Goal: Task Accomplishment & Management: Use online tool/utility

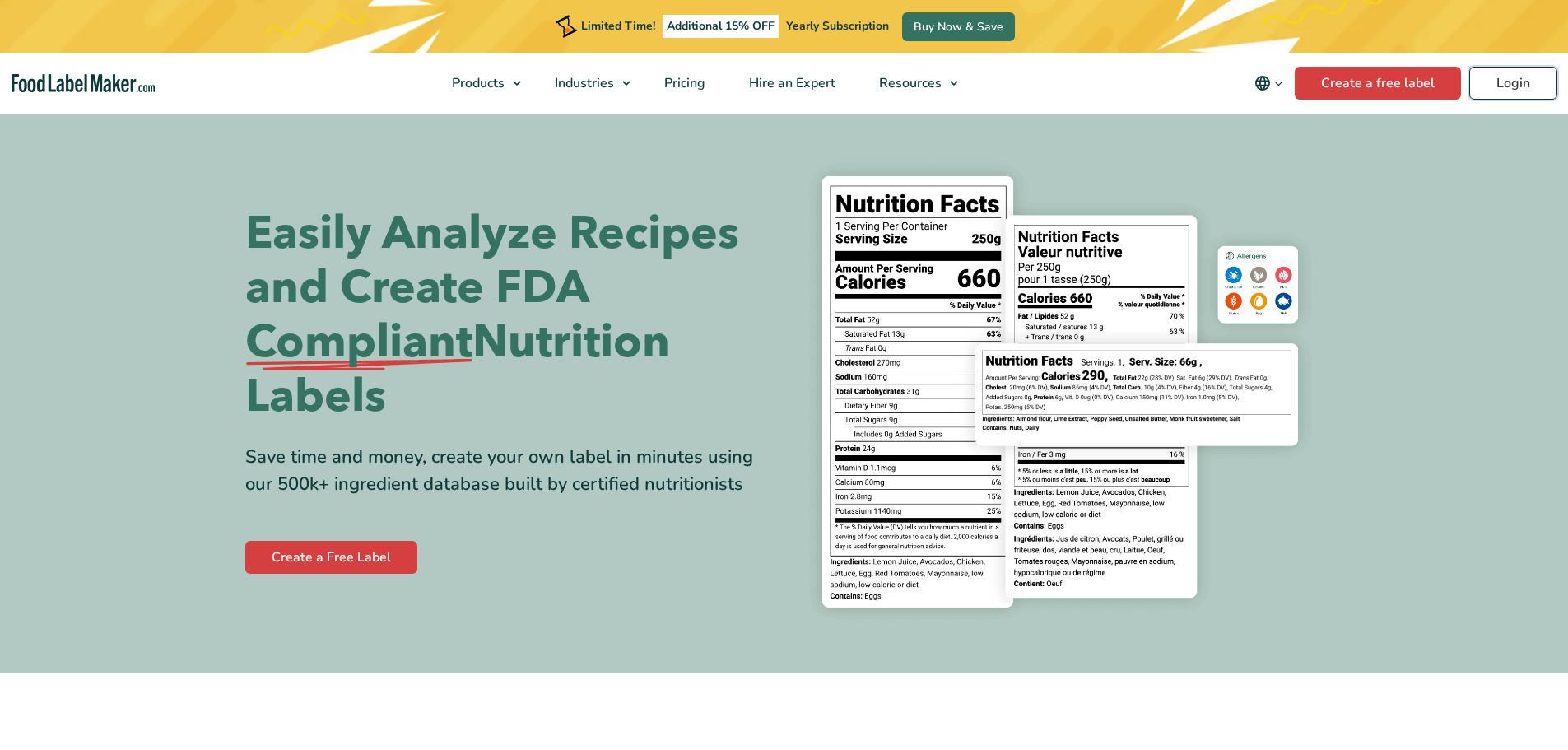
click at [1482, 78] on link "Login" at bounding box center [1513, 83] width 88 height 33
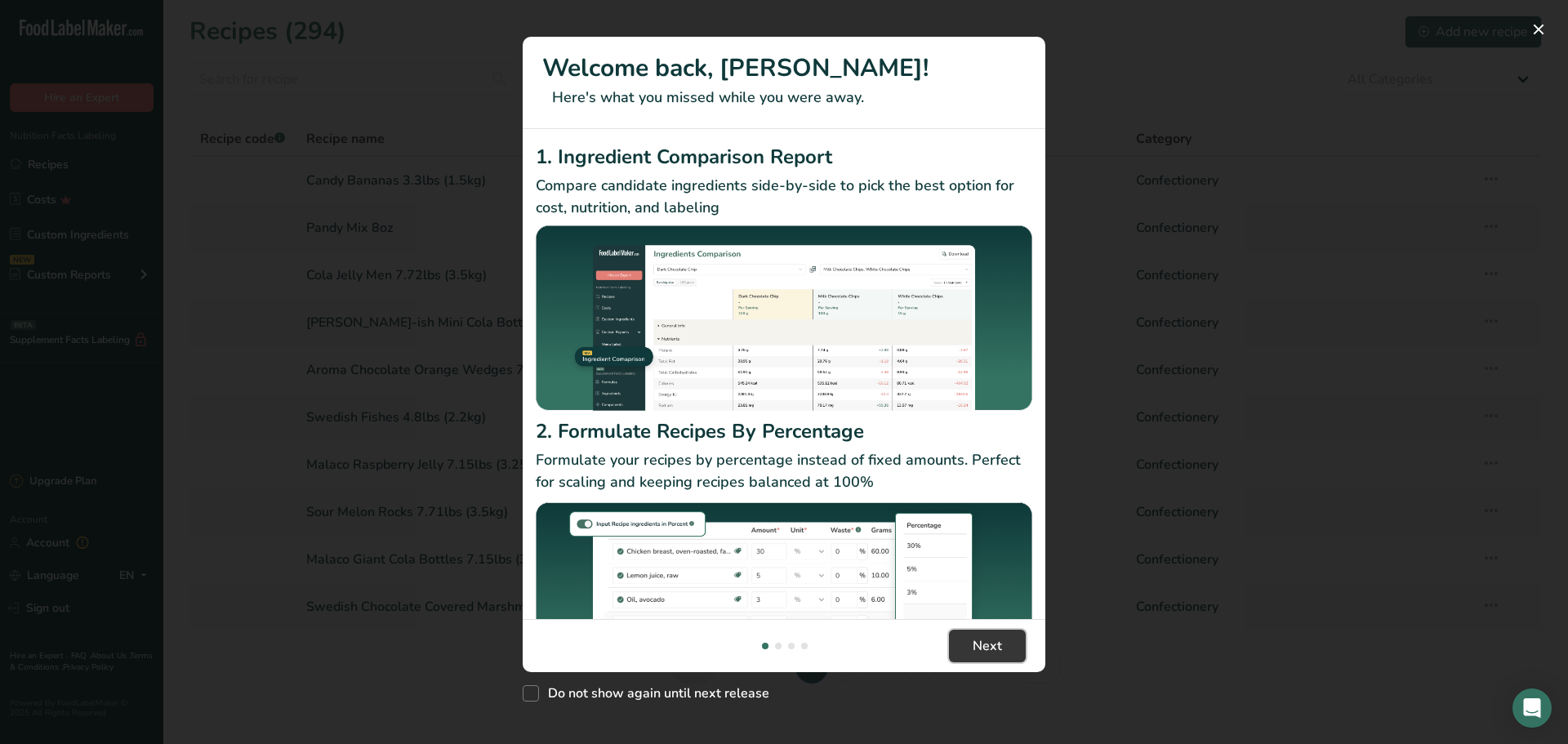
click at [979, 635] on button "Next" at bounding box center [987, 646] width 76 height 32
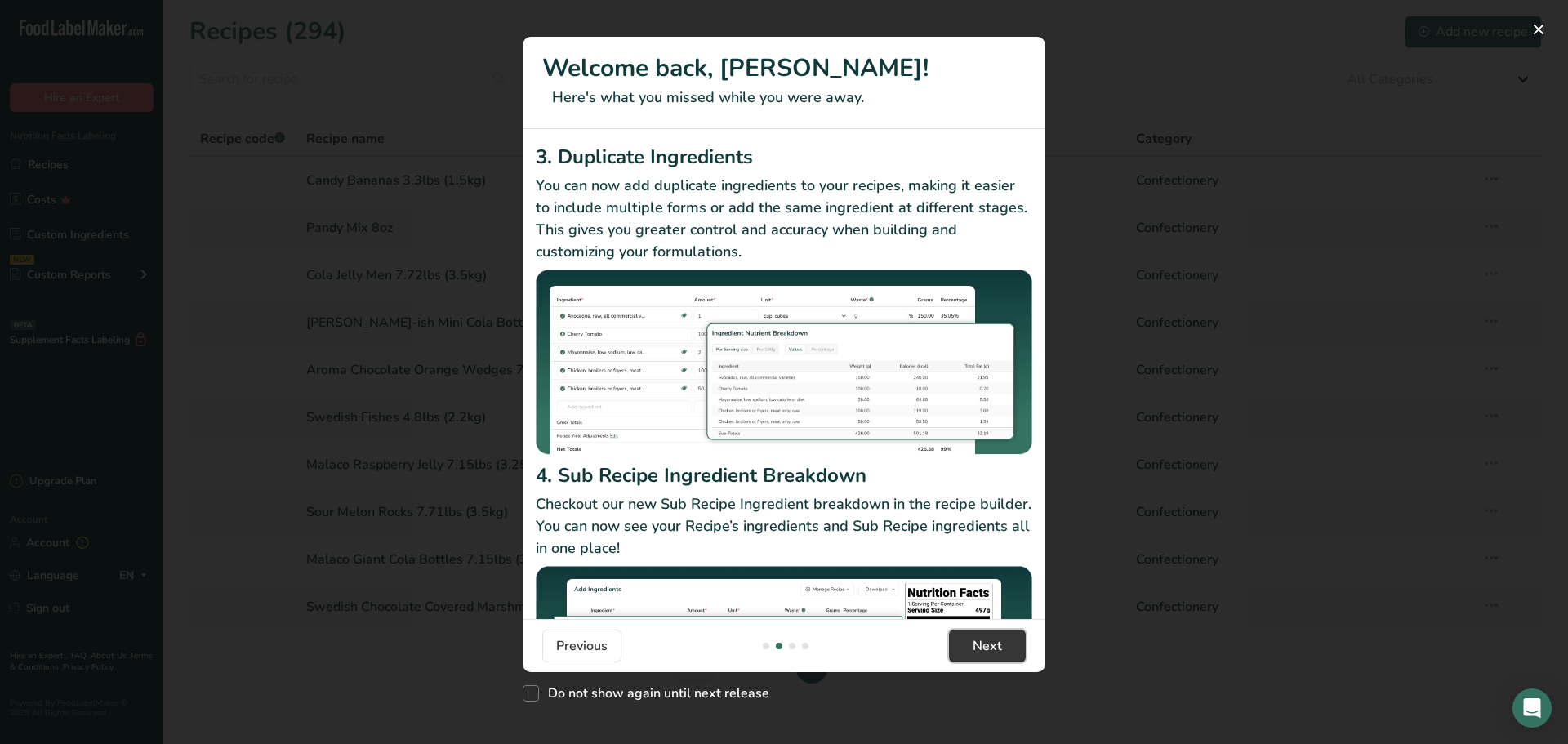
click at [983, 633] on button "Next" at bounding box center [987, 646] width 76 height 32
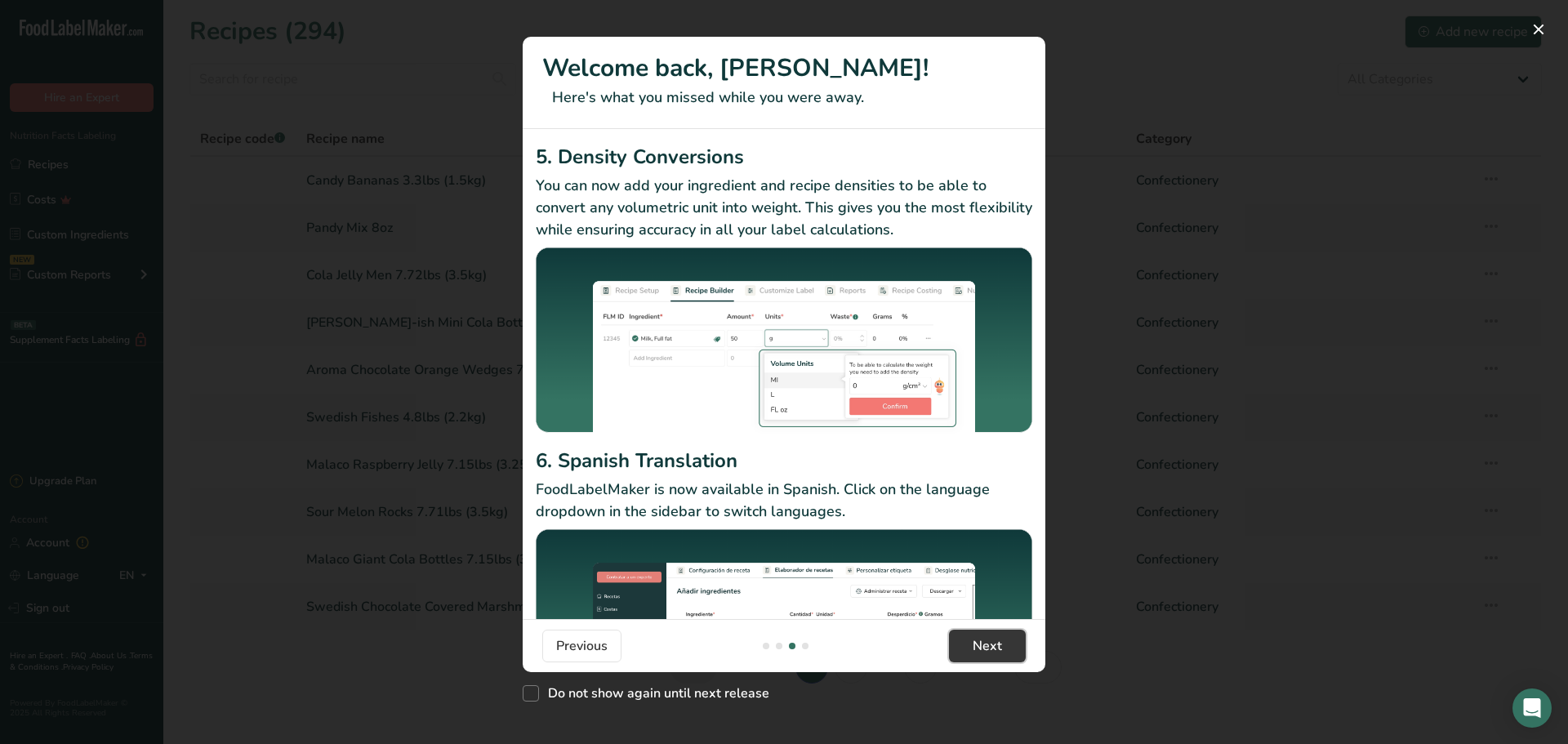
click at [983, 633] on button "Next" at bounding box center [987, 646] width 76 height 32
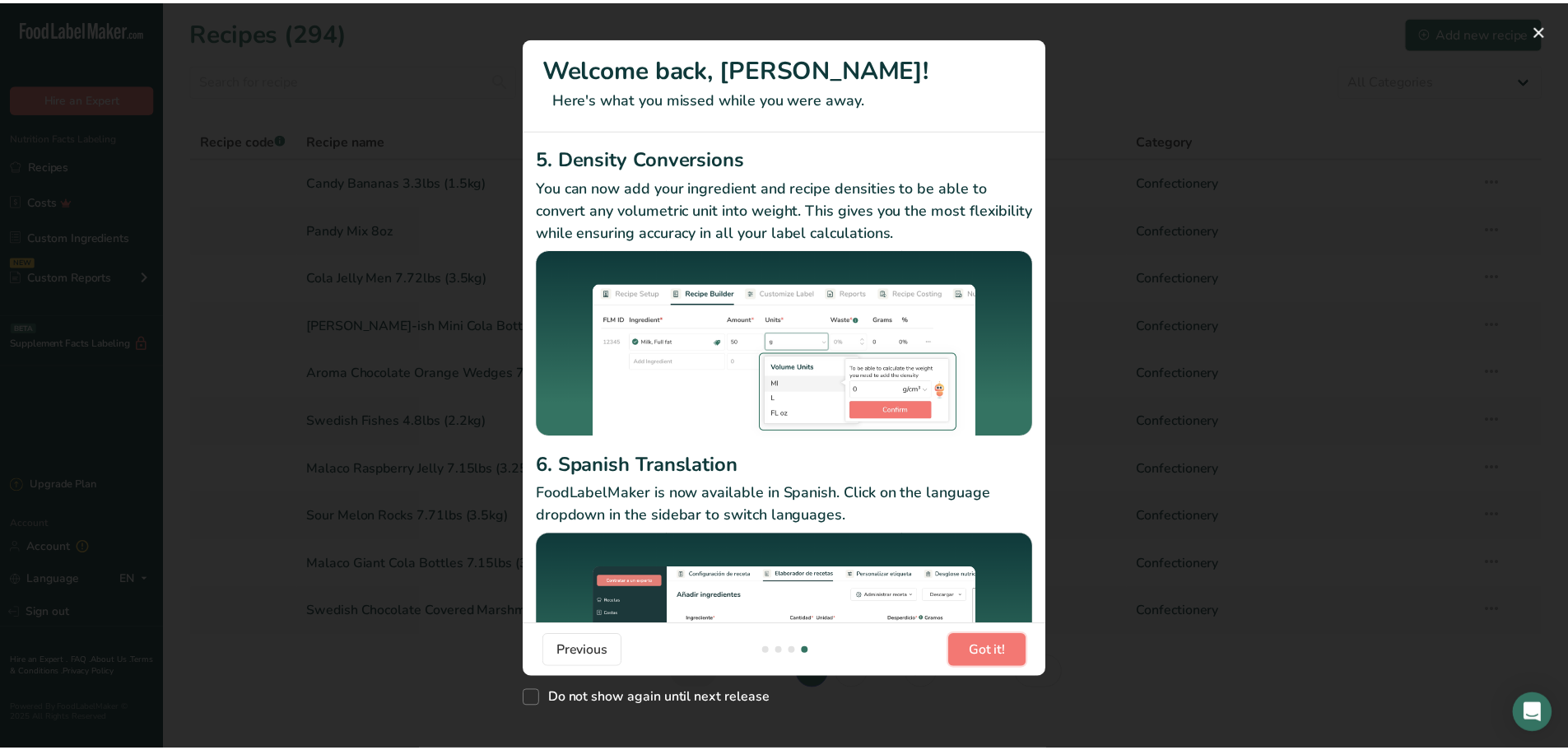
scroll to position [0, 1581]
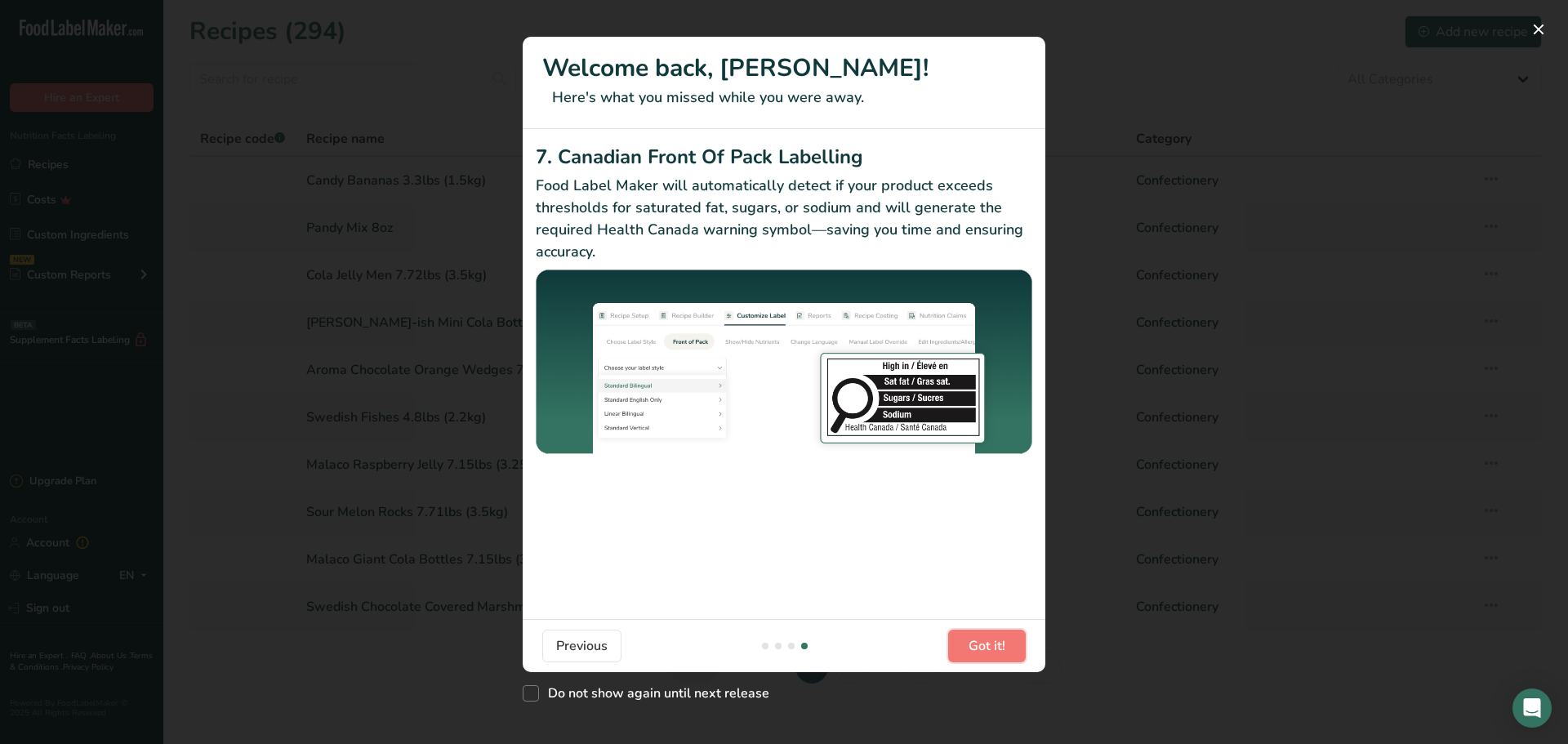
click at [983, 633] on button "Got it!" at bounding box center [986, 646] width 77 height 32
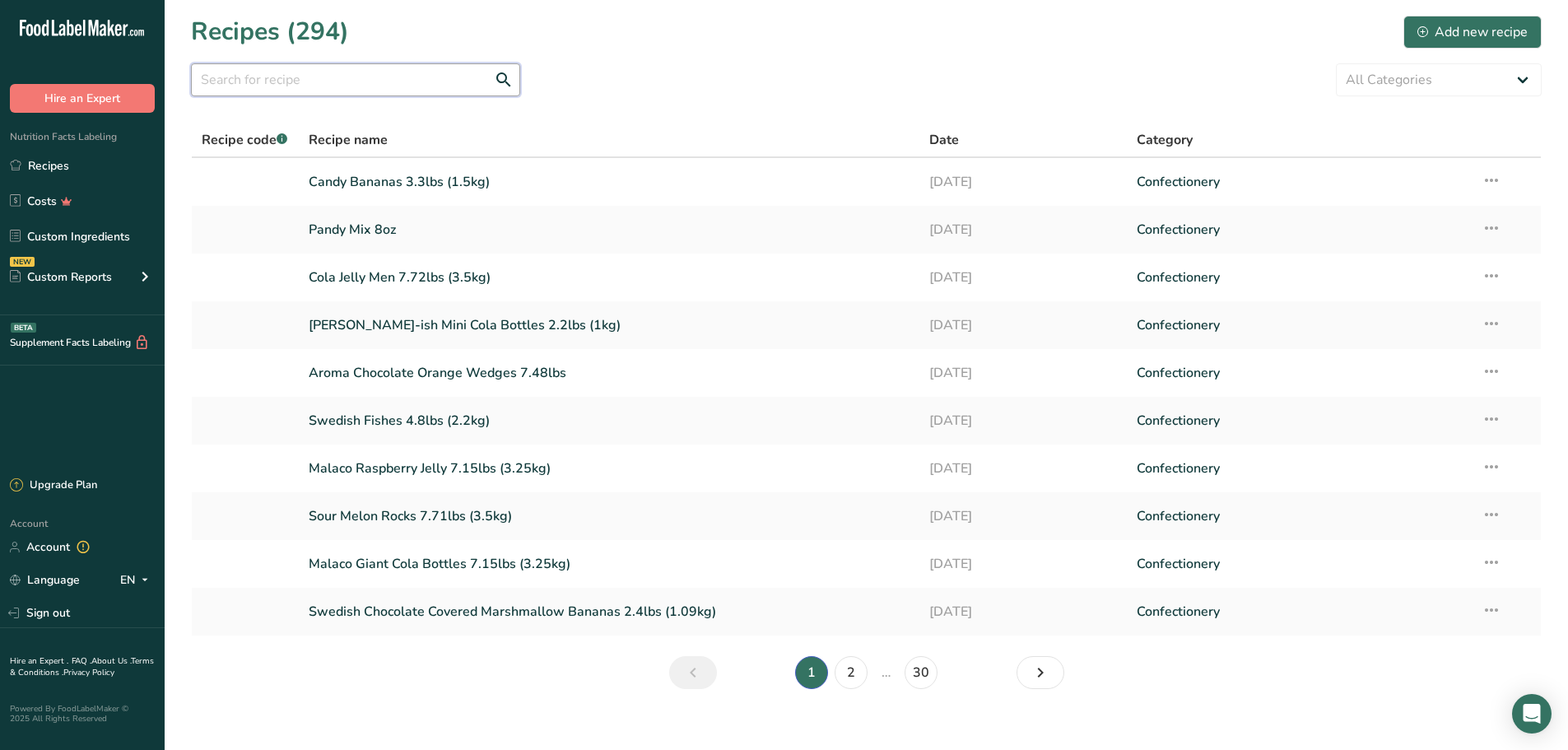
click at [298, 80] on input "text" at bounding box center [356, 80] width 330 height 33
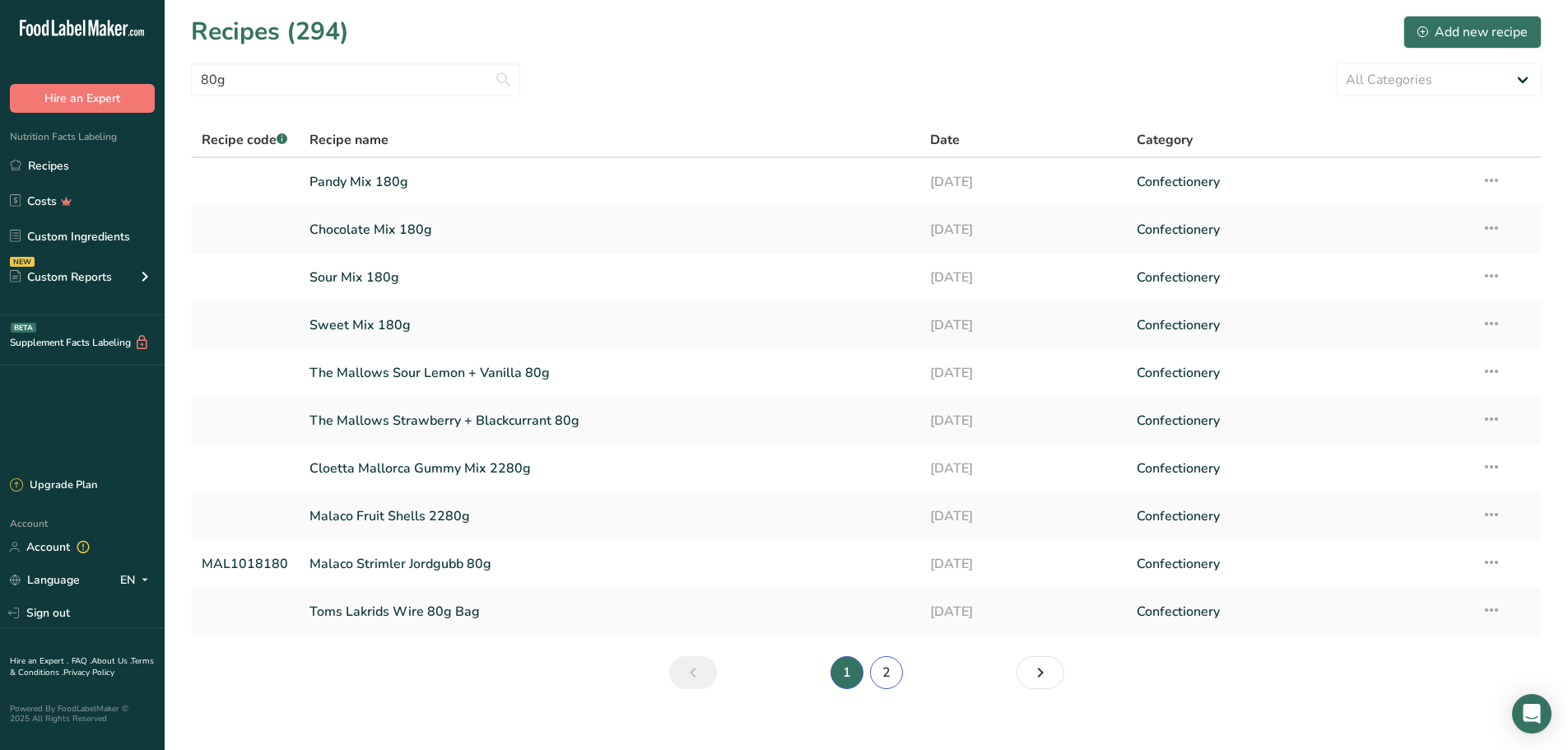
click at [884, 682] on link "2" at bounding box center [886, 672] width 33 height 33
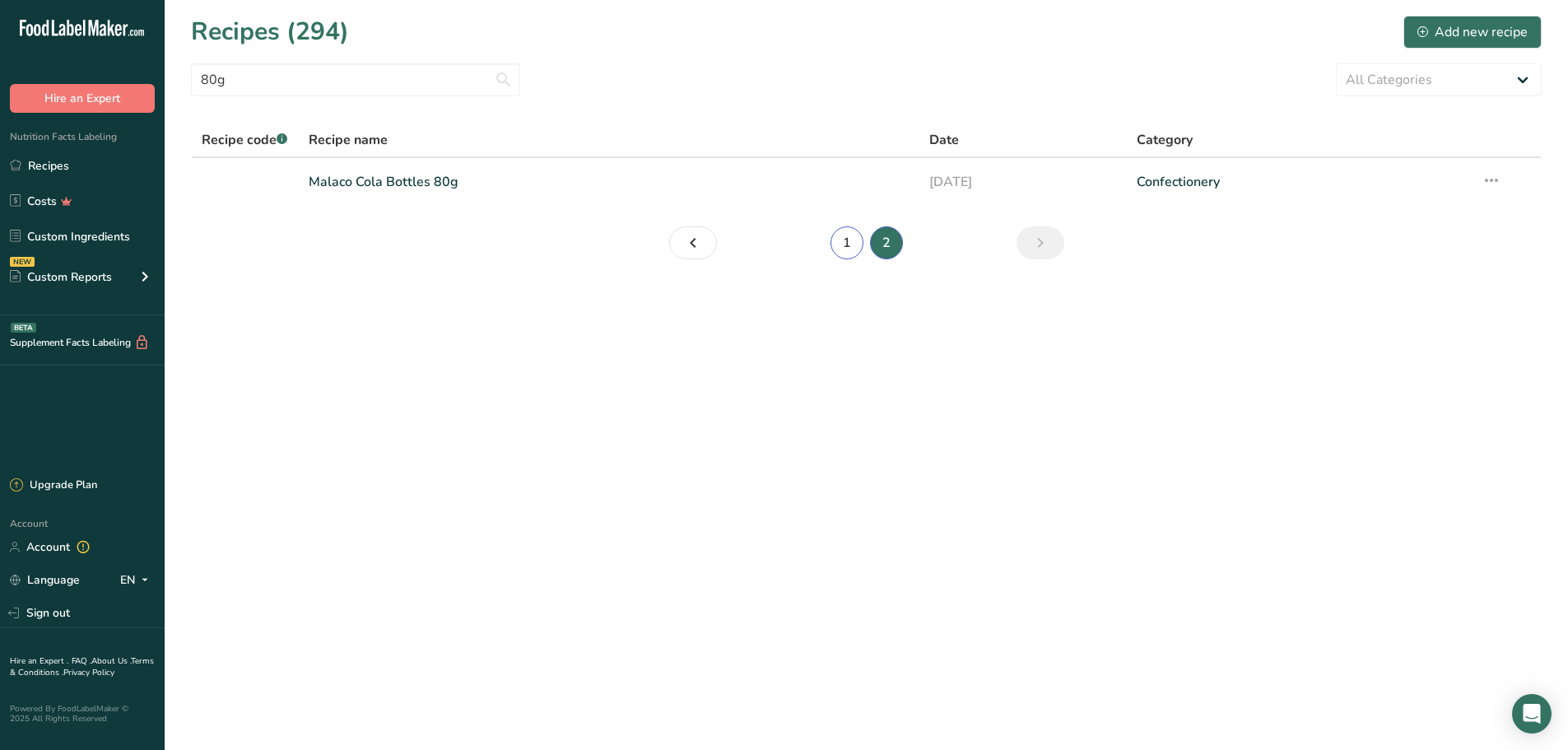
click at [833, 236] on link "1" at bounding box center [847, 243] width 33 height 33
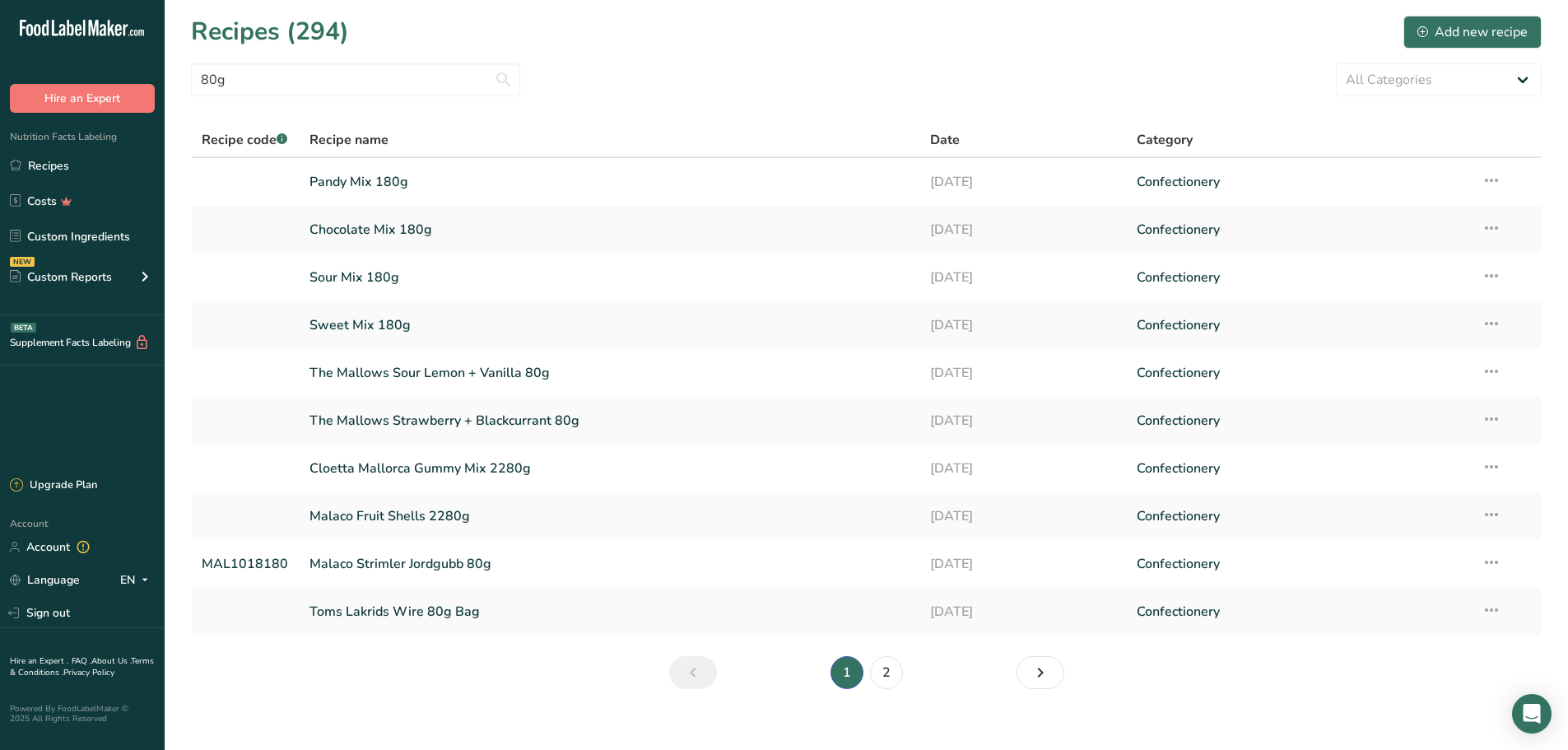
click at [416, 98] on section "Recipes (294) Add new recipe 80g All Categories Baked Goods Beverages Confectio…" at bounding box center [866, 357] width 1403 height 716
click at [412, 85] on input "80g" at bounding box center [356, 80] width 330 height 33
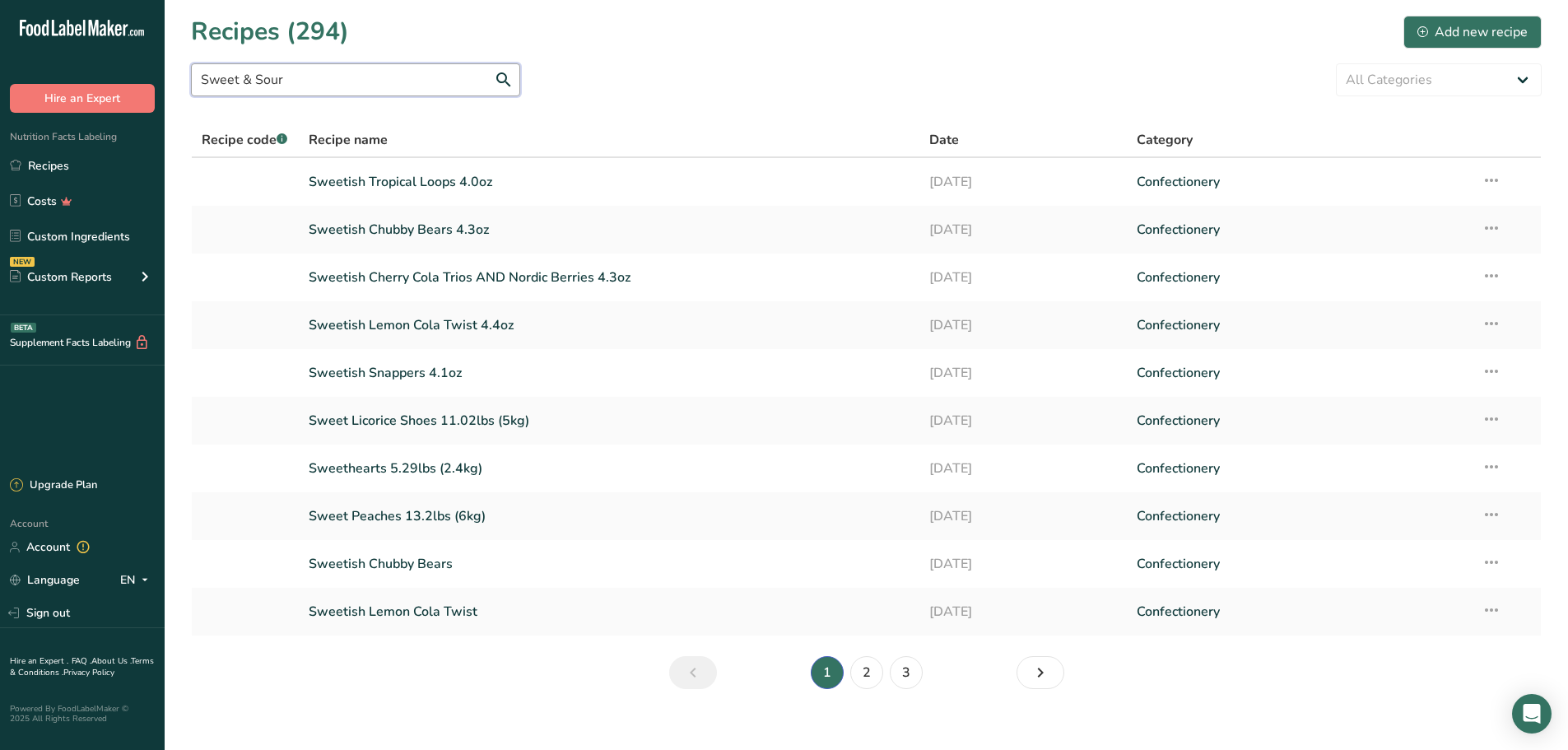
type input "Sweet & Sour"
click at [873, 682] on link "2" at bounding box center [866, 672] width 33 height 33
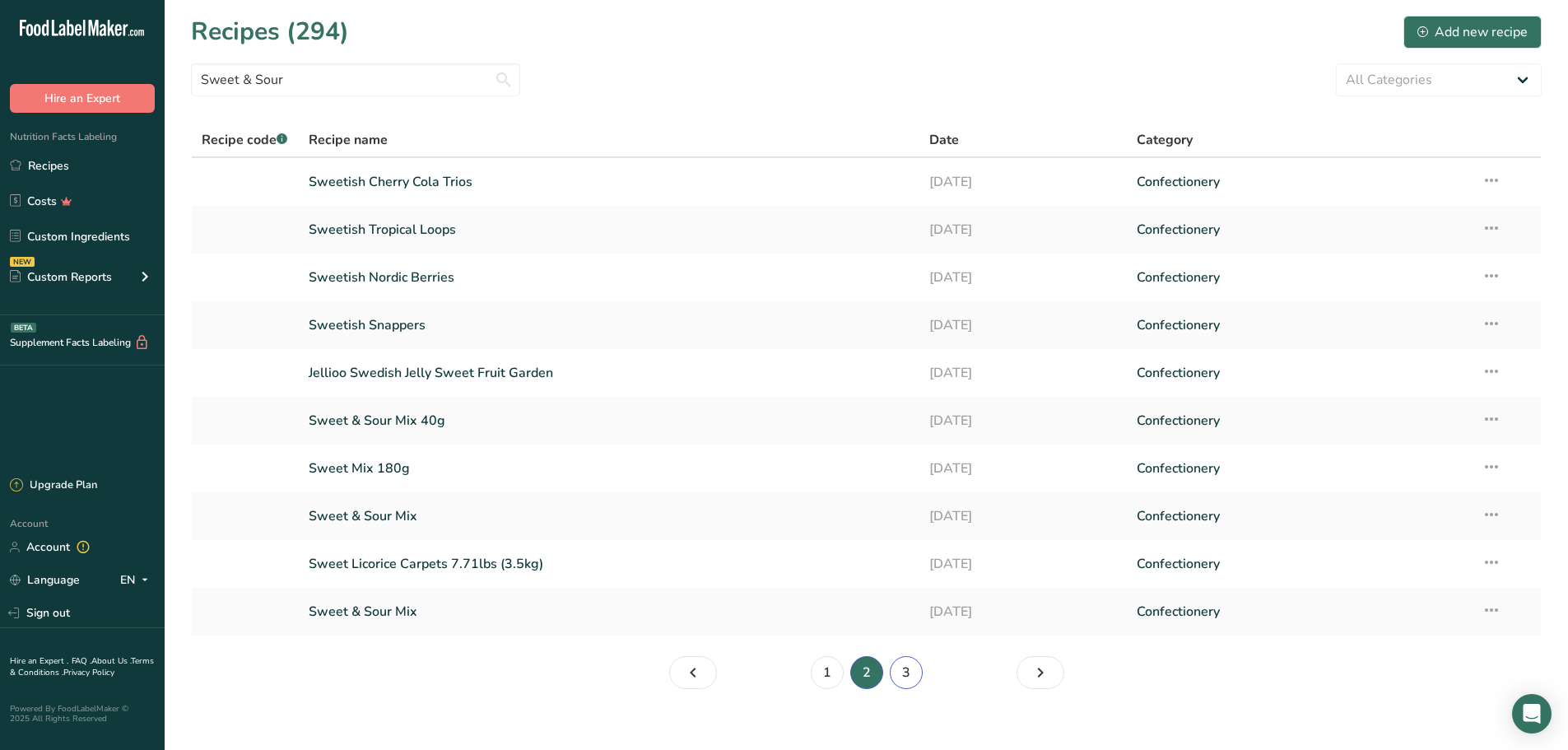
click at [920, 672] on link "3" at bounding box center [905, 672] width 33 height 33
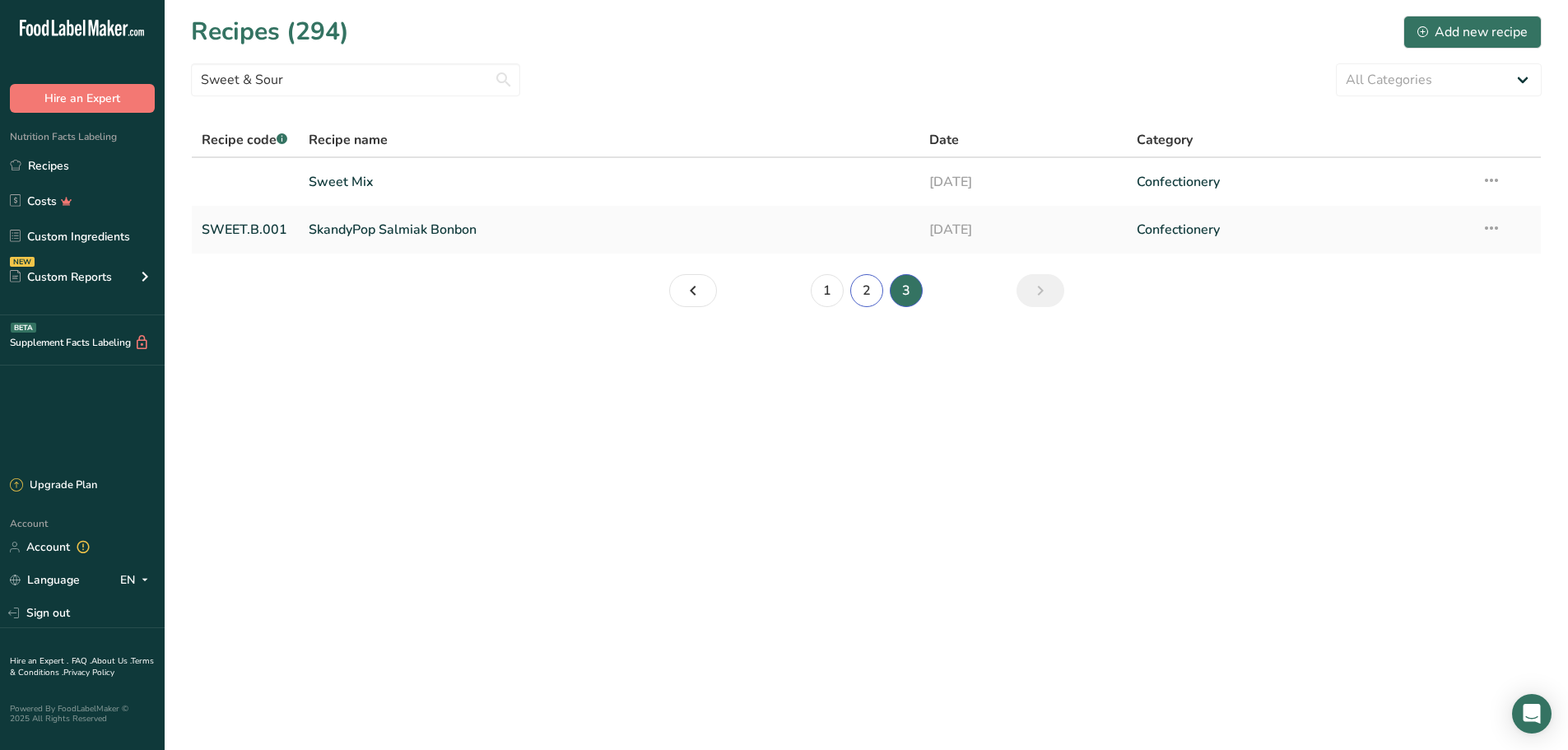
click at [859, 295] on link "2" at bounding box center [866, 290] width 33 height 33
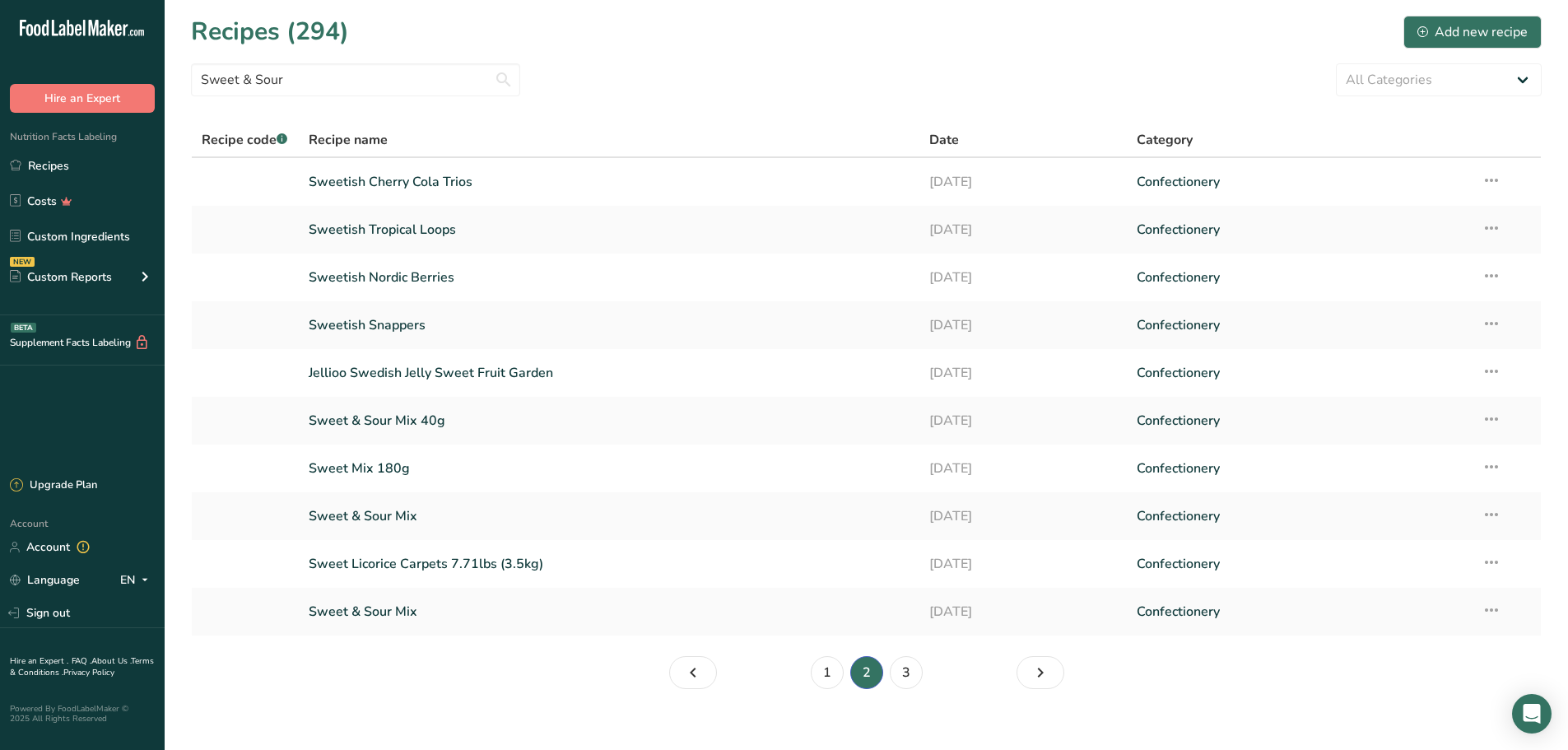
click at [481, 430] on link "Sweet & Sour Mix 40g" at bounding box center [609, 420] width 602 height 34
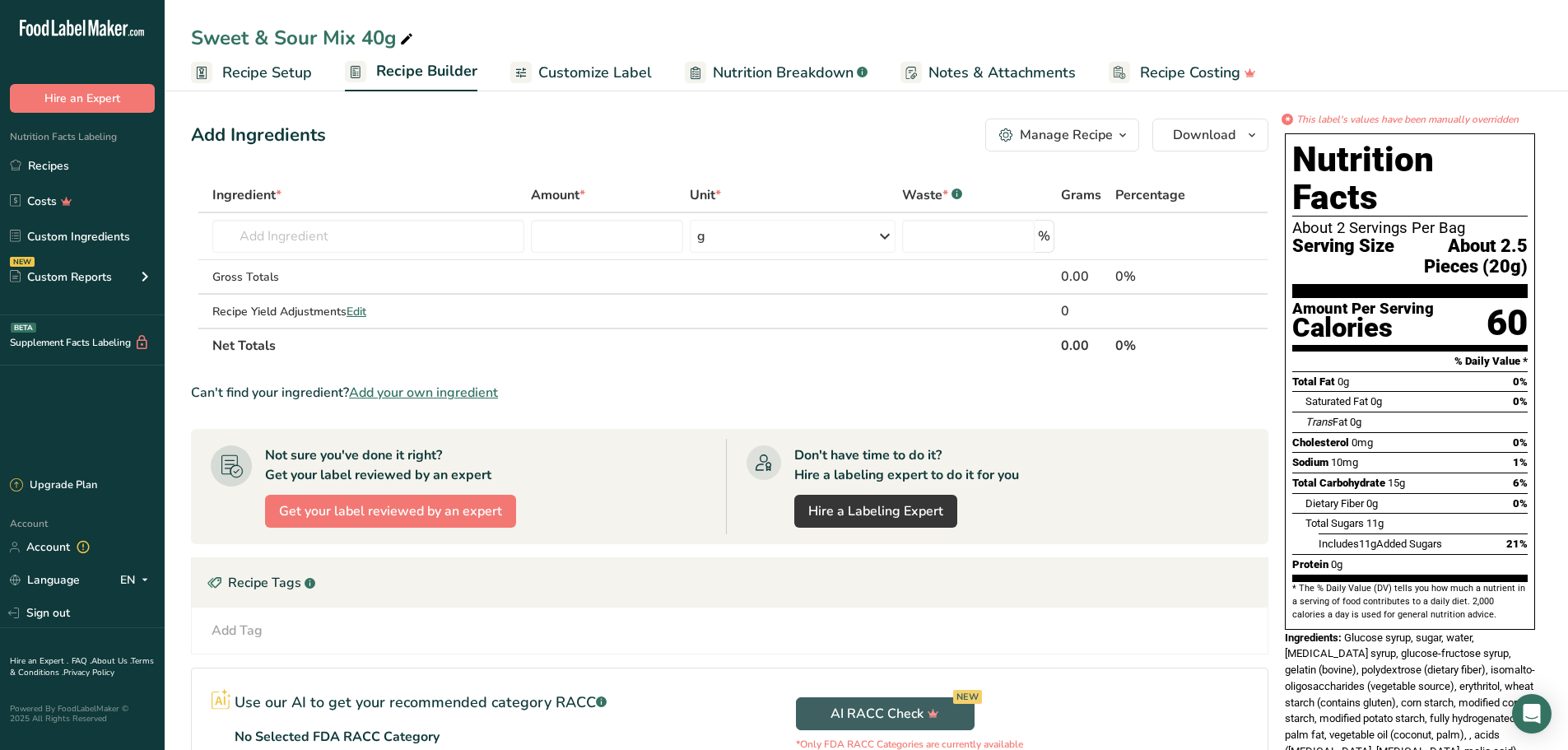
click at [240, 69] on span "Recipe Setup" at bounding box center [267, 73] width 90 height 23
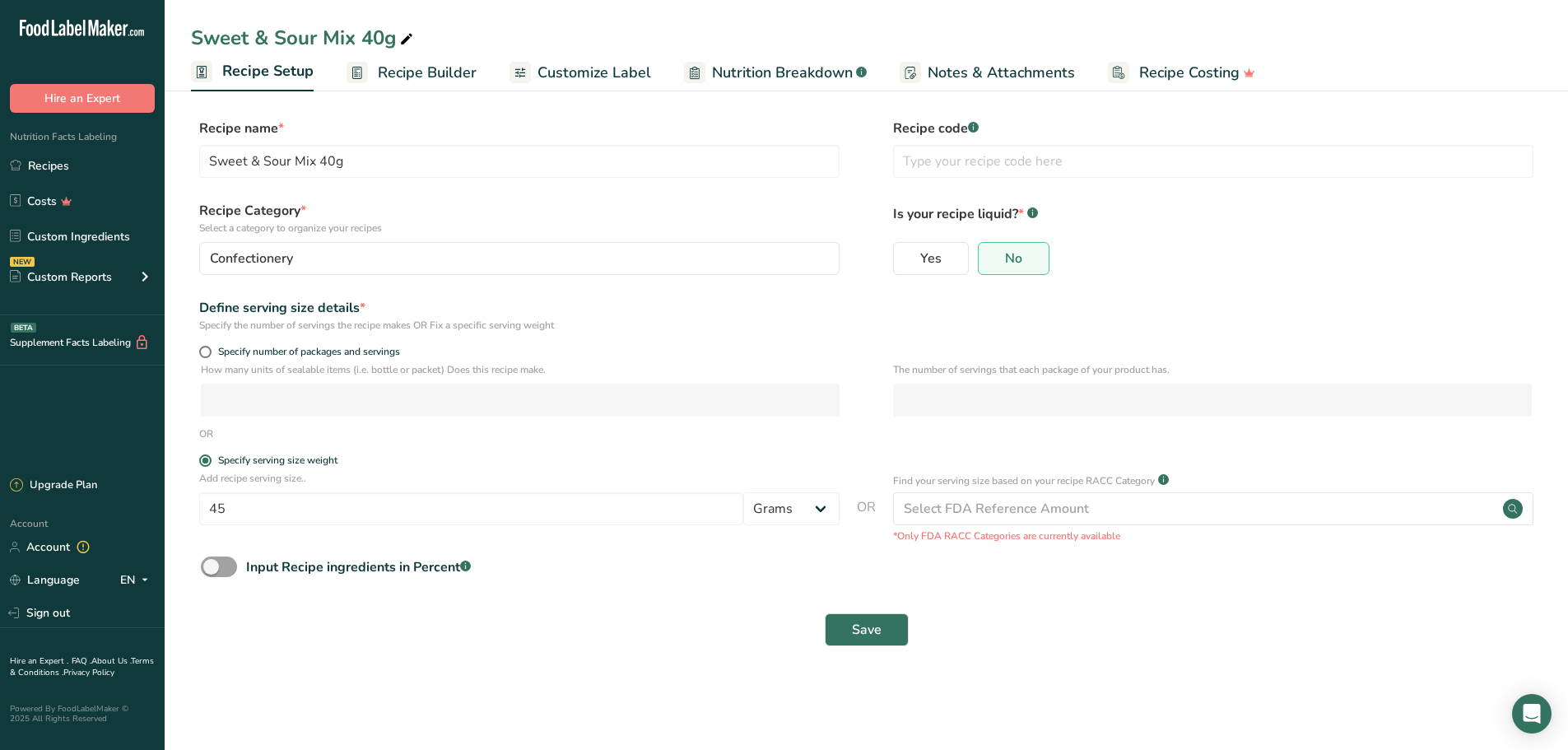
click at [643, 74] on span "Customize Label" at bounding box center [594, 73] width 114 height 23
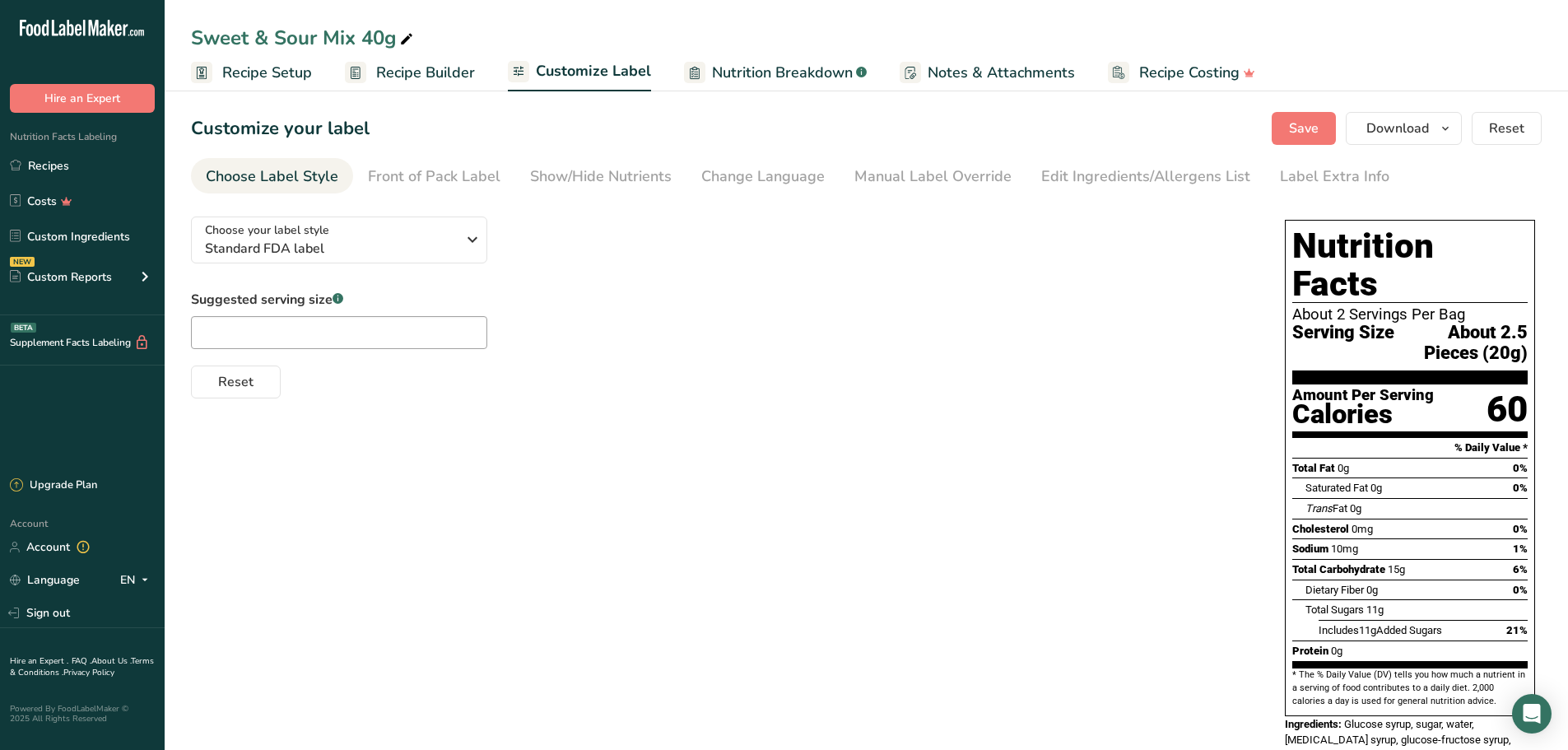
click at [915, 170] on div "Manual Label Override" at bounding box center [933, 177] width 157 height 23
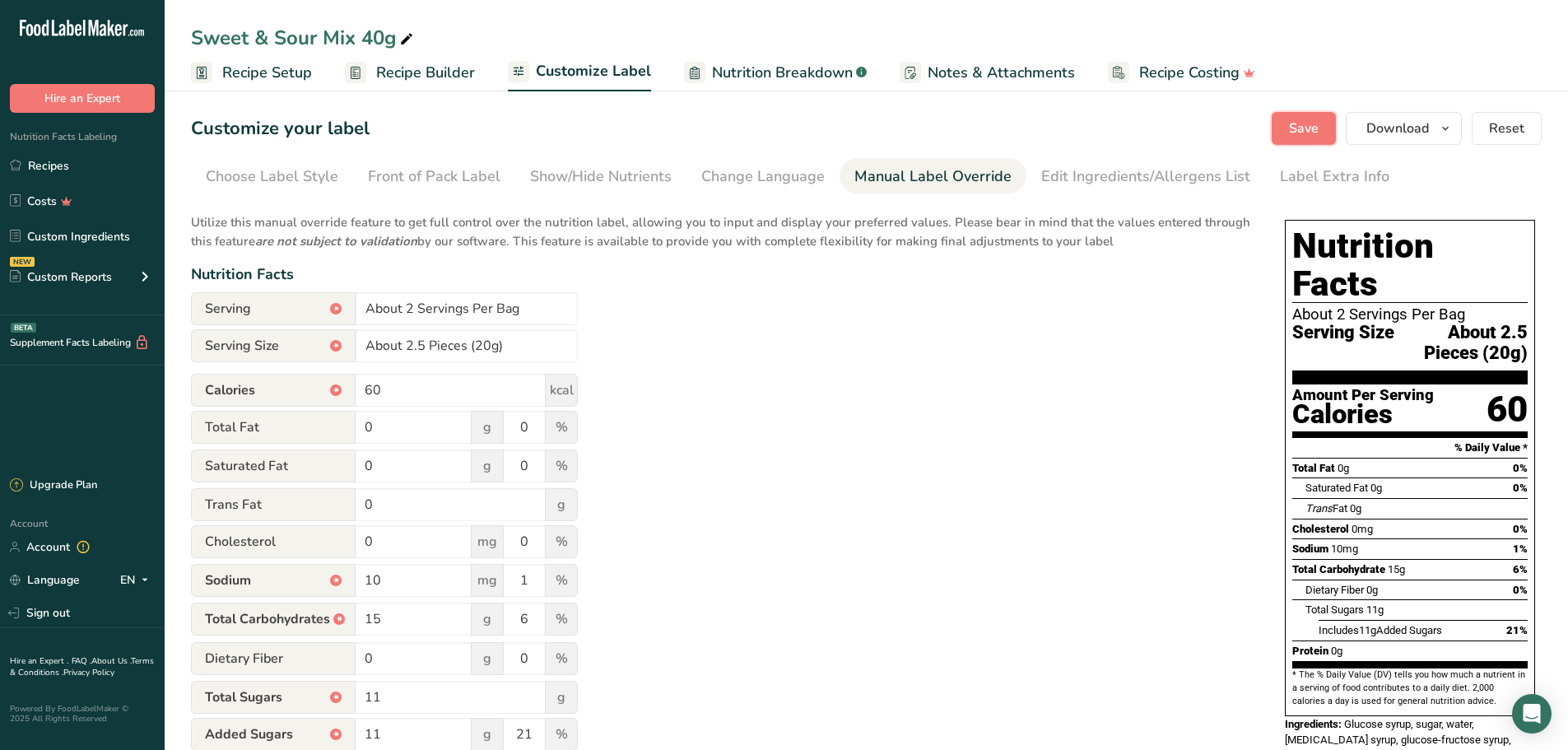
click at [1292, 125] on span "Save" at bounding box center [1304, 129] width 29 height 20
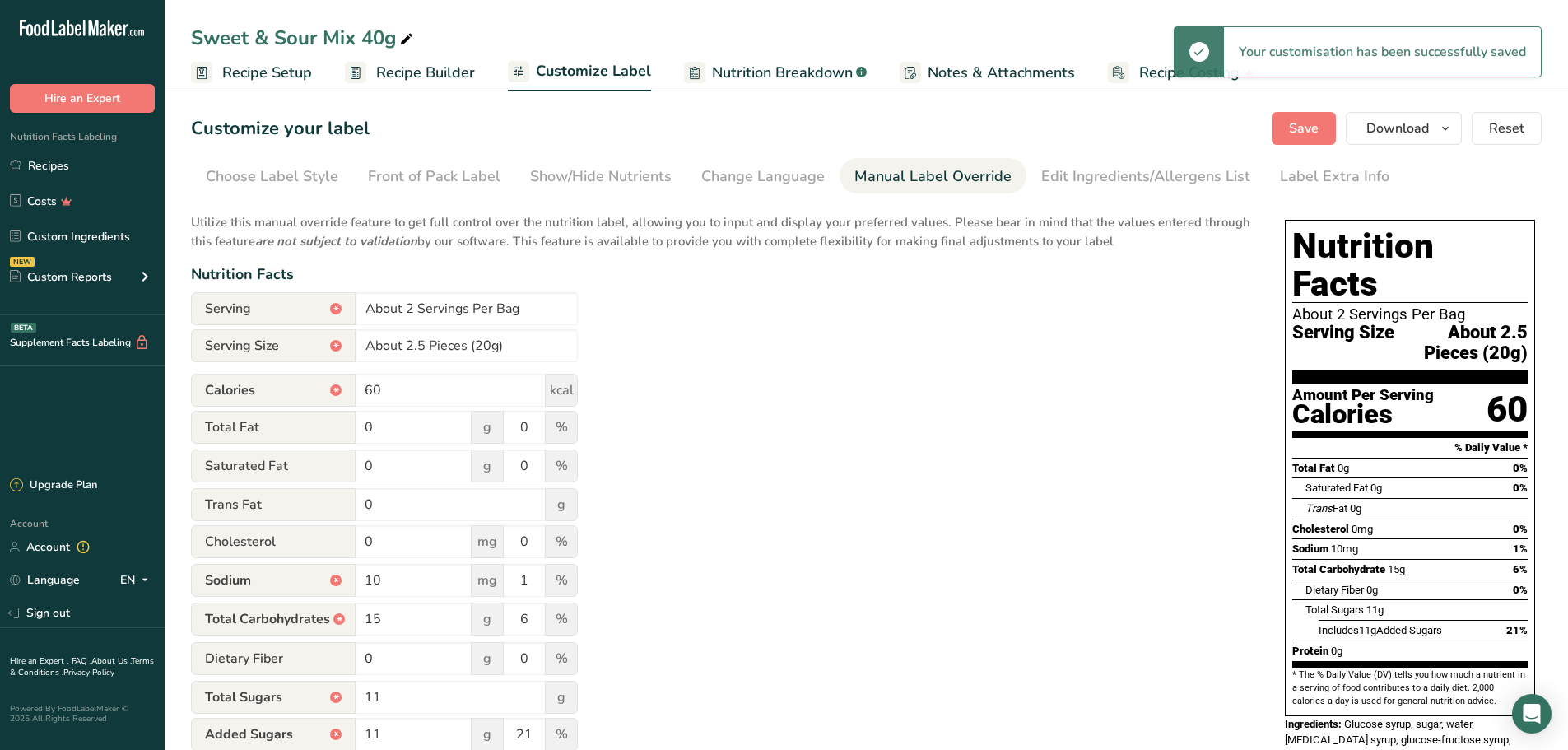
click at [290, 77] on span "Recipe Setup" at bounding box center [267, 73] width 90 height 23
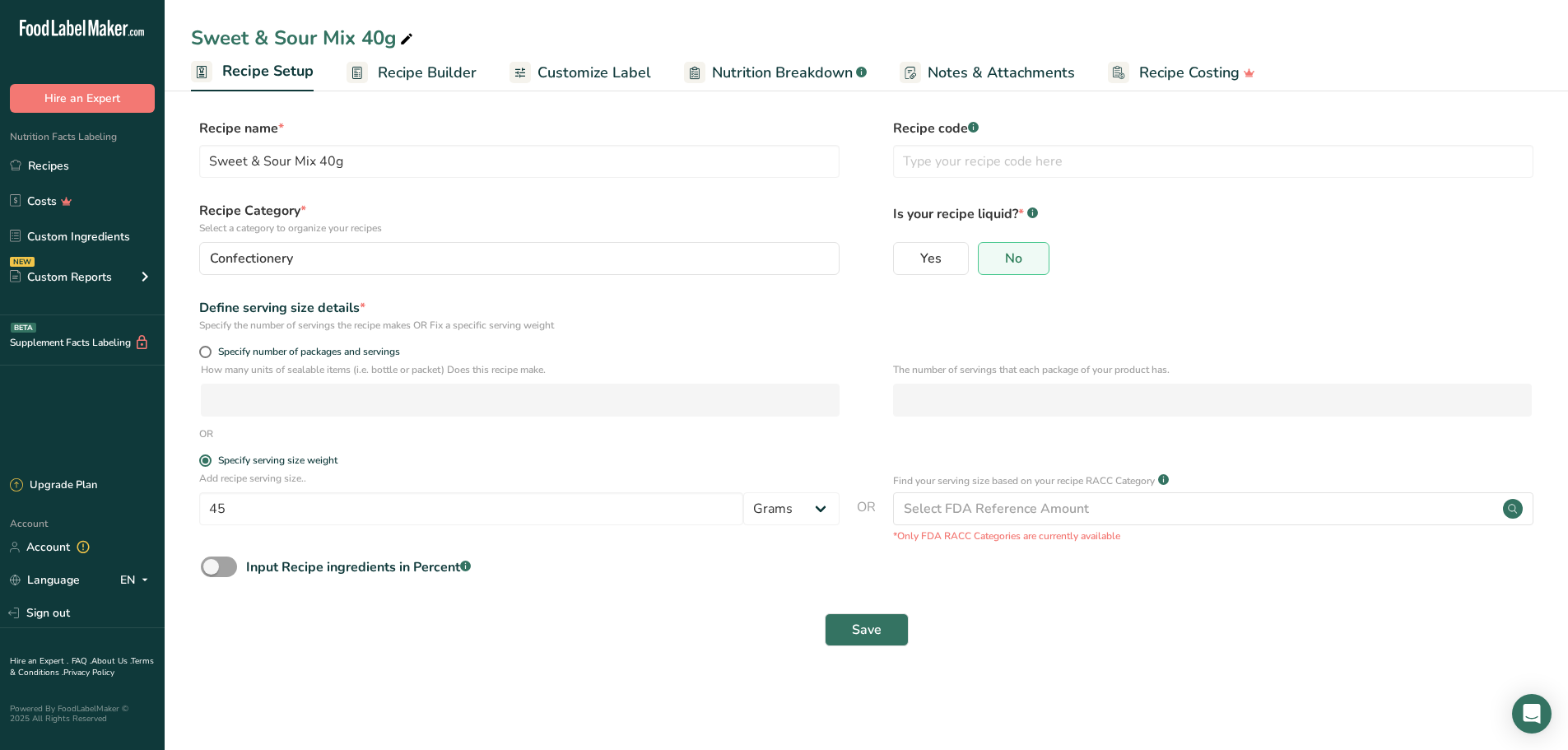
click at [431, 78] on span "Recipe Builder" at bounding box center [428, 73] width 99 height 23
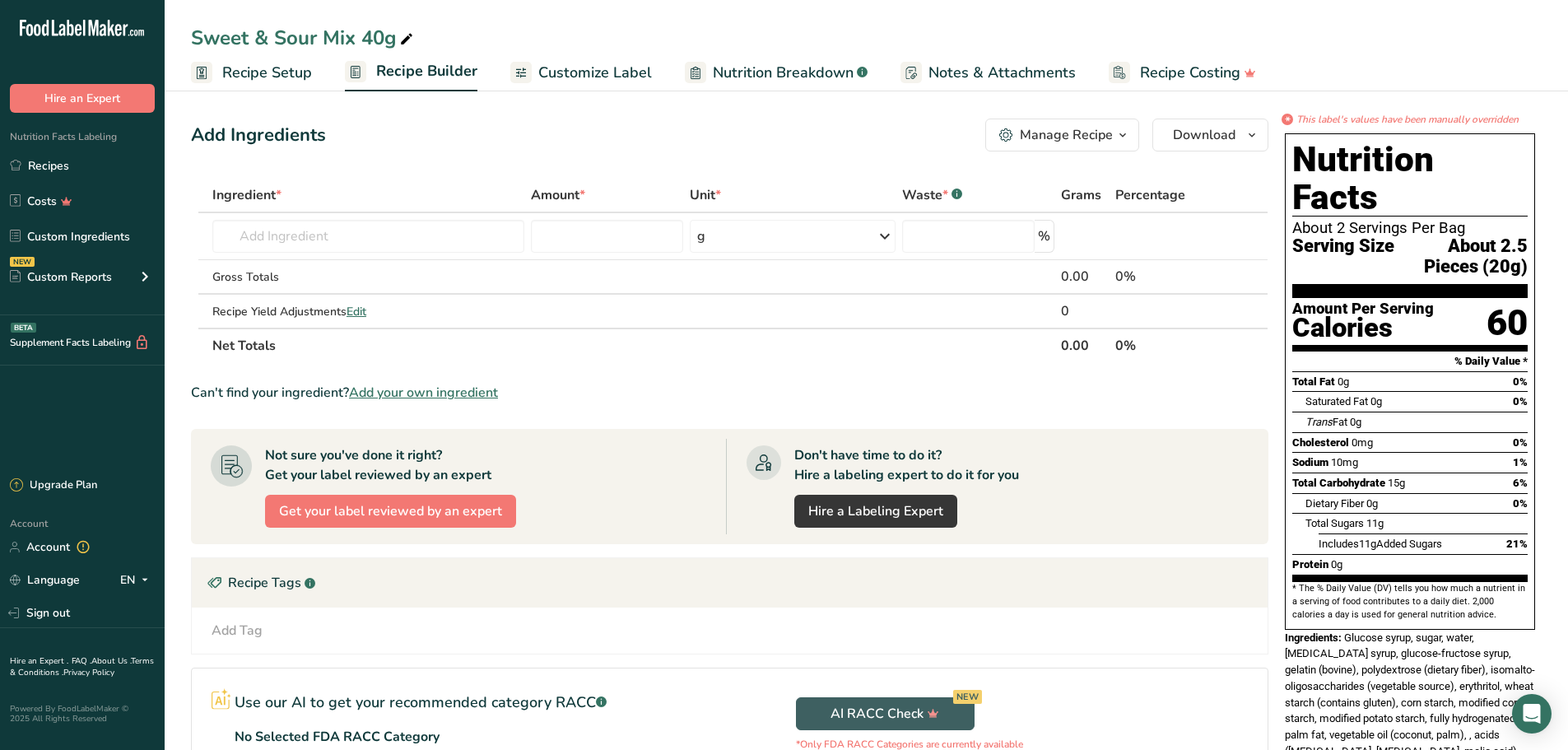
click at [282, 85] on link "Recipe Setup" at bounding box center [251, 73] width 121 height 37
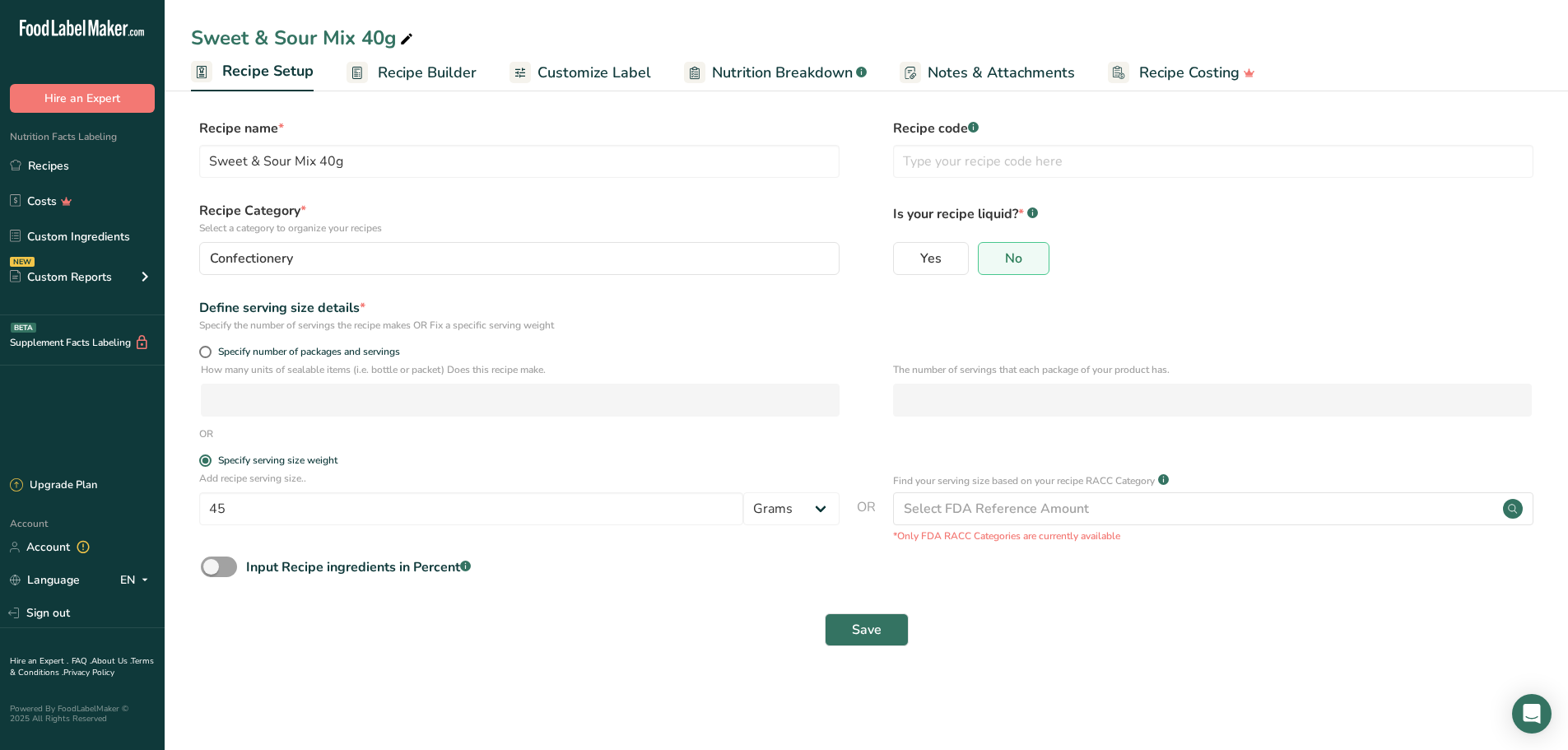
click at [602, 80] on span "Customize Label" at bounding box center [594, 73] width 114 height 23
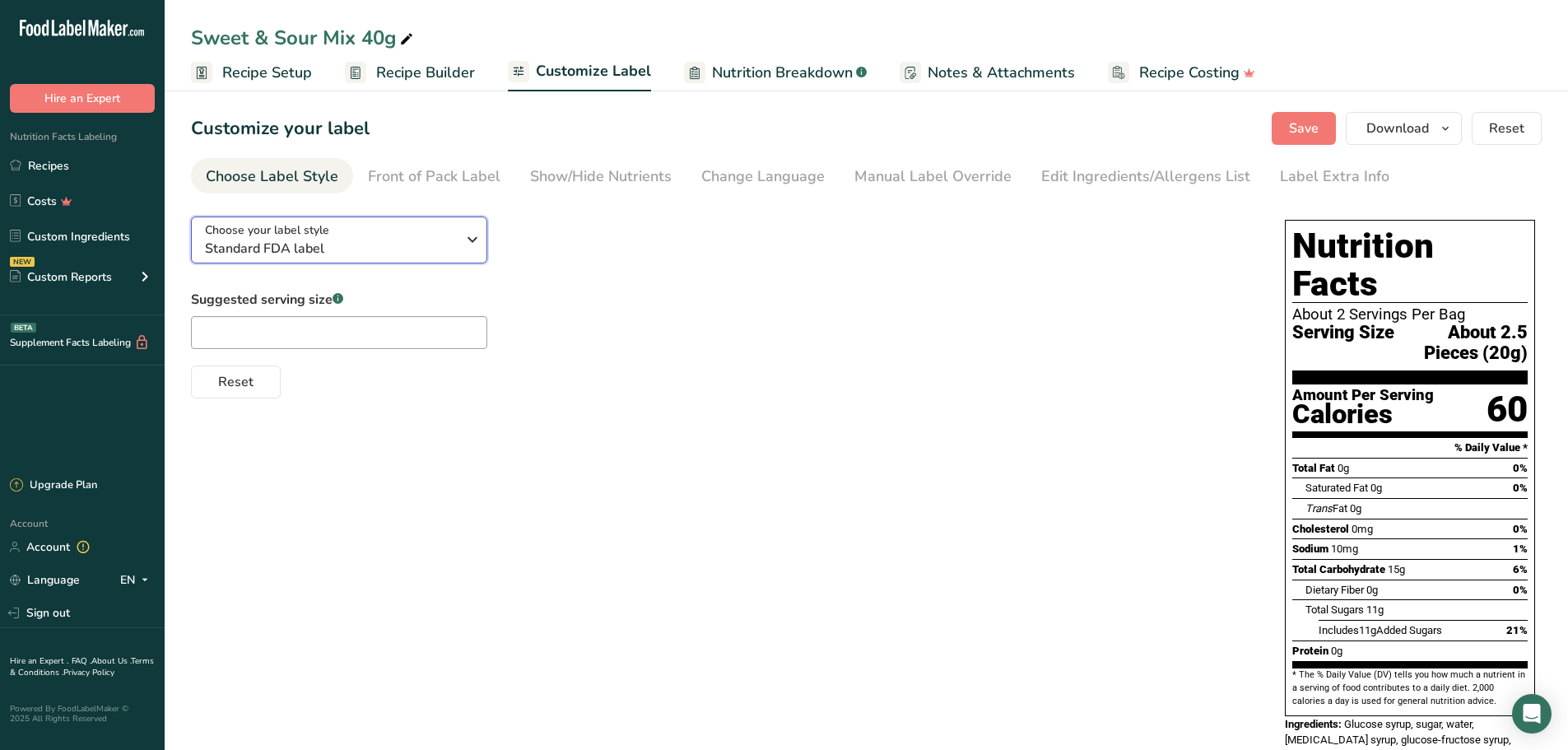
click at [427, 223] on div "Choose your label style Standard FDA label" at bounding box center [331, 240] width 251 height 37
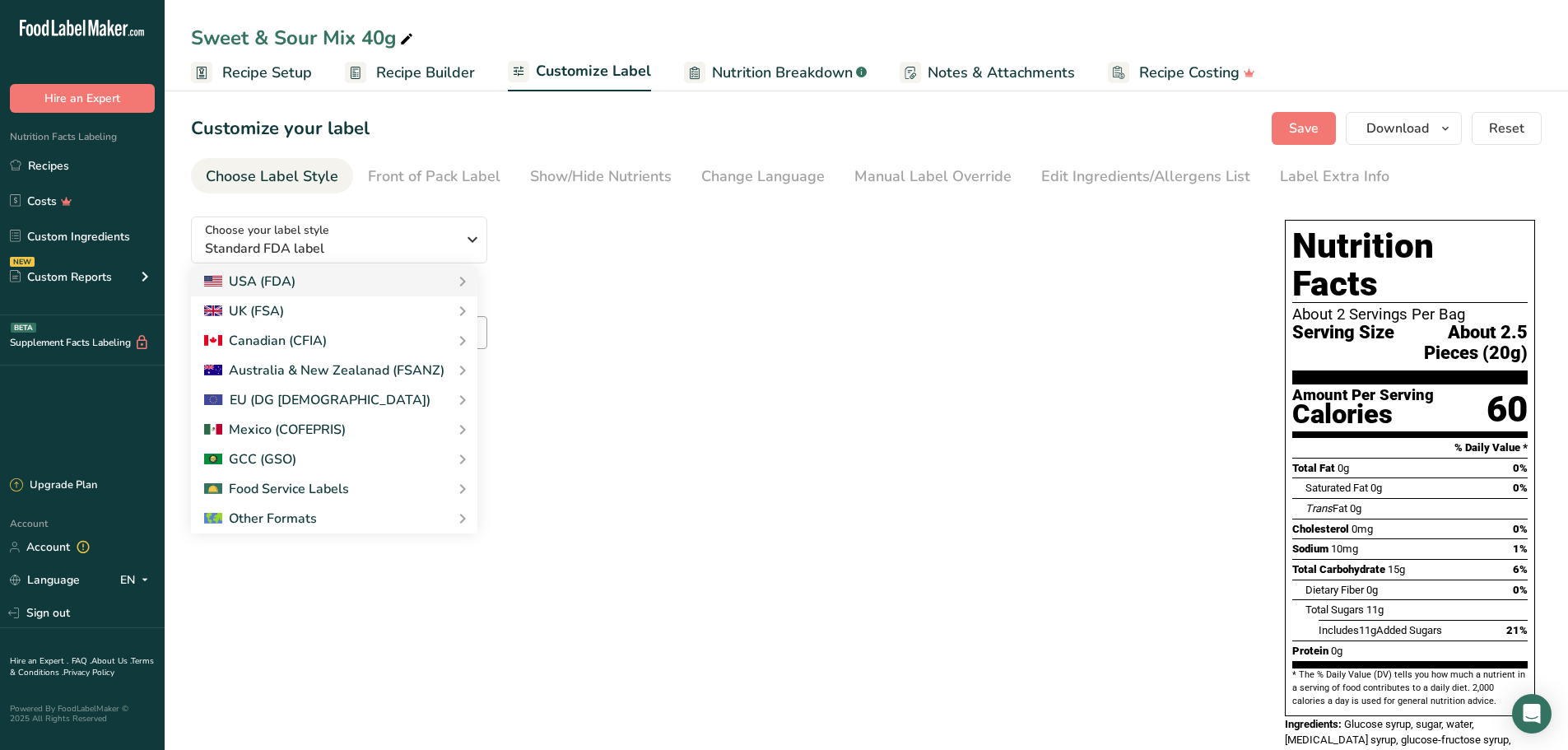
click at [391, 302] on div "UK (FSA)" at bounding box center [334, 311] width 260 height 20
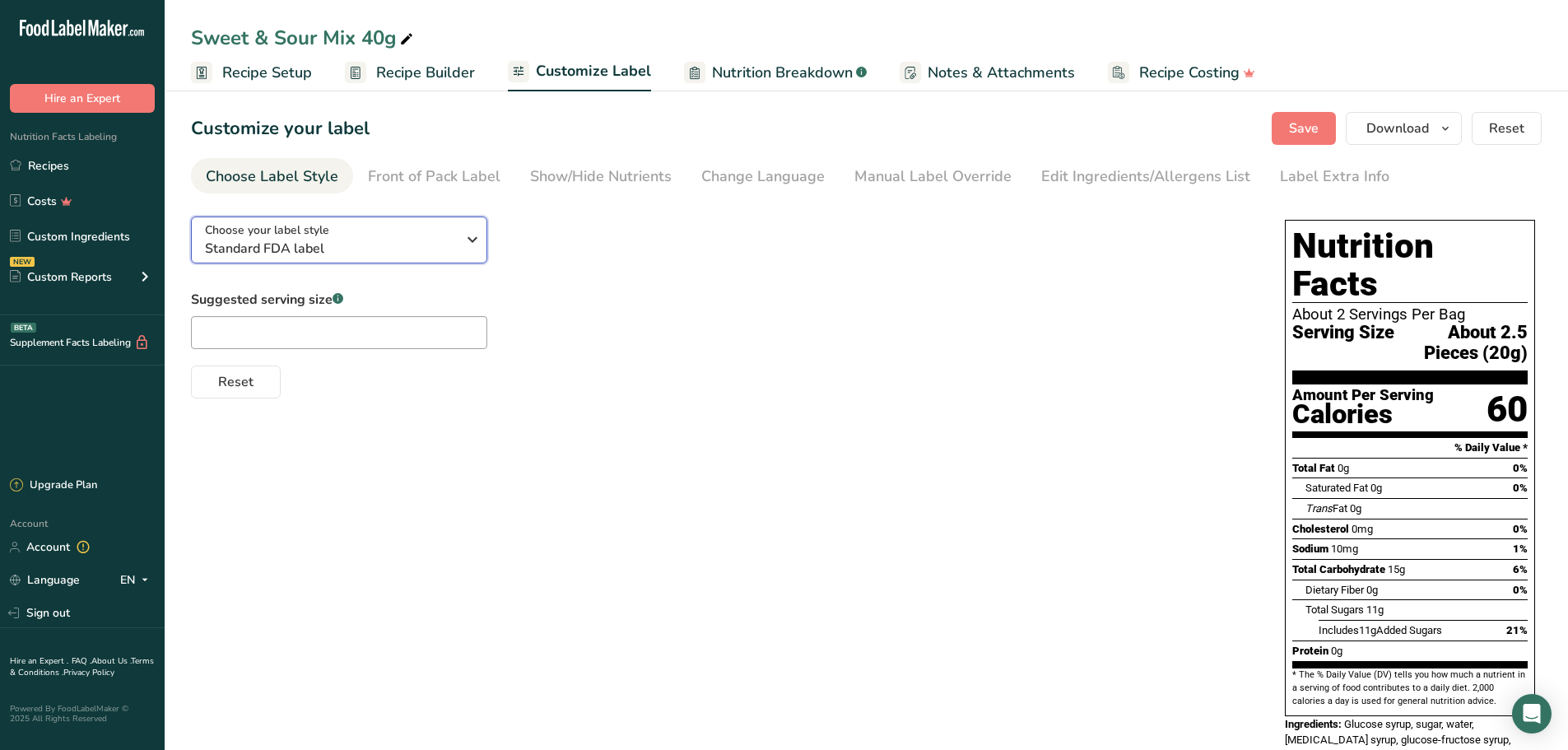
click at [407, 245] on span "Standard FDA label" at bounding box center [331, 249] width 251 height 20
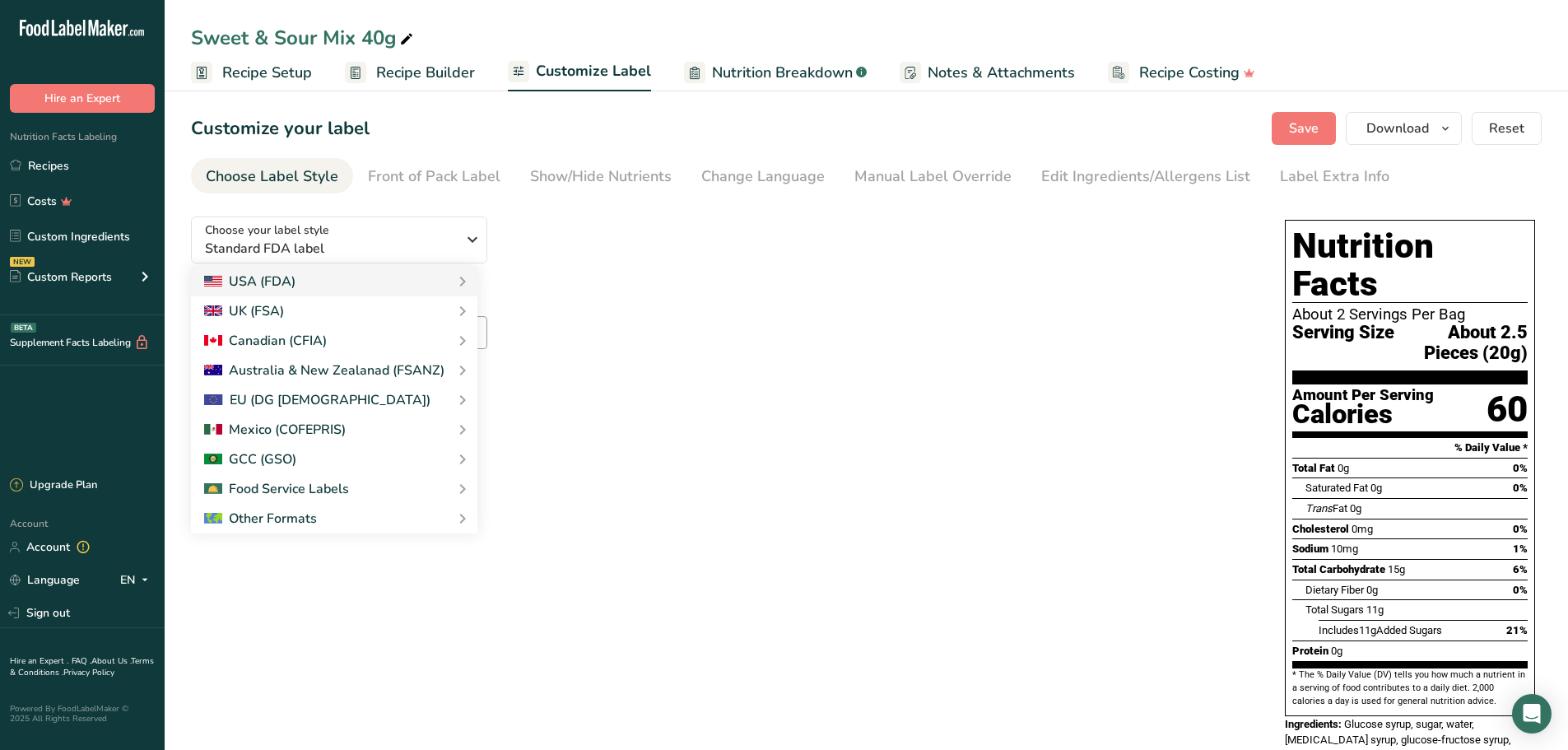
click at [0, 0] on link "UK Mandatory Label "Back of Pack"" at bounding box center [0, 0] width 0 height 0
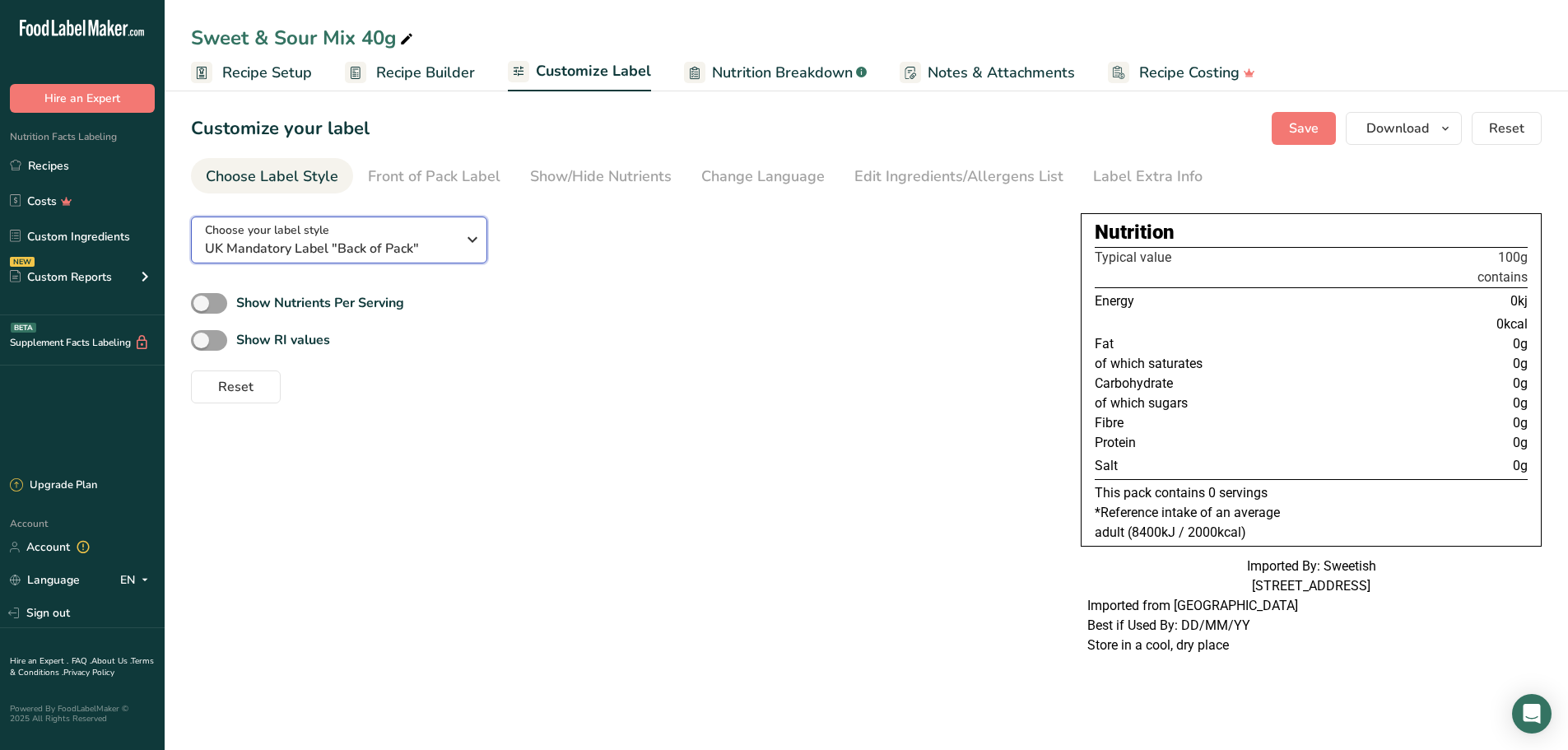
click at [330, 248] on span "UK Mandatory Label "Back of Pack"" at bounding box center [331, 249] width 251 height 20
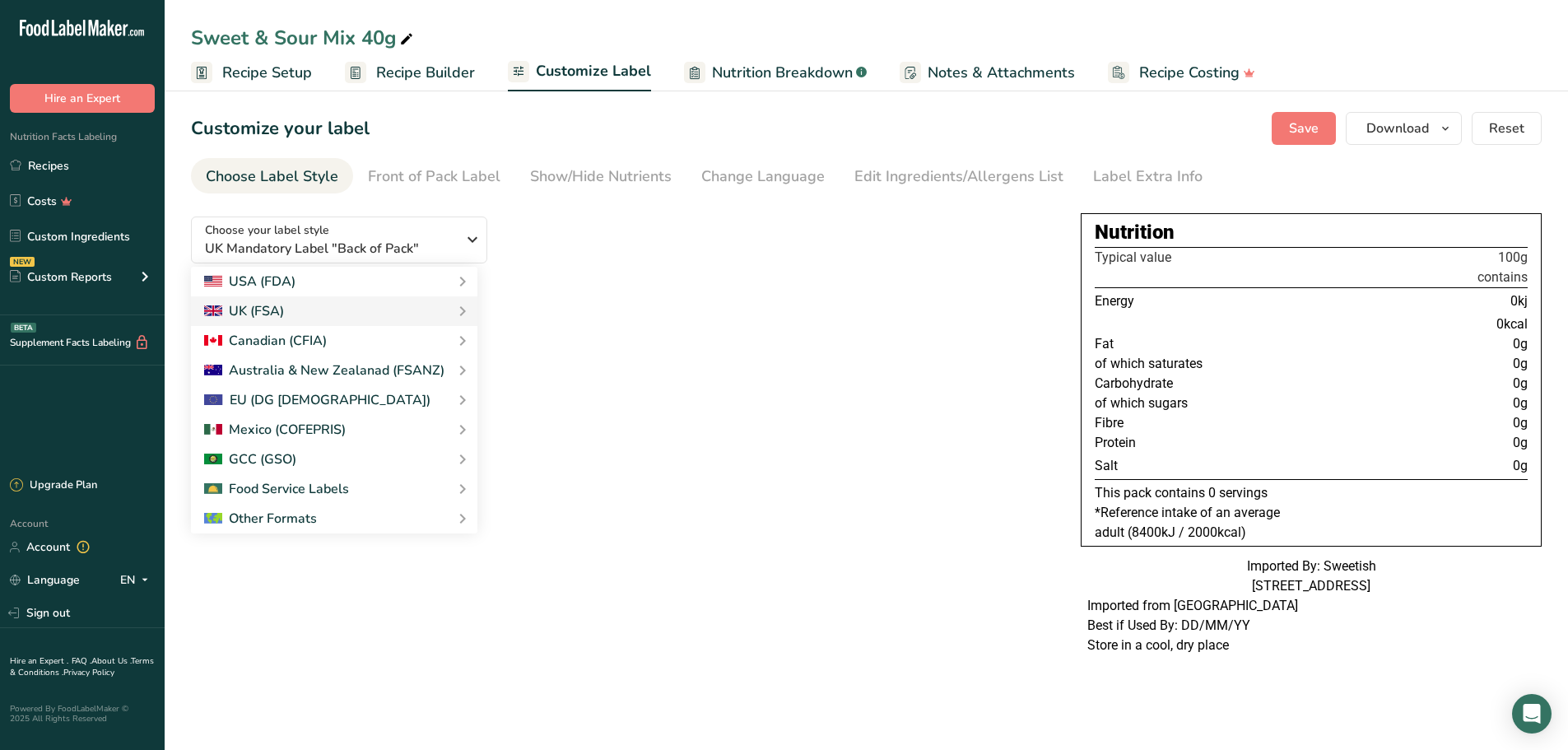
click at [0, 0] on link "UK Traffic Light Label "Front of Pack"" at bounding box center [0, 0] width 0 height 0
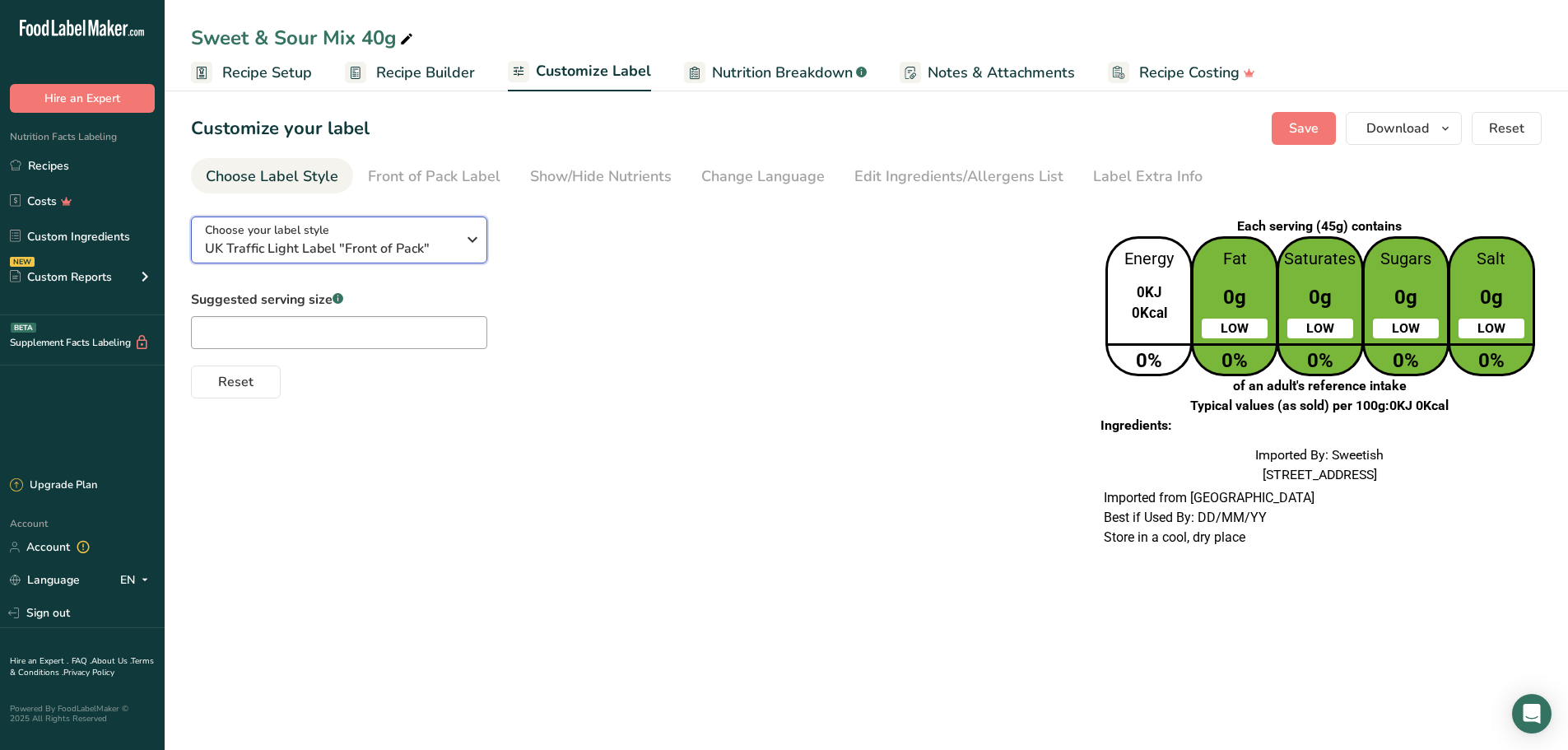
click at [340, 245] on span "UK Traffic Light Label "Front of Pack"" at bounding box center [331, 249] width 251 height 20
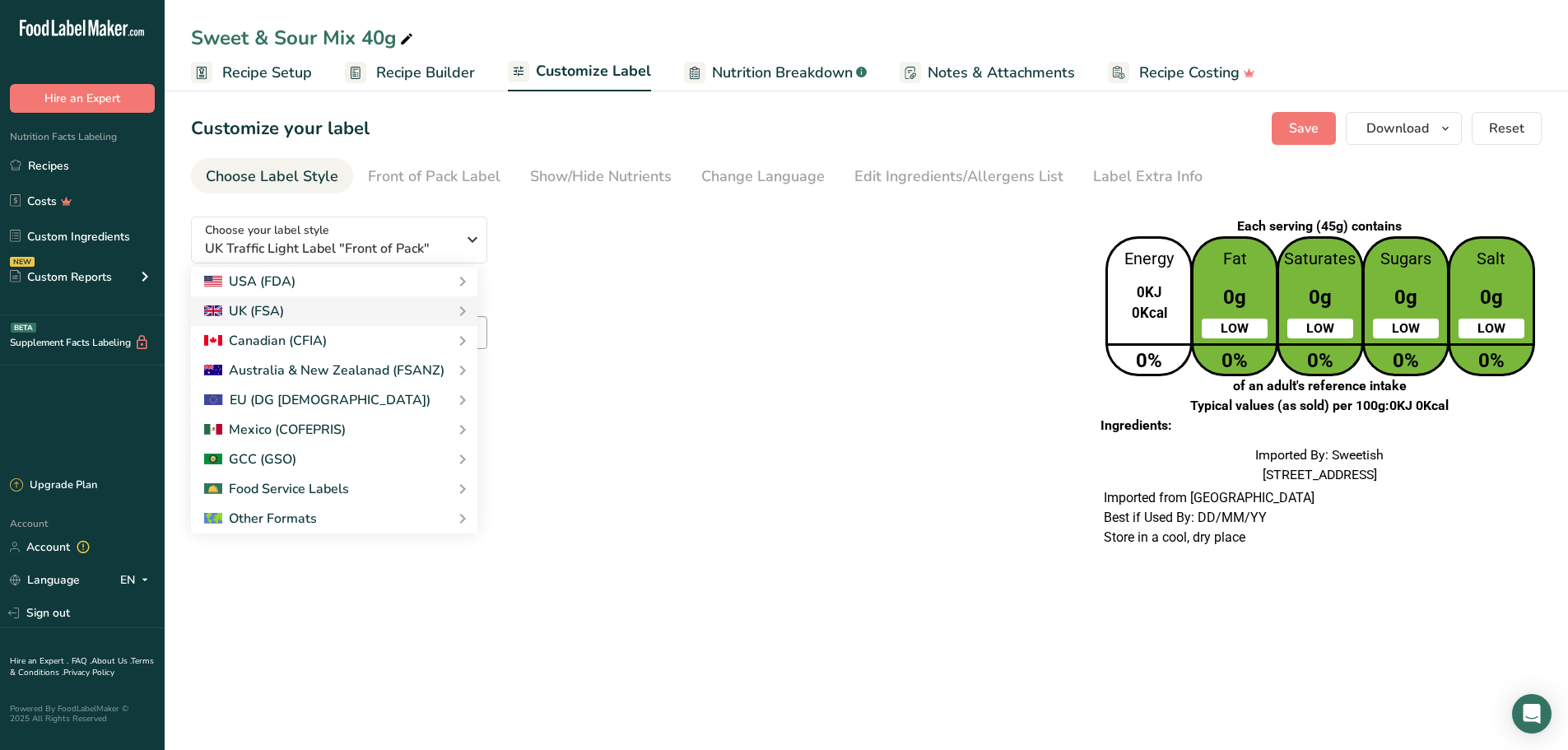
click at [0, 0] on link "UK Mandatory Label "Back of Pack"" at bounding box center [0, 0] width 0 height 0
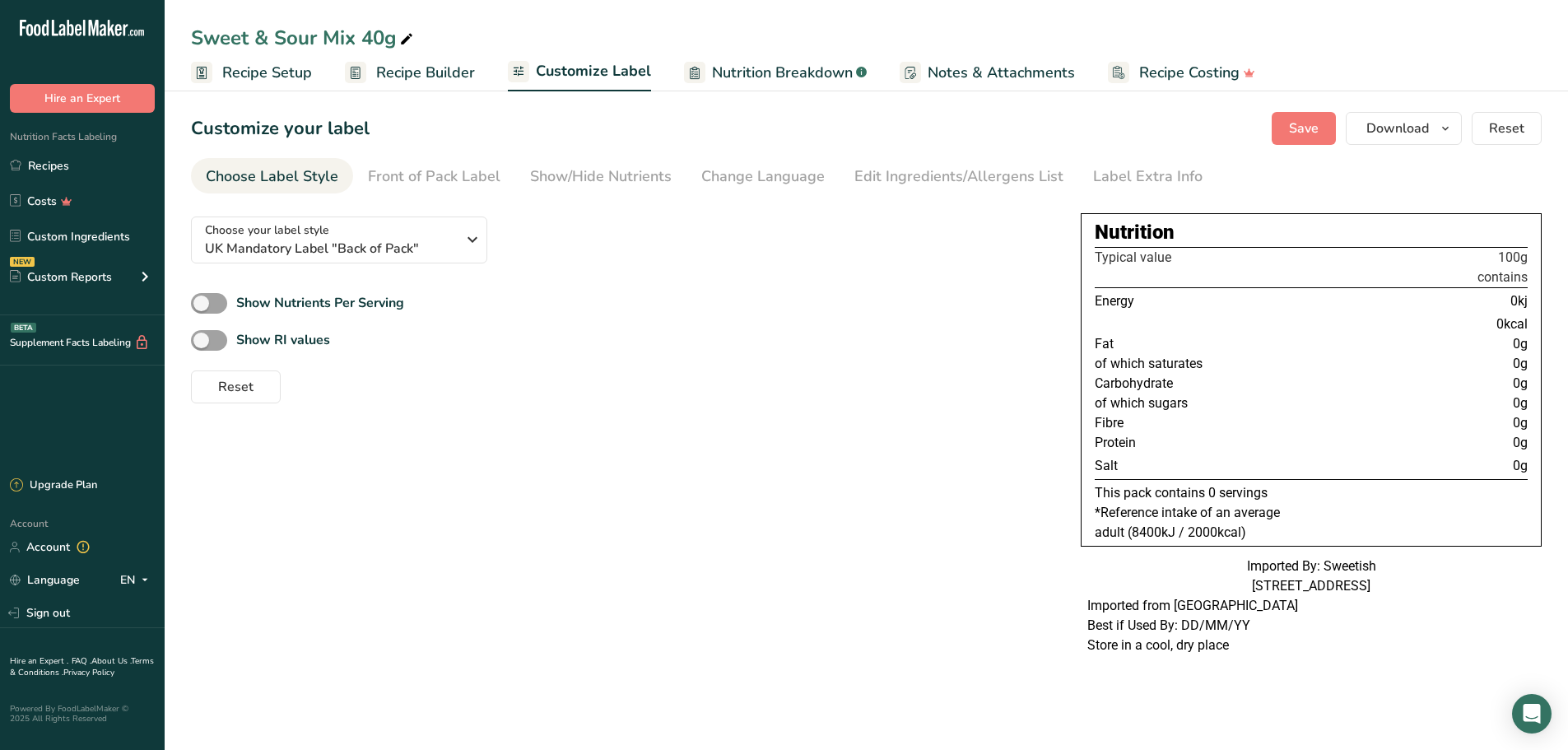
click at [505, 168] on li "Front of Pack Label" at bounding box center [434, 176] width 162 height 35
click at [619, 171] on div "Show/Hide Nutrients" at bounding box center [601, 177] width 141 height 23
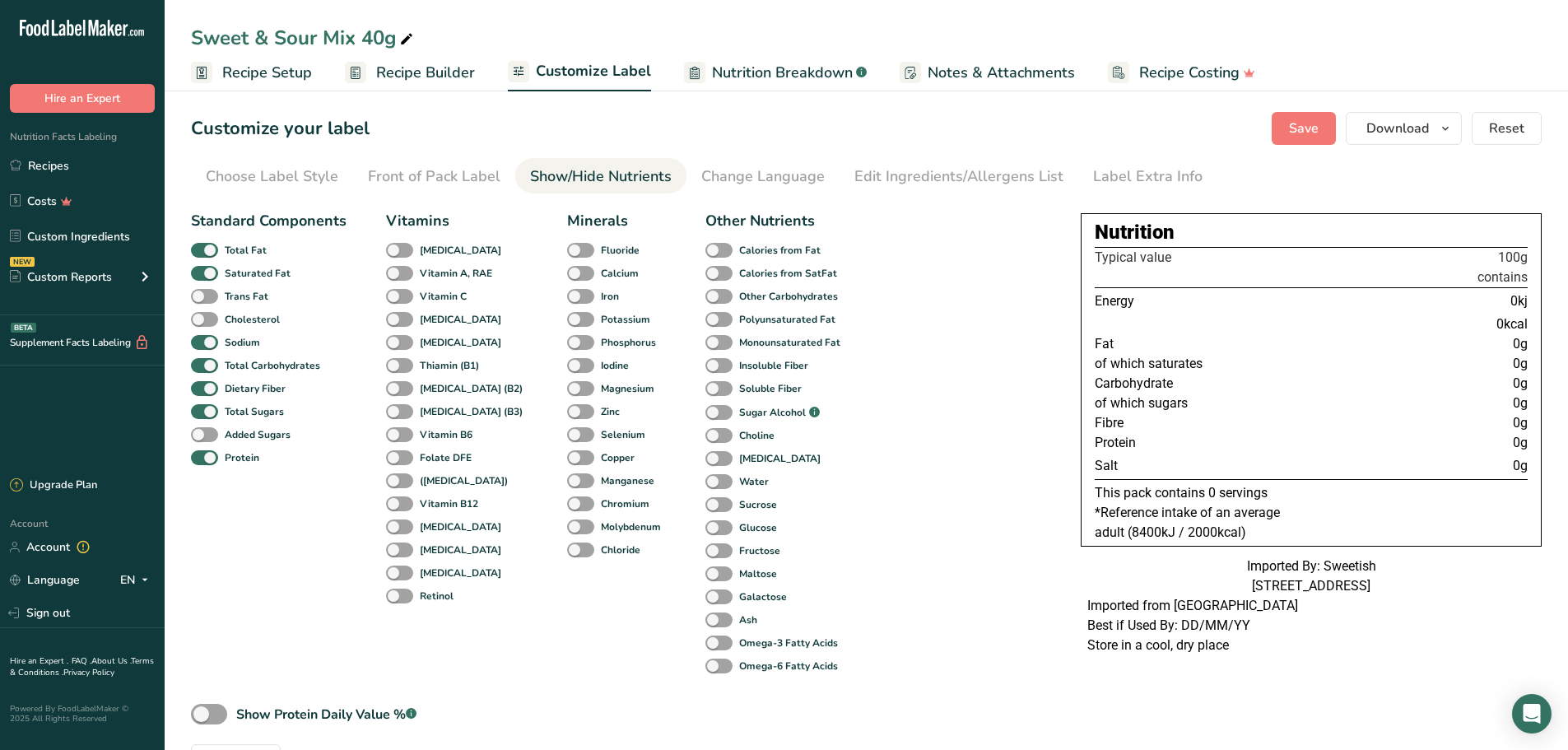
click at [775, 181] on div "Change Language" at bounding box center [763, 177] width 124 height 23
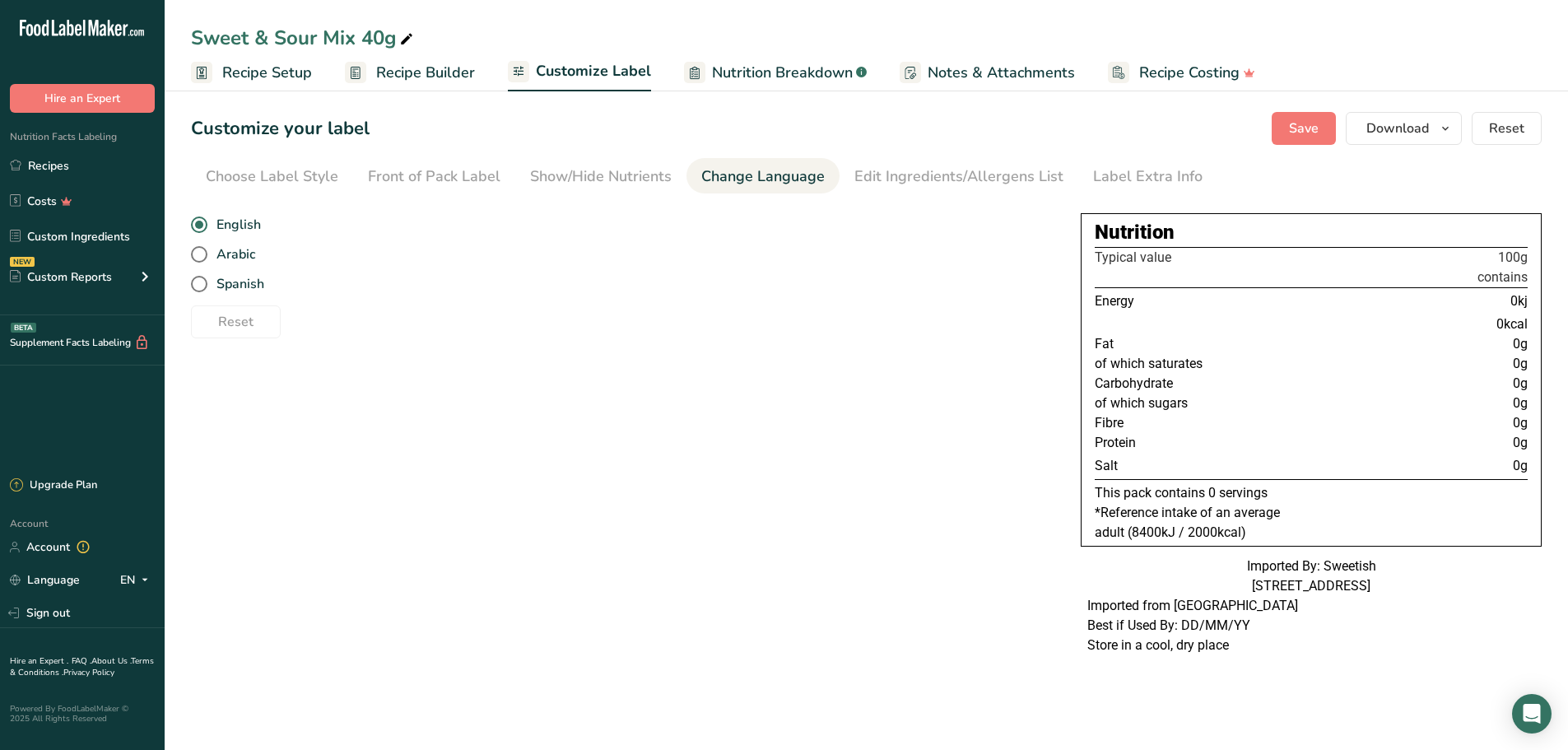
click at [908, 181] on div "Edit Ingredients/Allergens List" at bounding box center [959, 177] width 209 height 23
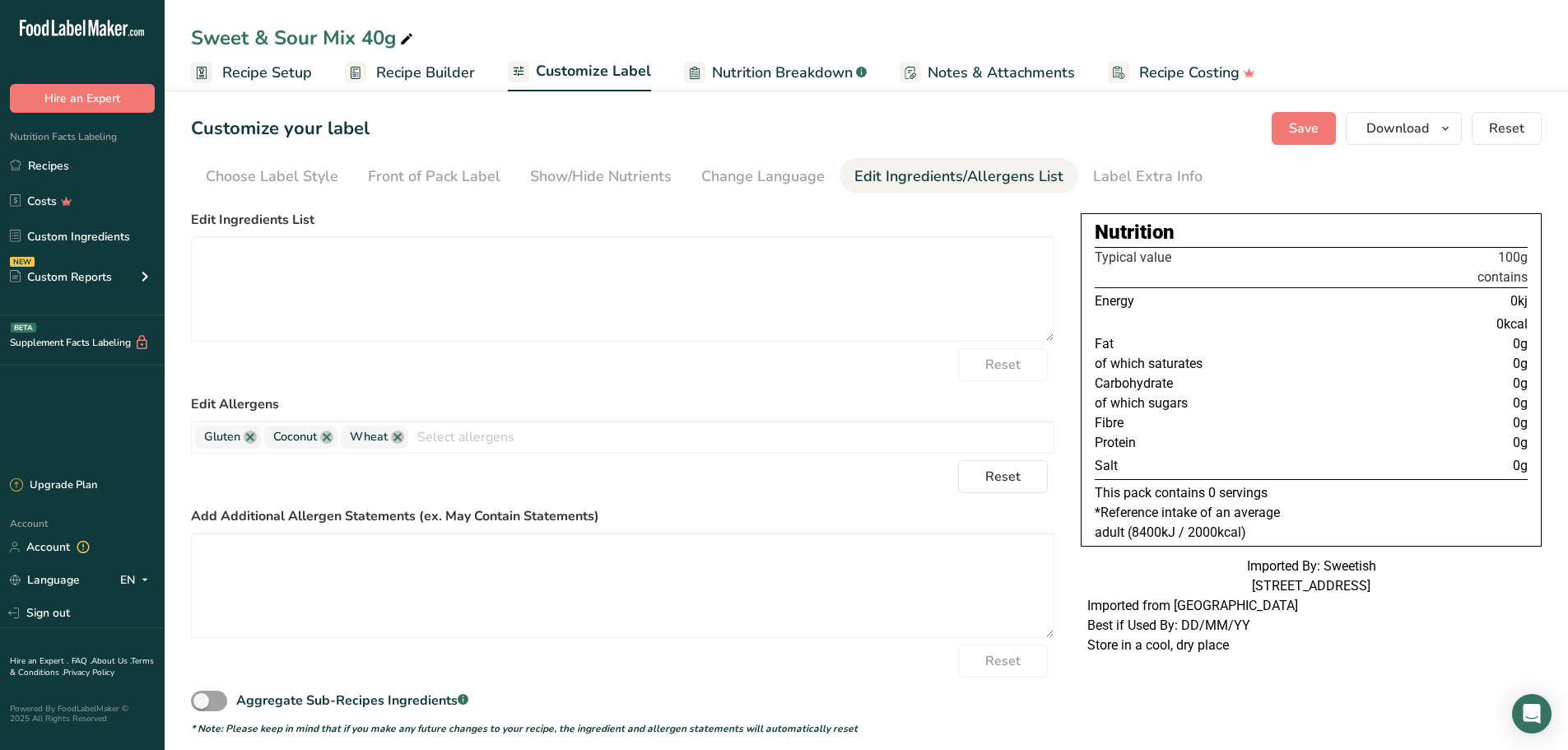
click at [1110, 181] on div "Label Extra Info" at bounding box center [1147, 177] width 110 height 23
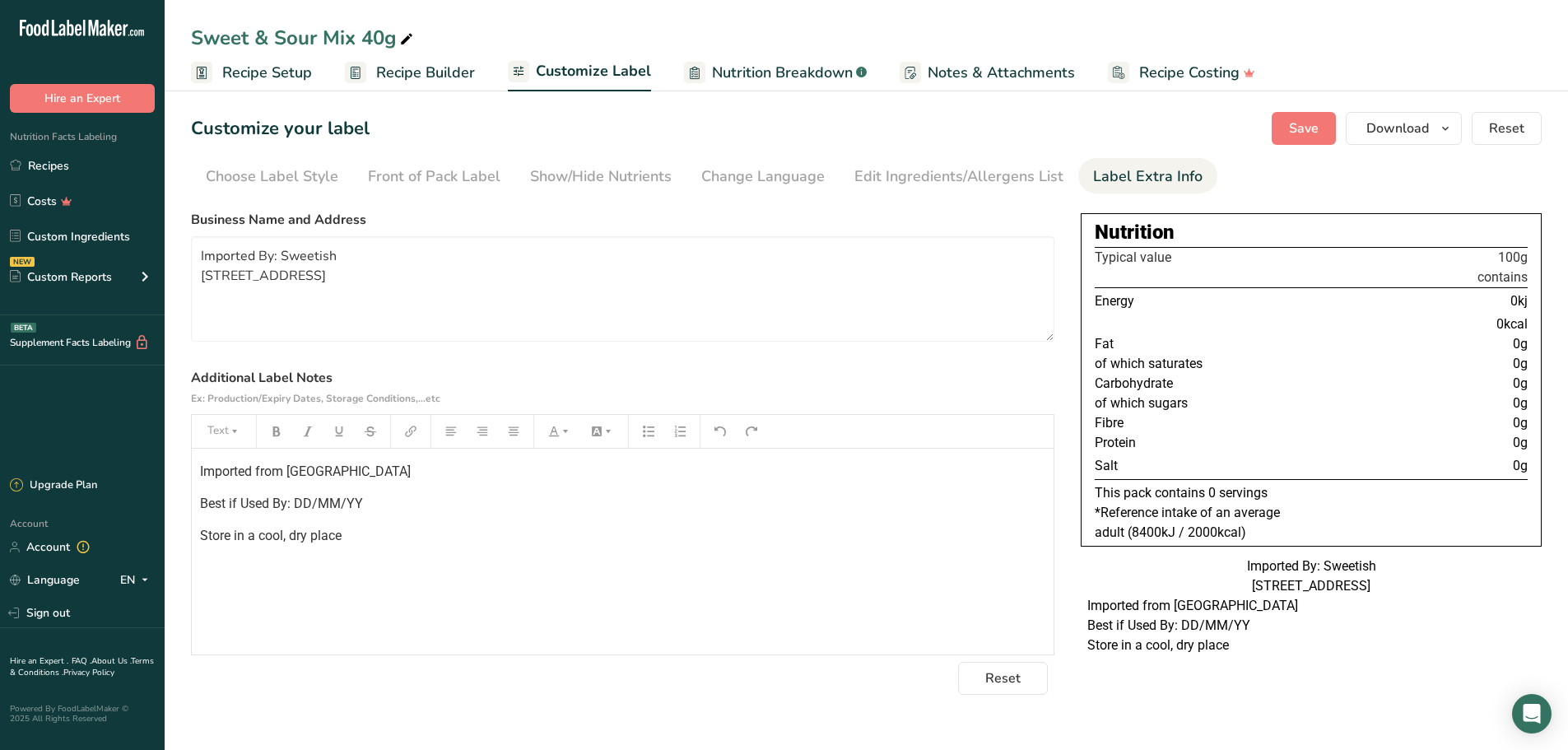
click at [296, 185] on div "Choose Label Style" at bounding box center [272, 177] width 132 height 23
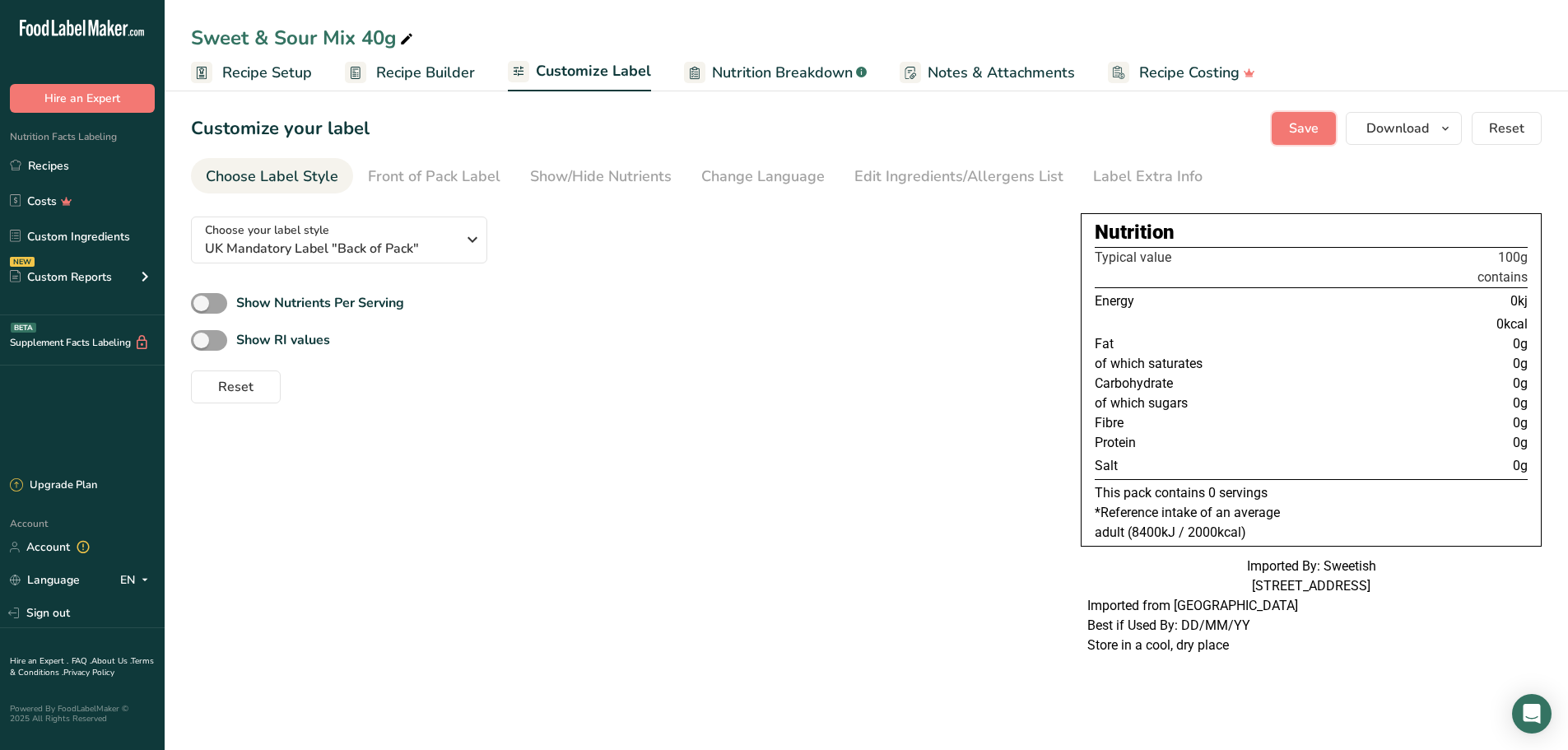
click at [1295, 133] on span "Save" at bounding box center [1304, 129] width 29 height 20
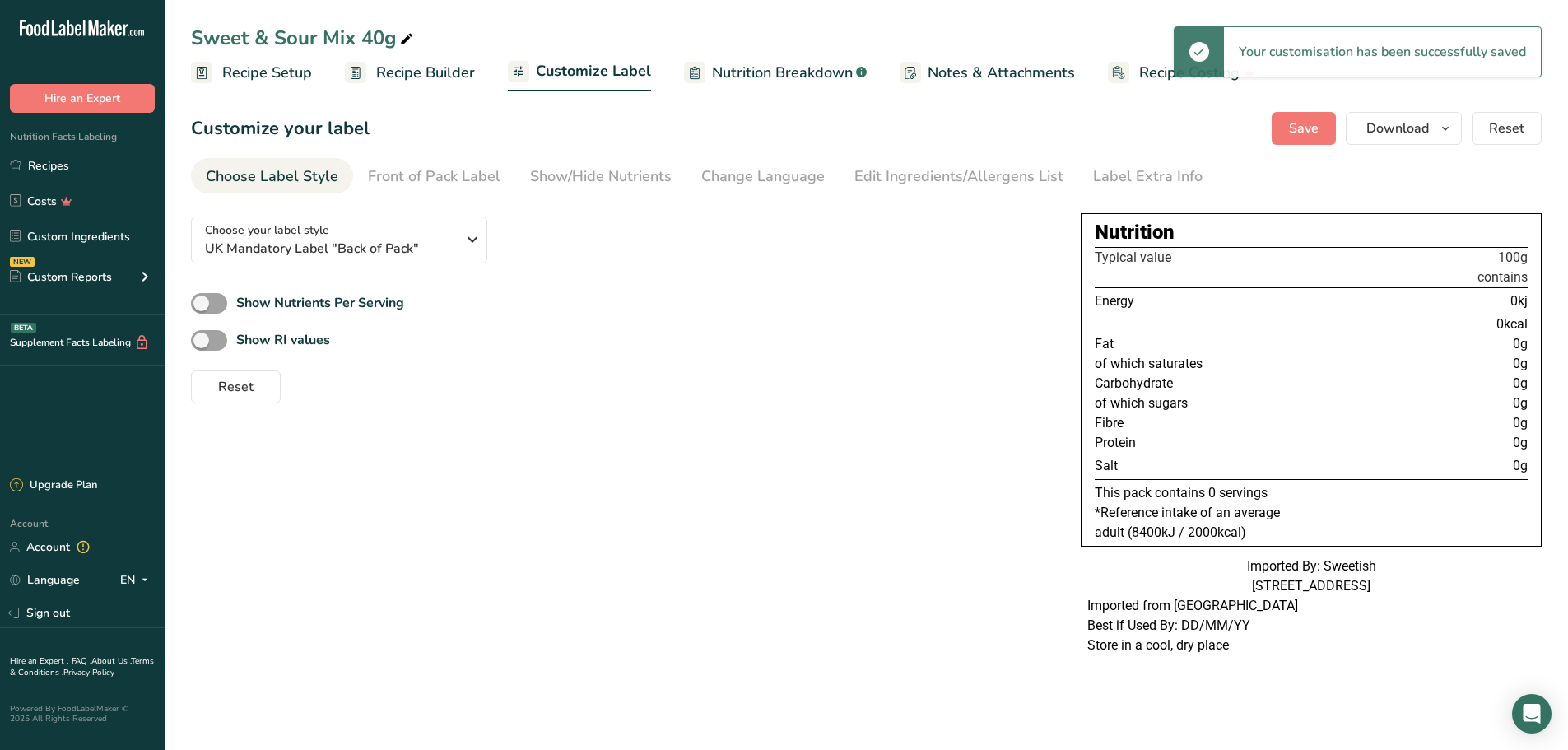
click at [429, 163] on link "Front of Pack Label" at bounding box center [434, 177] width 132 height 37
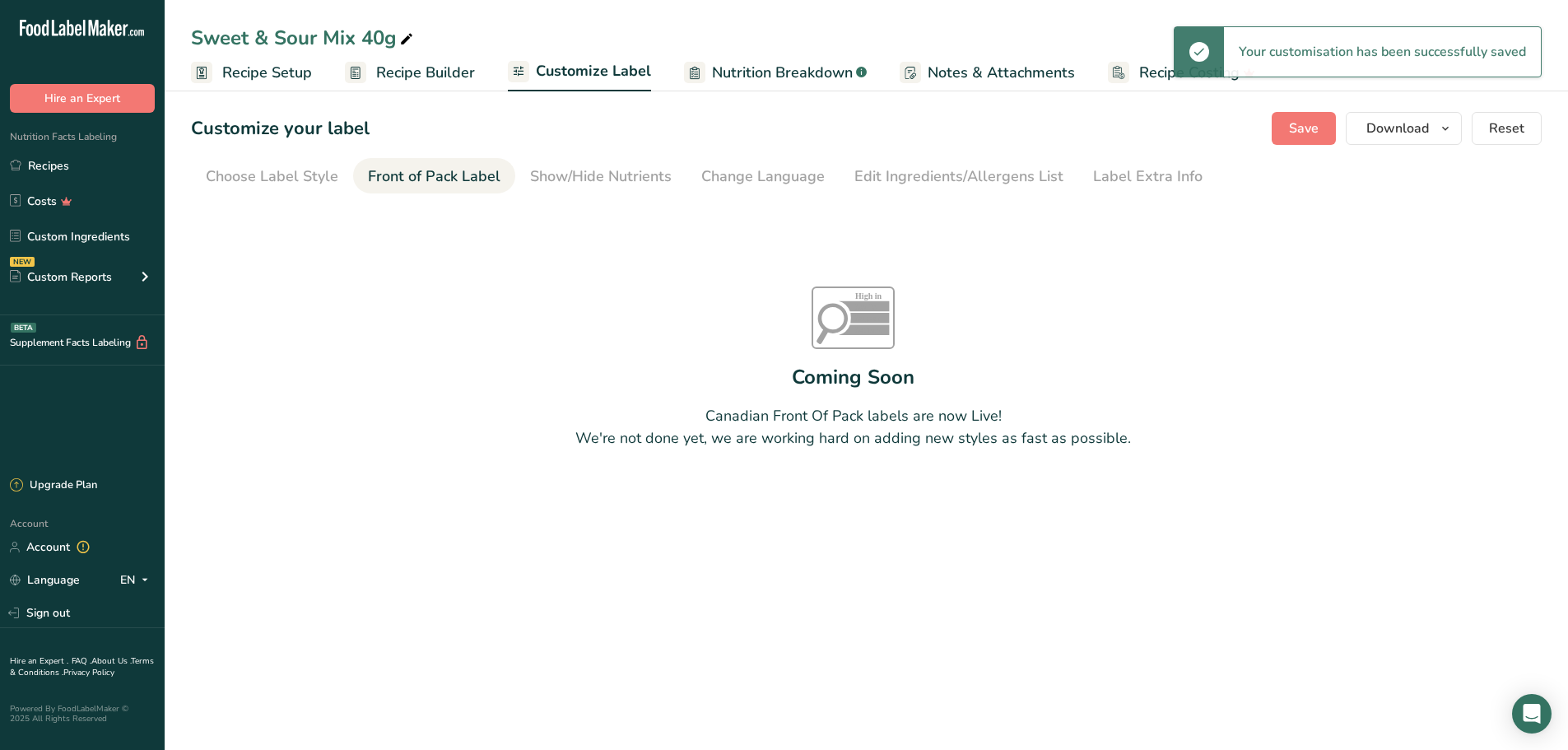
click at [255, 170] on div "Choose Label Style" at bounding box center [272, 177] width 132 height 23
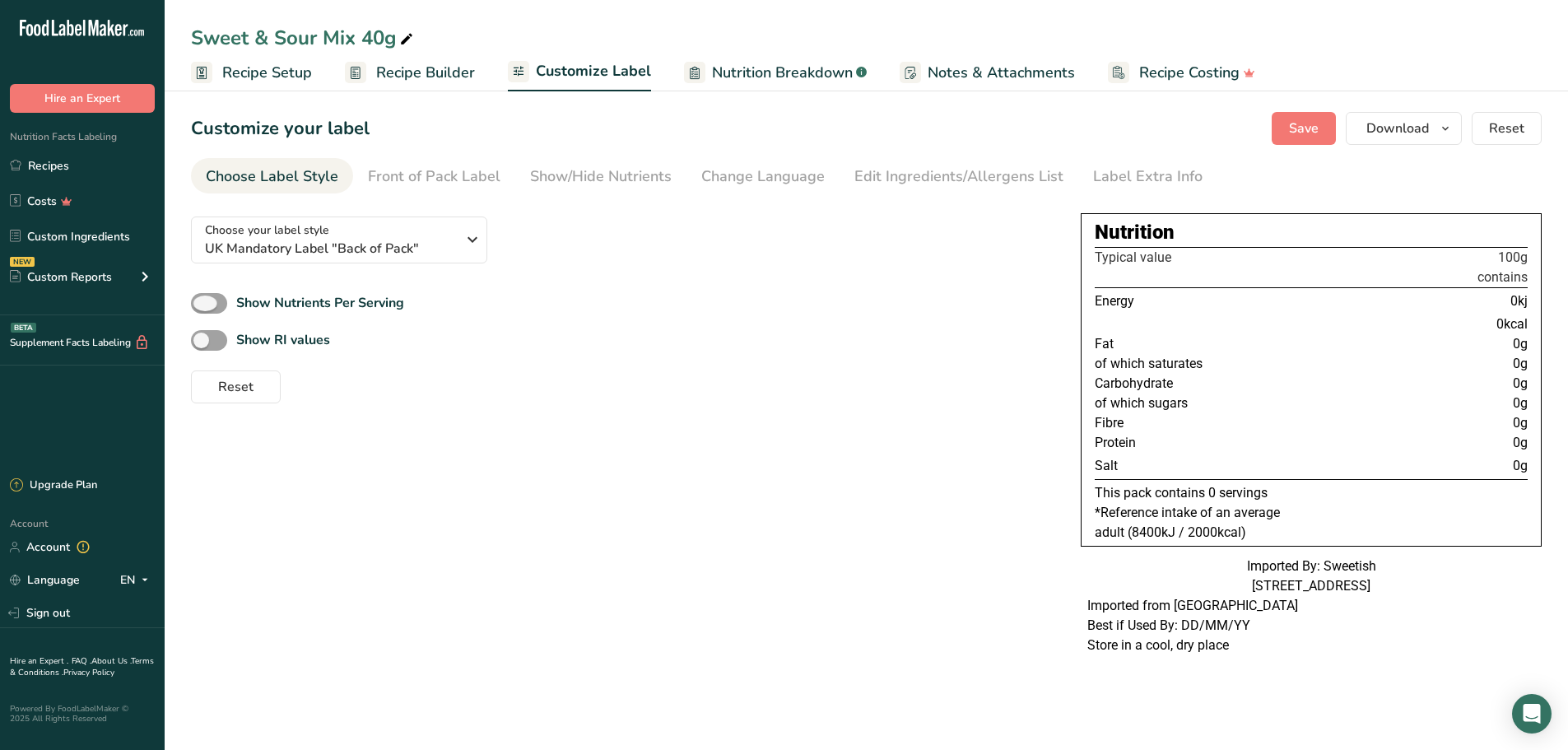
click at [208, 301] on span at bounding box center [208, 303] width 36 height 21
click at [202, 301] on input "Show Nutrients Per Serving" at bounding box center [196, 303] width 11 height 11
checkbox input "true"
click at [206, 331] on span at bounding box center [208, 341] width 36 height 21
click at [202, 335] on input "Show RI values" at bounding box center [196, 340] width 11 height 11
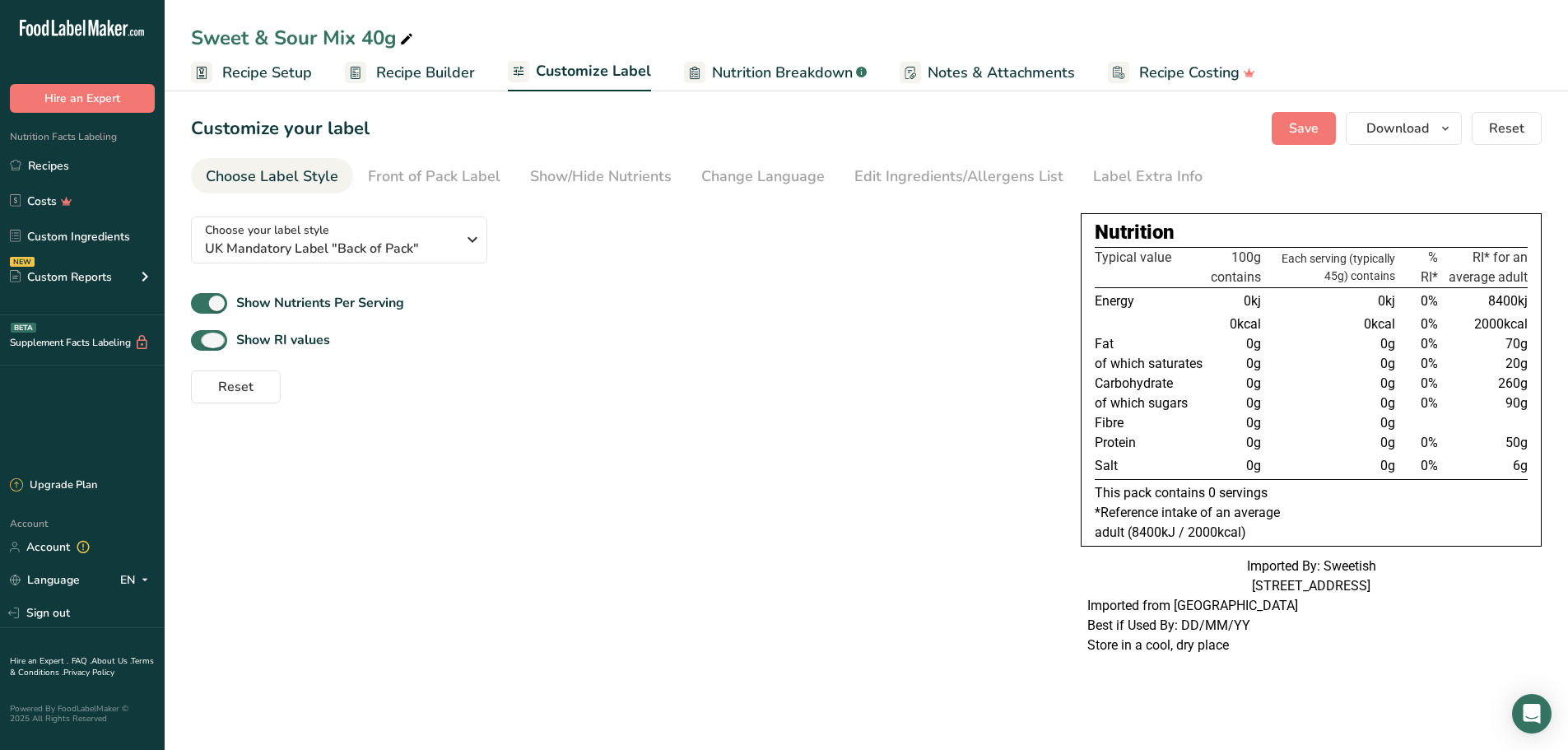
click at [207, 337] on span at bounding box center [208, 341] width 36 height 21
click at [202, 337] on input "Show RI values" at bounding box center [196, 340] width 11 height 11
checkbox input "false"
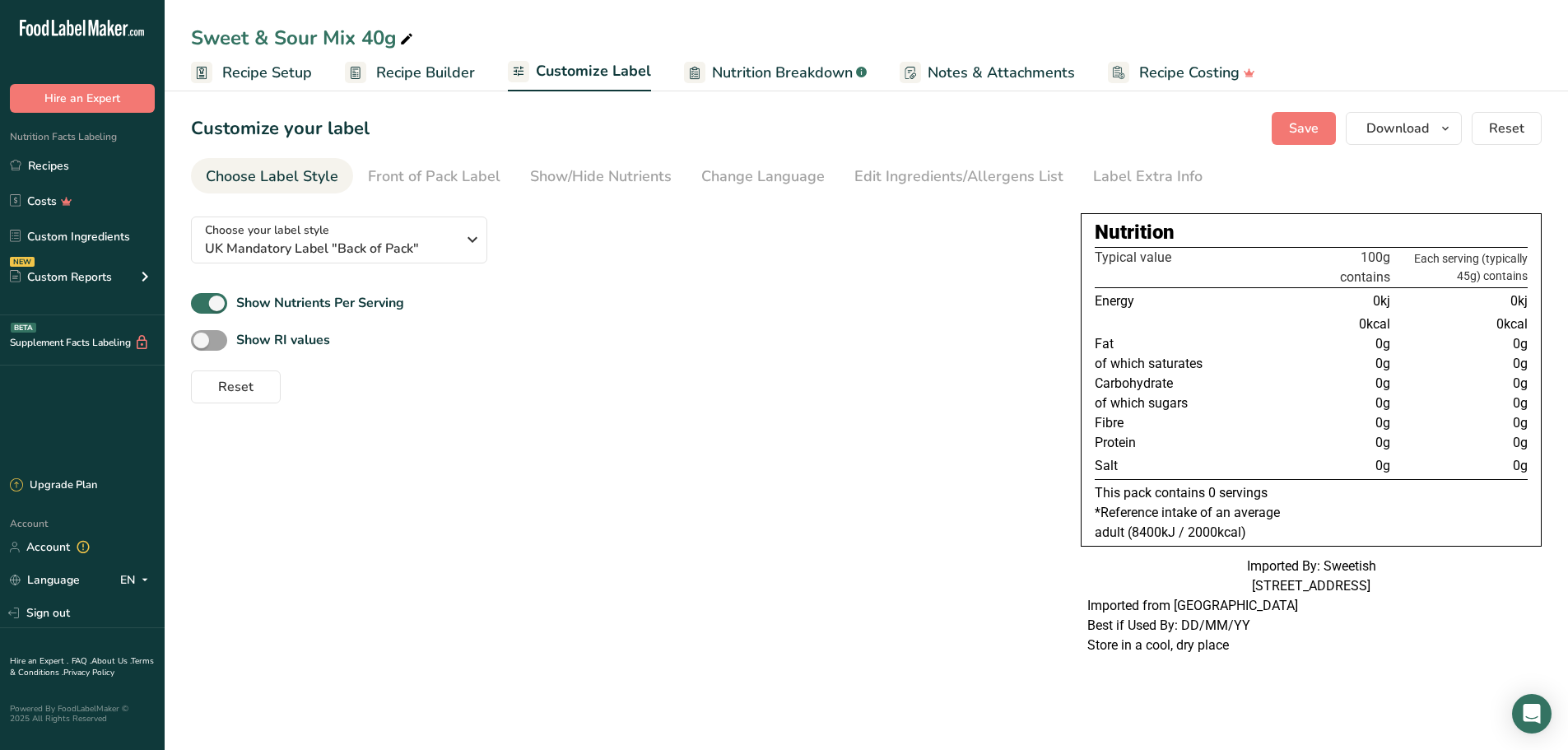
click at [633, 172] on div "Show/Hide Nutrients" at bounding box center [601, 177] width 141 height 23
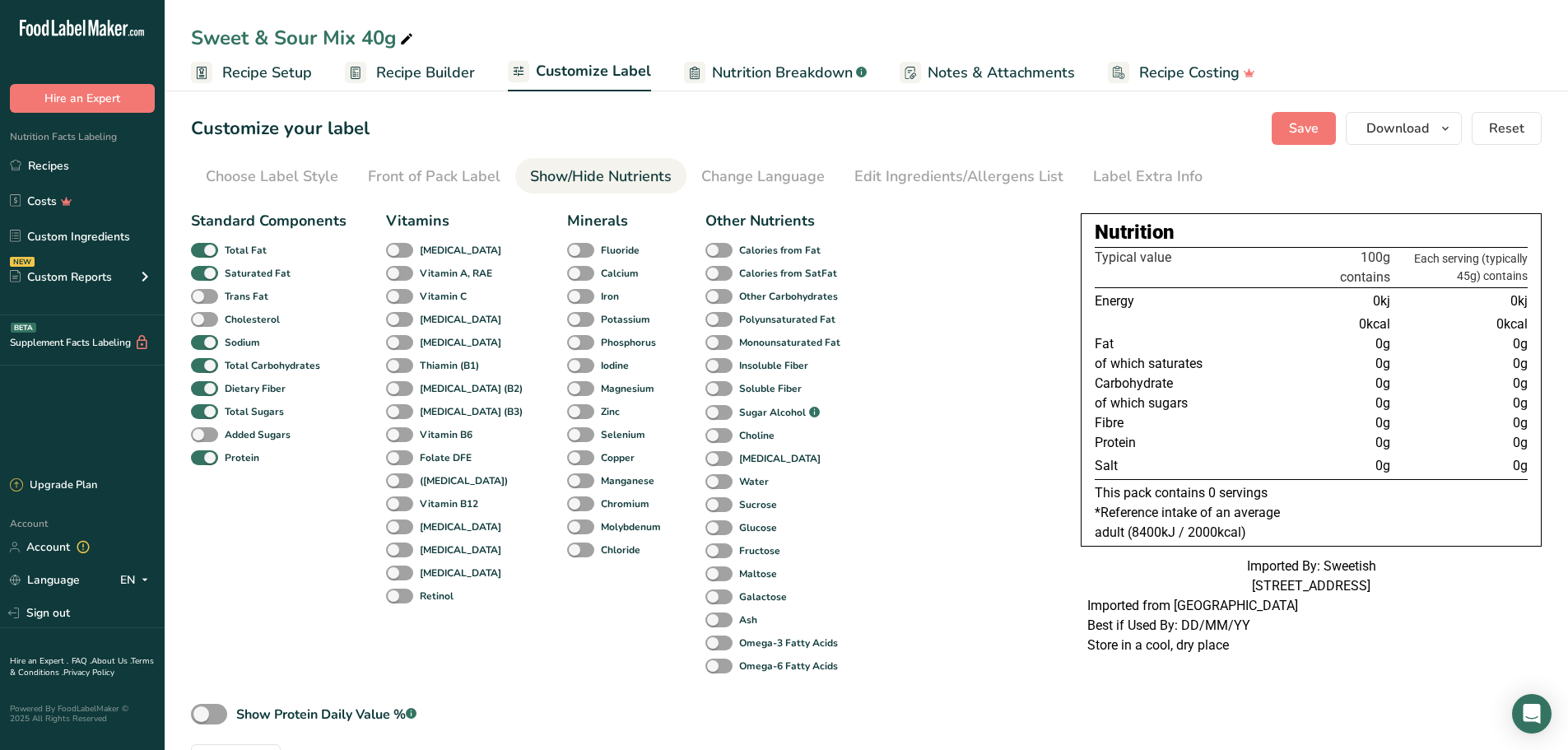
click at [740, 175] on div "Change Language" at bounding box center [763, 177] width 124 height 23
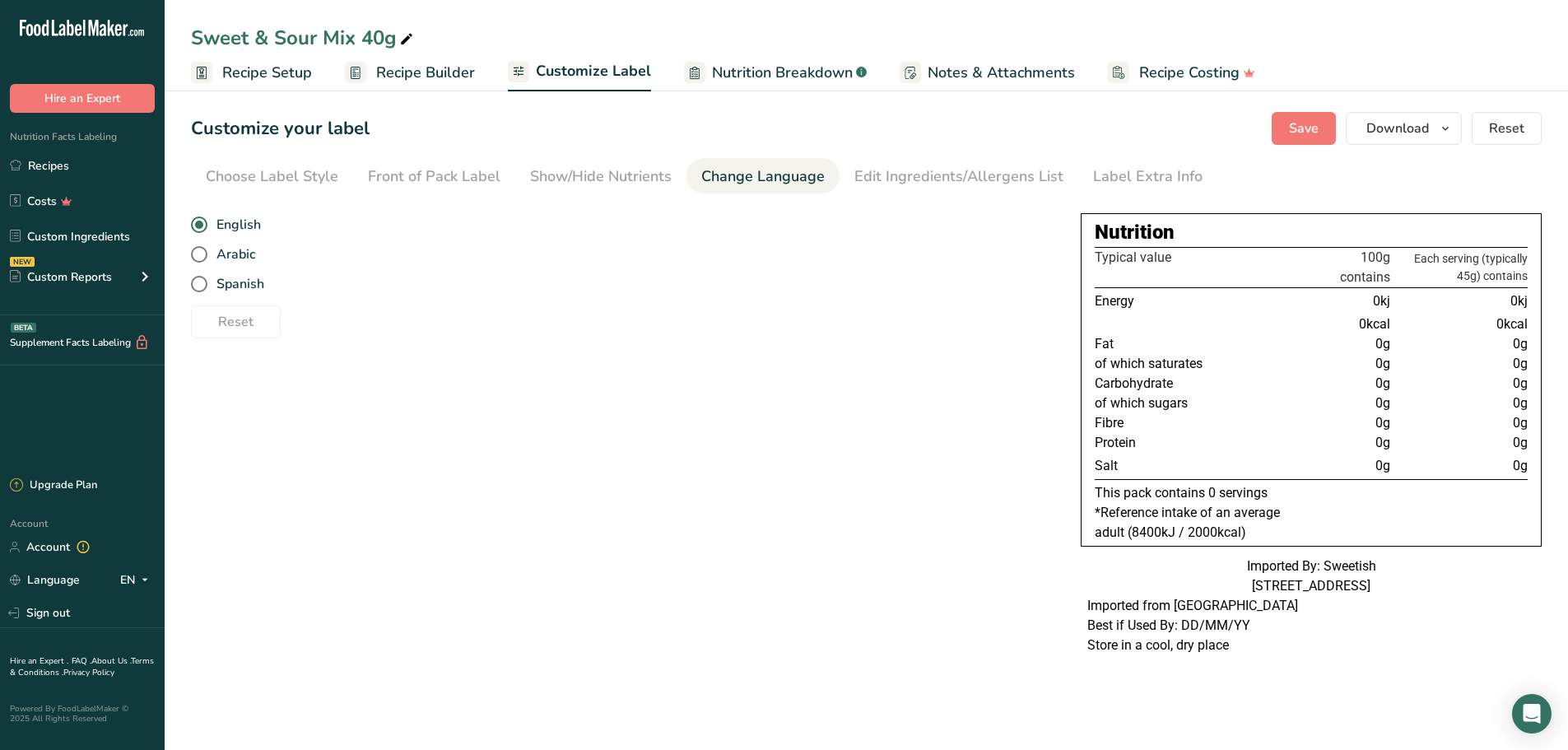
click at [910, 175] on div "Edit Ingredients/Allergens List" at bounding box center [959, 177] width 209 height 23
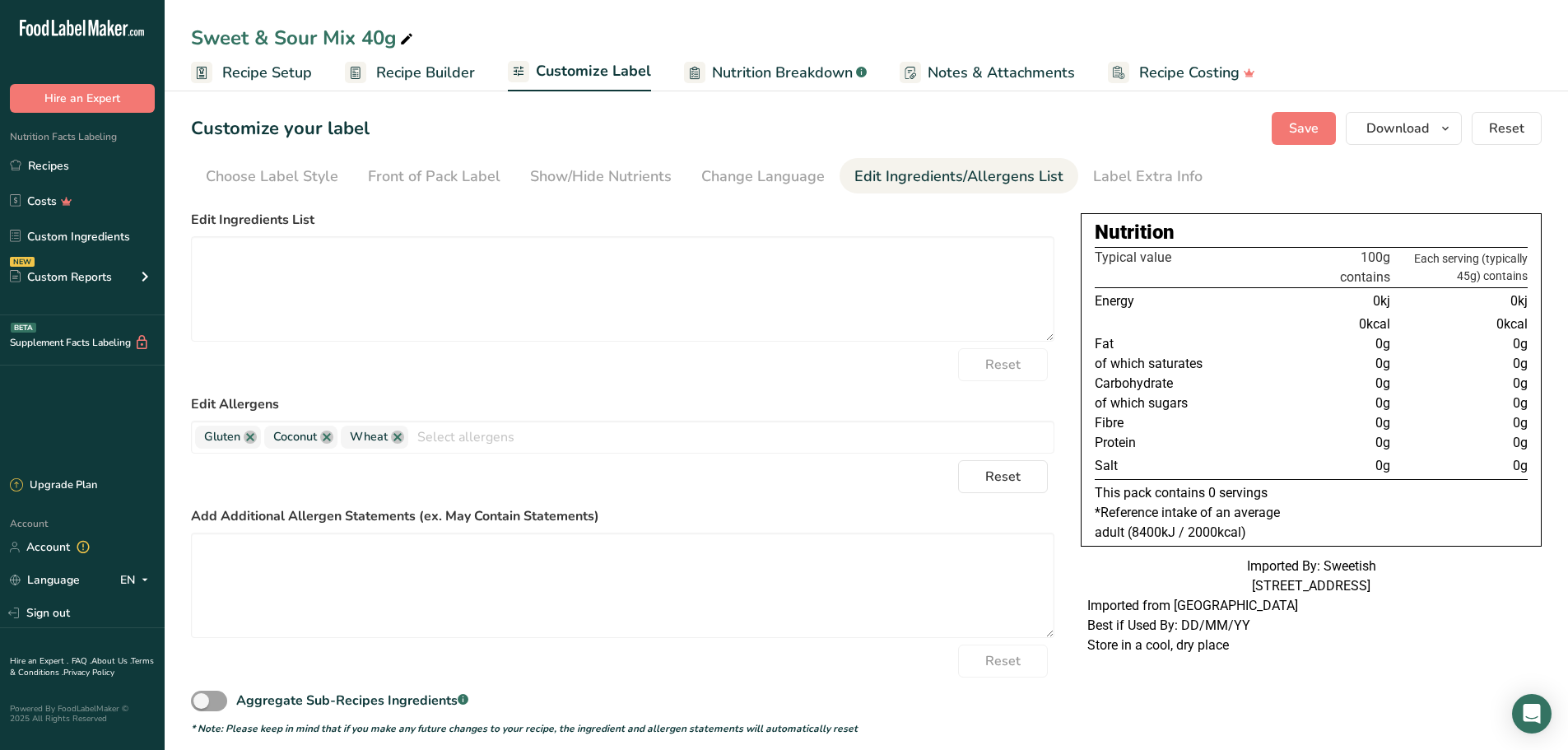
drag, startPoint x: 1145, startPoint y: 172, endPoint x: 1026, endPoint y: 173, distance: 119.0
click at [1145, 172] on div "Label Extra Info" at bounding box center [1147, 177] width 110 height 23
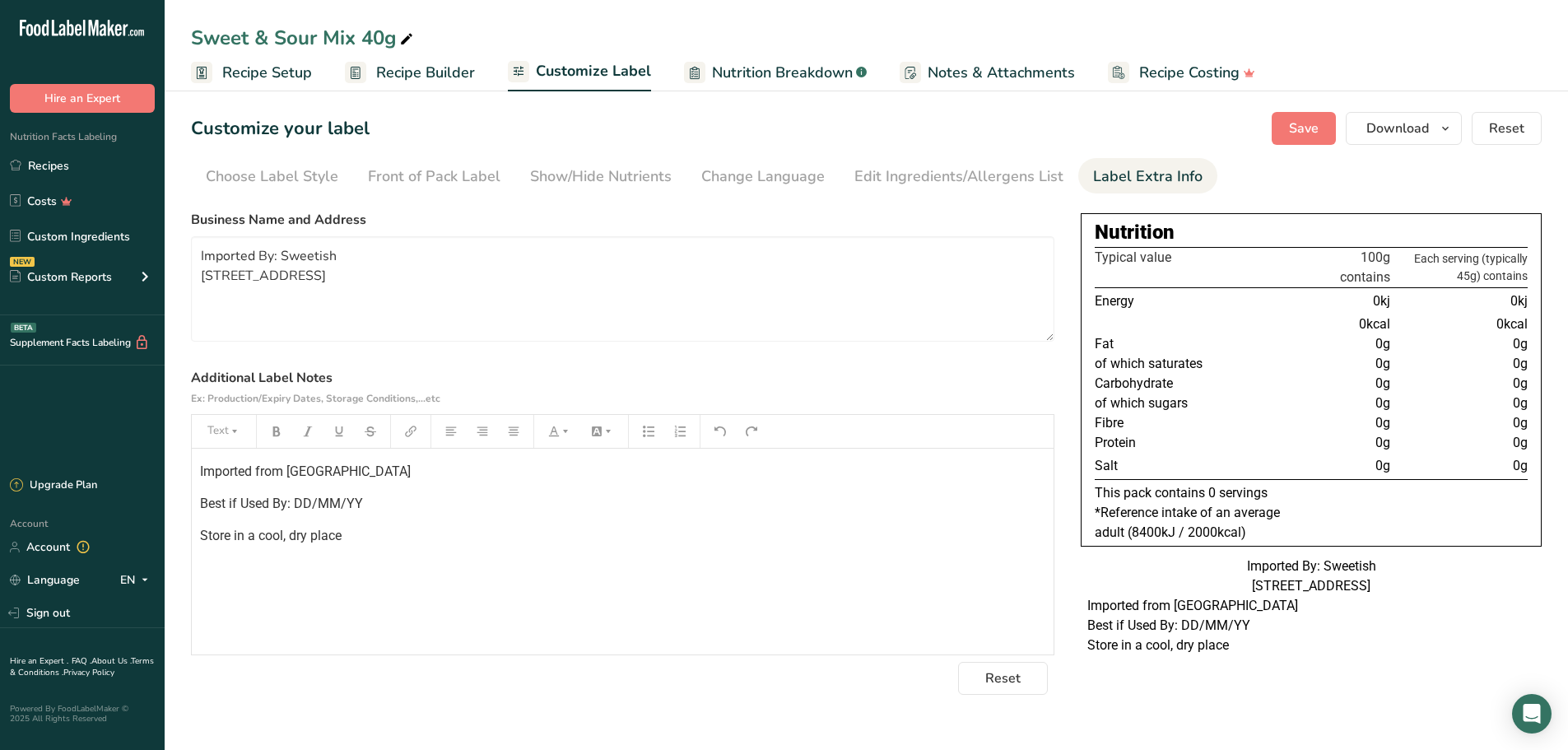
click at [753, 77] on span "Nutrition Breakdown" at bounding box center [782, 73] width 141 height 23
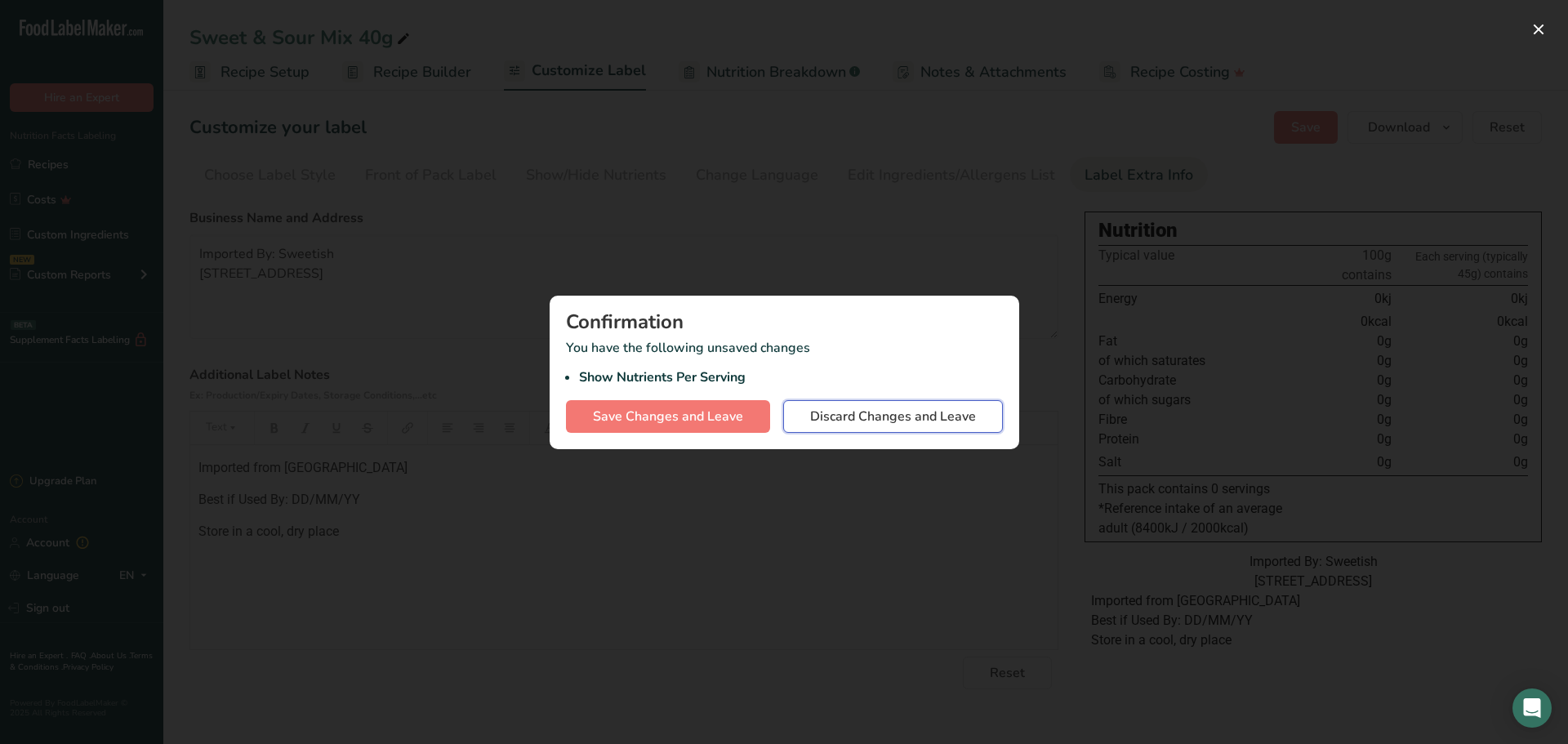
click at [849, 414] on span "Discard Changes and Leave" at bounding box center [893, 417] width 166 height 20
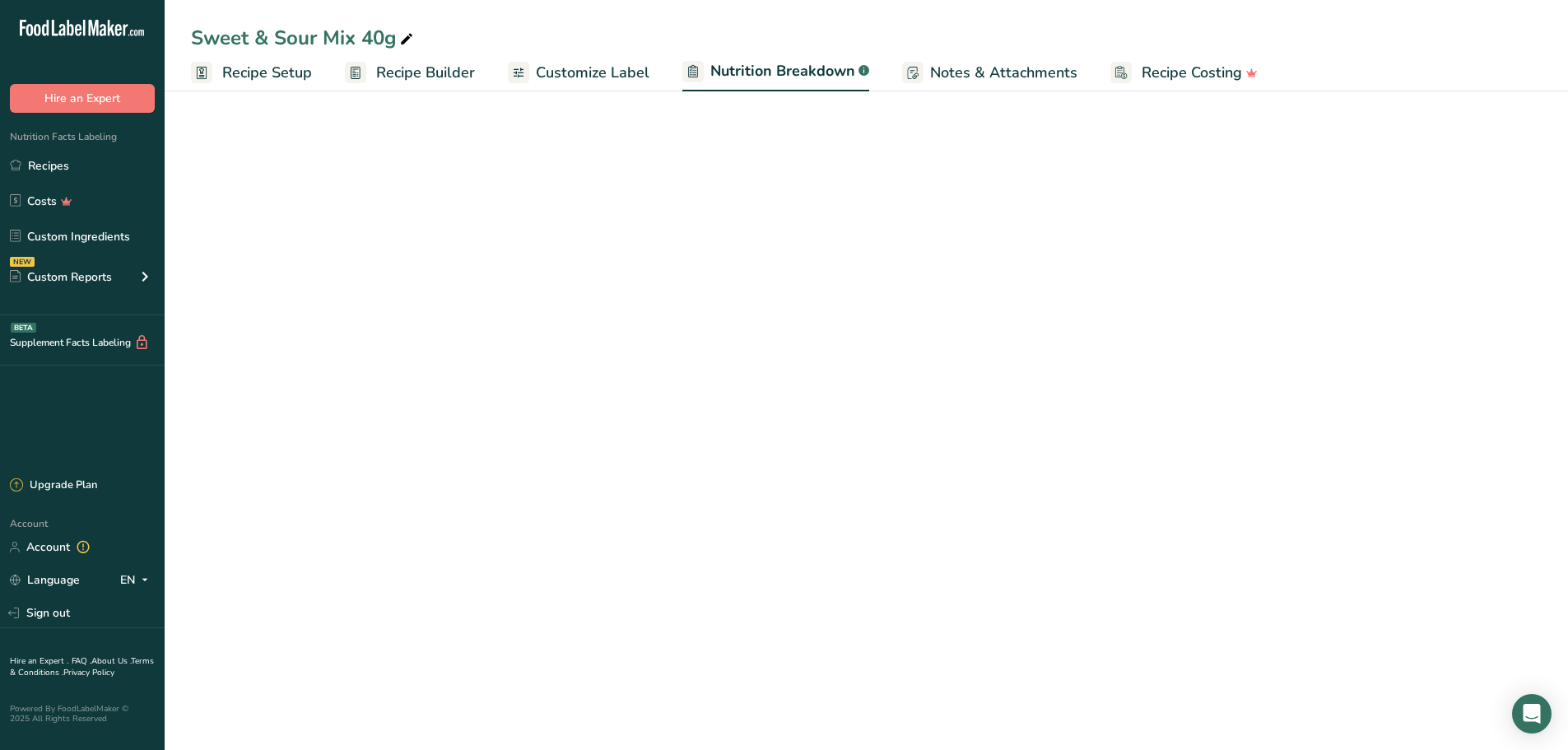
select select "Calories"
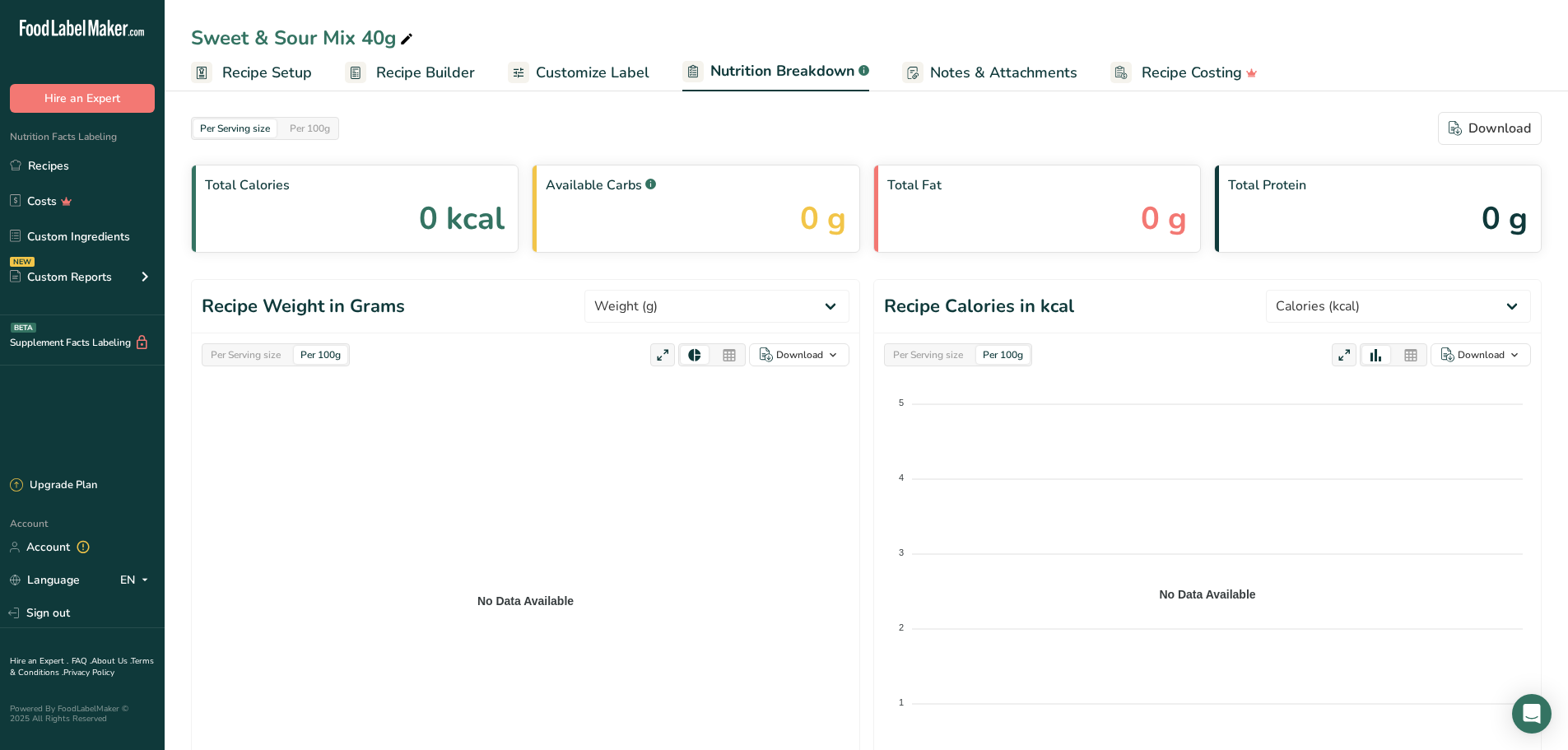
click at [432, 69] on span "Recipe Builder" at bounding box center [426, 73] width 99 height 23
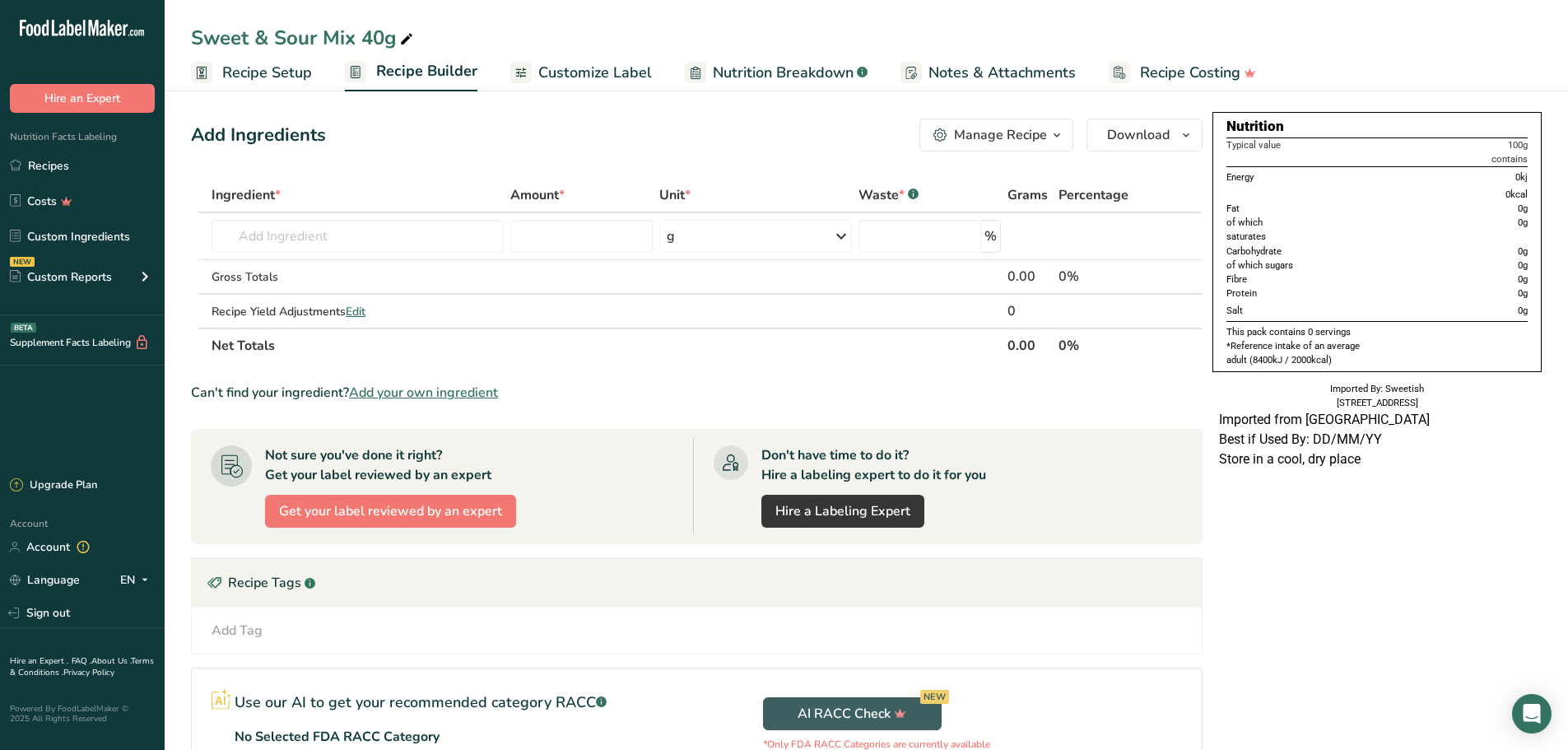
click at [266, 72] on span "Recipe Setup" at bounding box center [267, 73] width 90 height 23
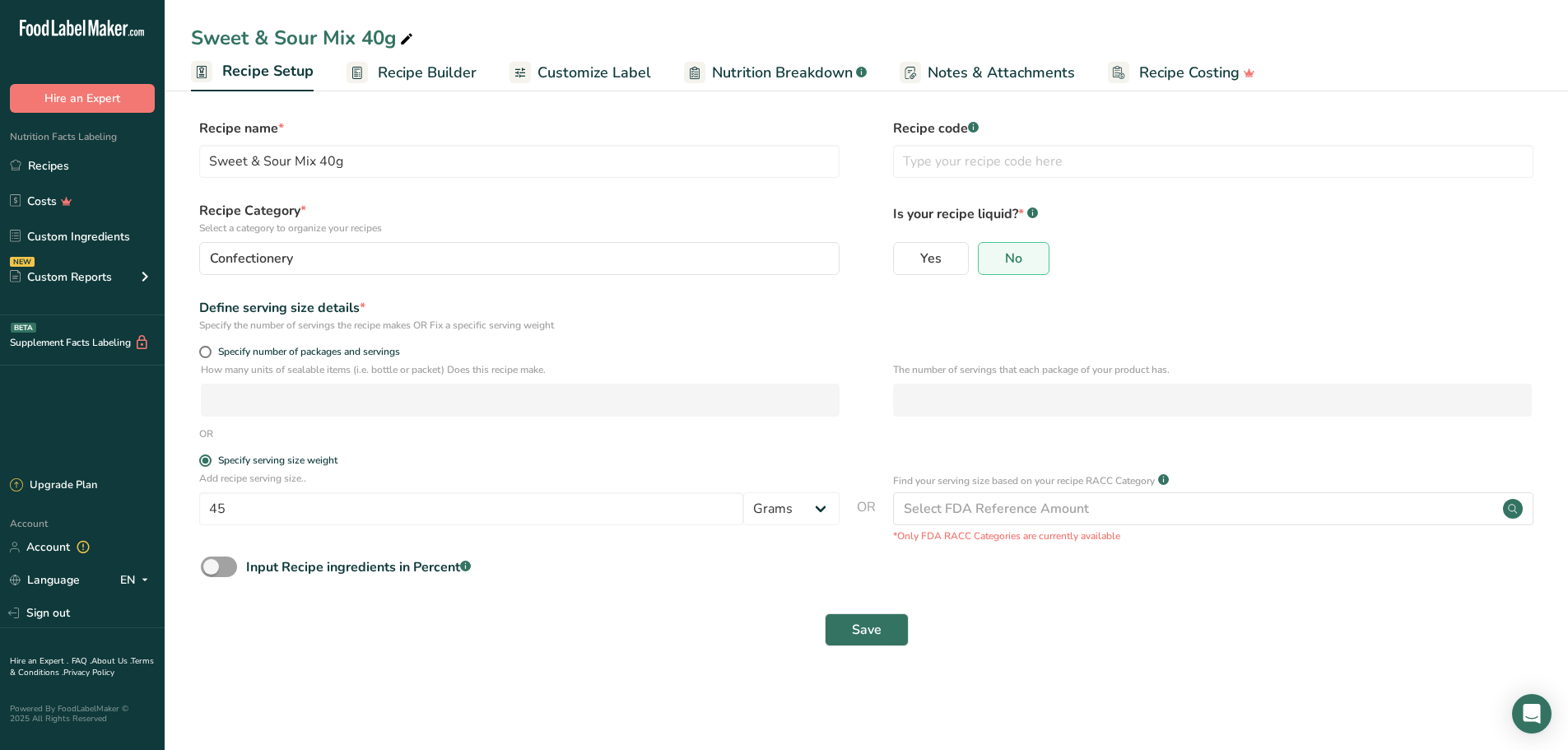
click at [412, 72] on span "Recipe Builder" at bounding box center [428, 73] width 99 height 23
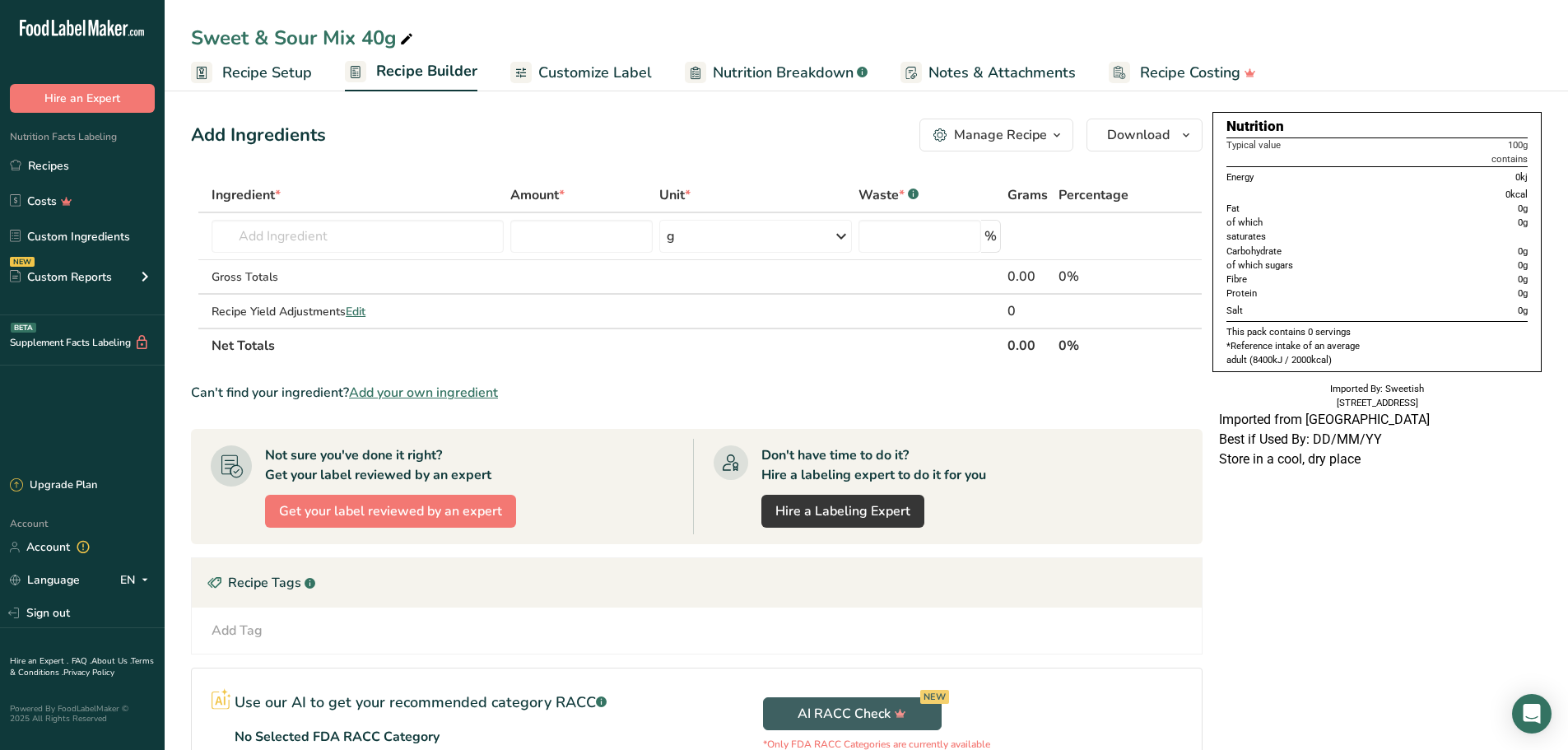
click at [572, 72] on span "Customize Label" at bounding box center [595, 73] width 114 height 23
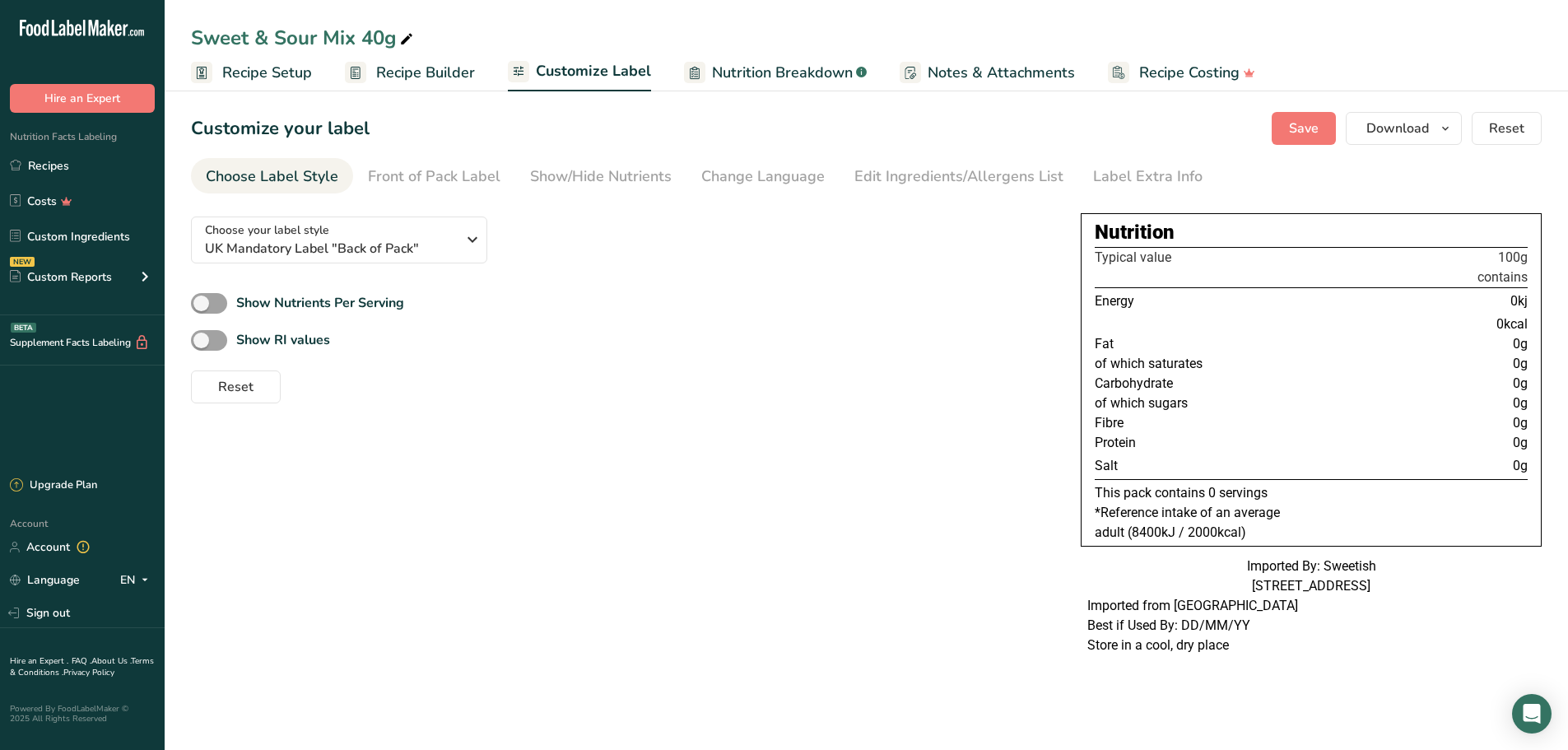
click at [473, 172] on div "Front of Pack Label" at bounding box center [434, 177] width 132 height 23
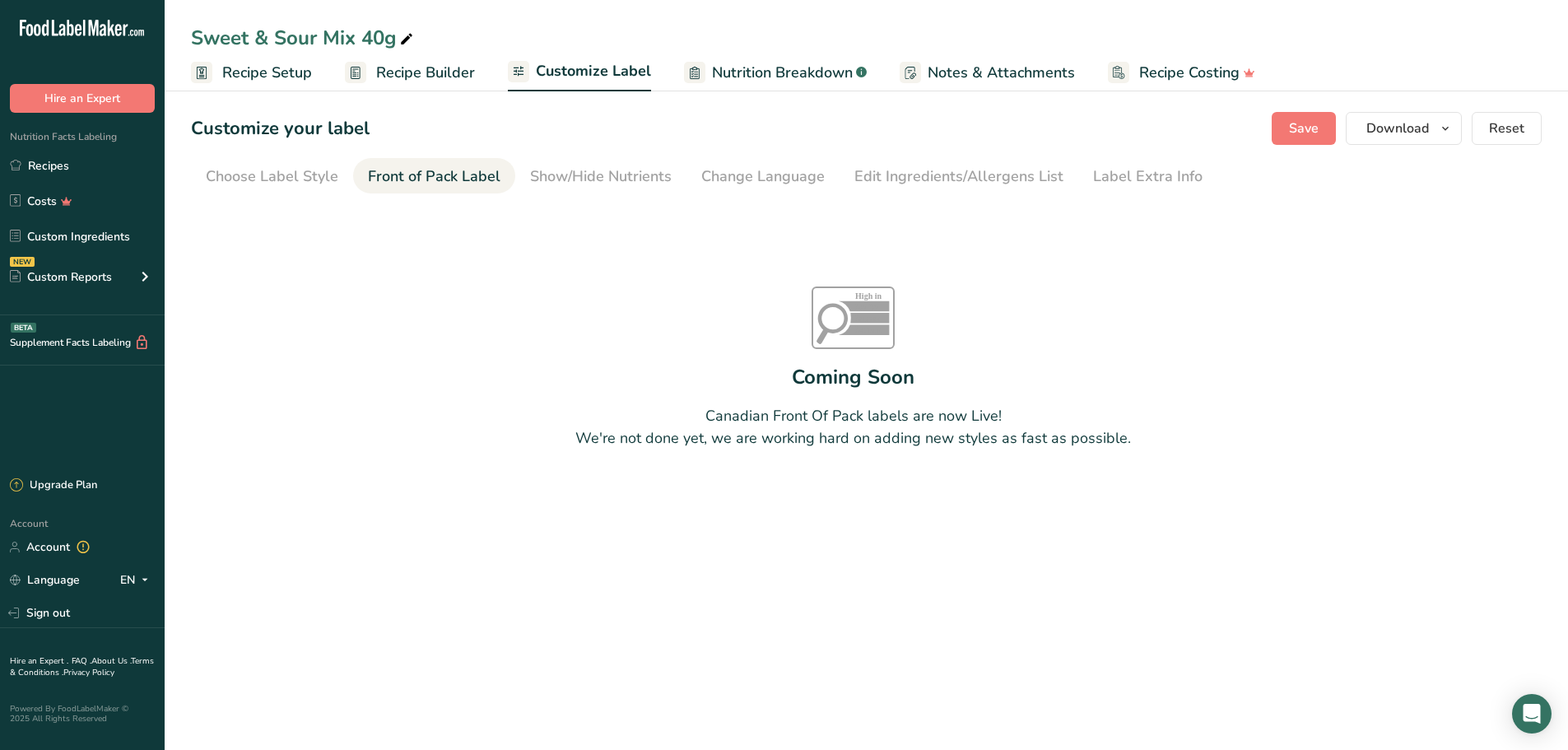
click at [337, 178] on li "Choose Label Style" at bounding box center [272, 176] width 162 height 35
click at [315, 180] on div "Choose Label Style" at bounding box center [272, 177] width 132 height 23
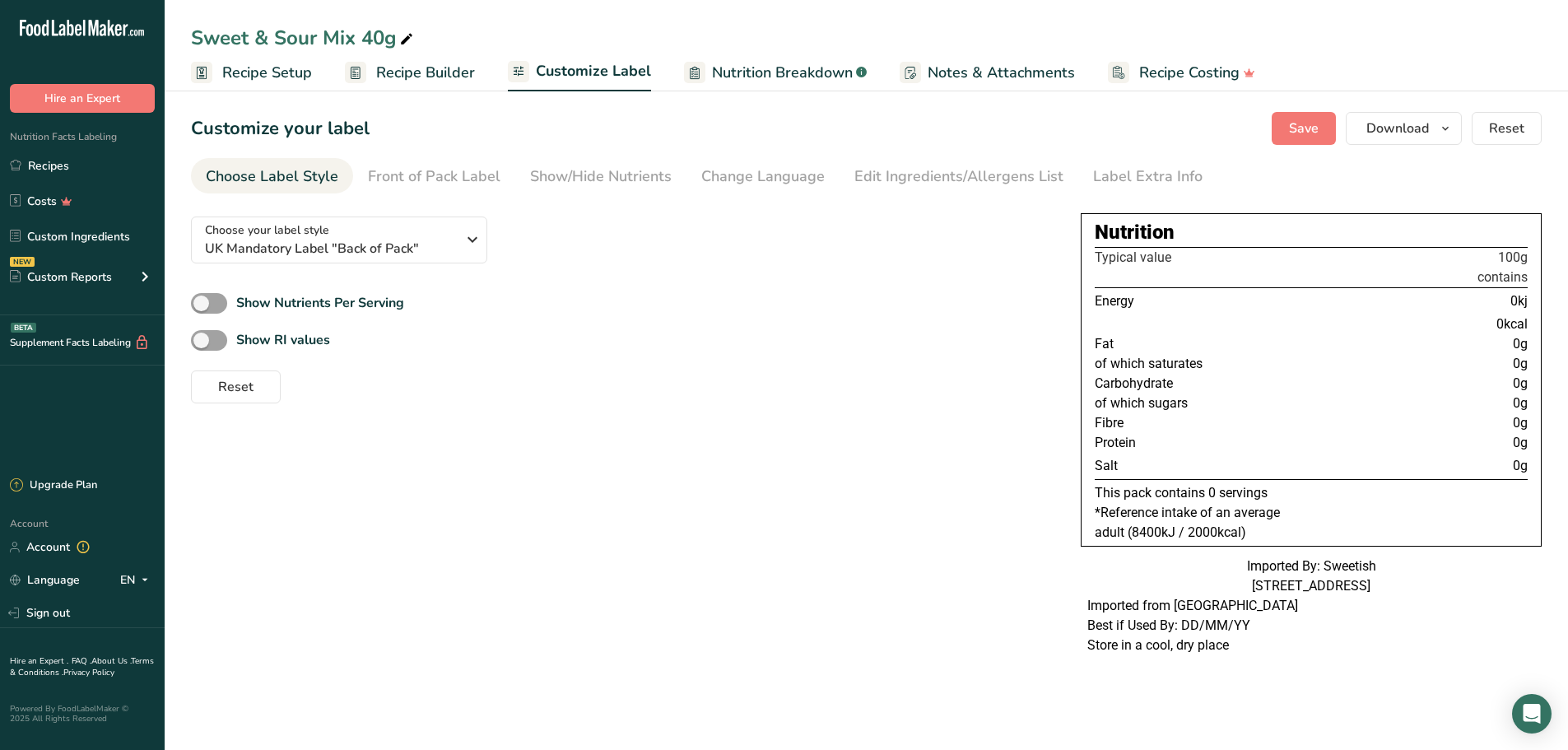
click at [616, 188] on link "Show/Hide Nutrients" at bounding box center [601, 177] width 141 height 37
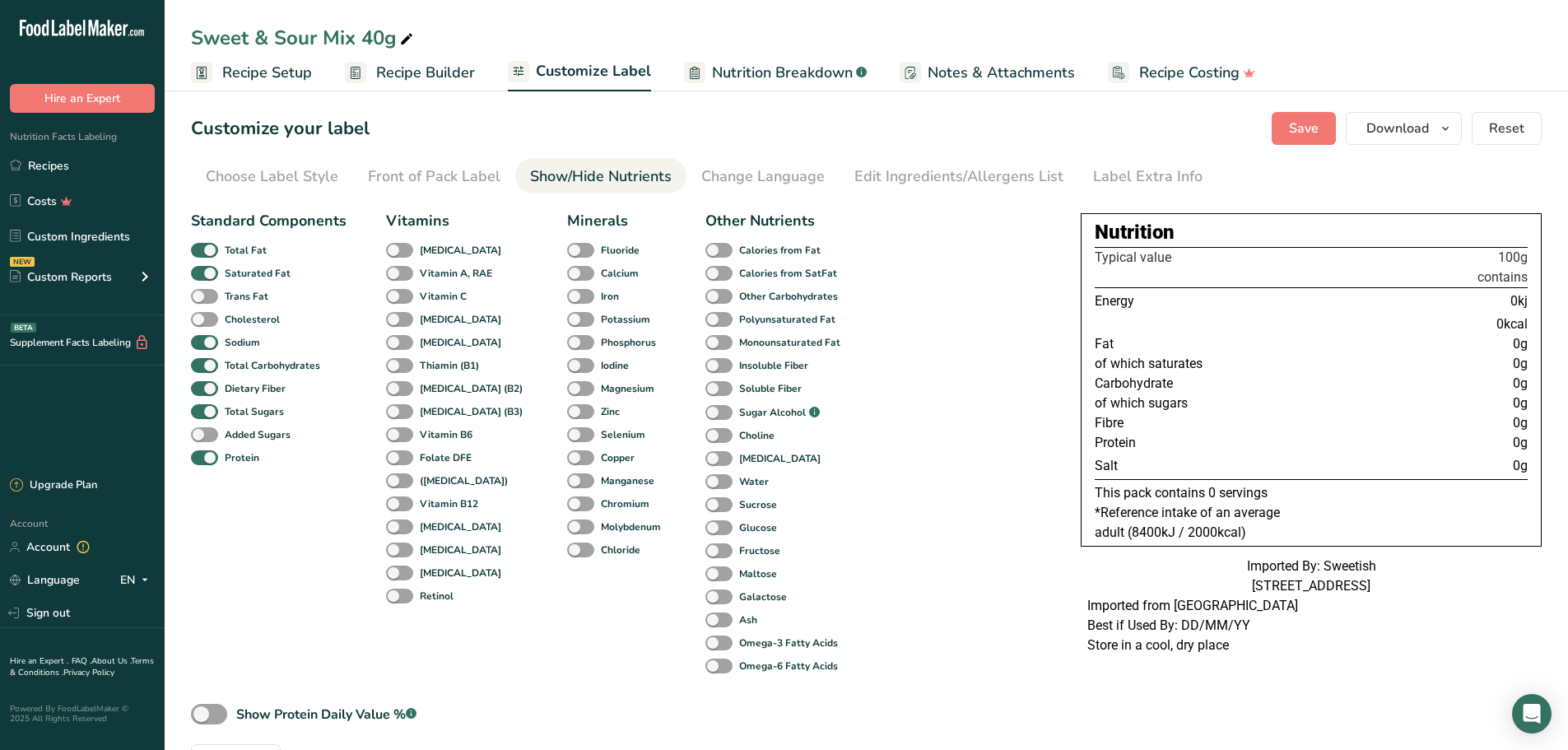
click at [451, 78] on span "Recipe Builder" at bounding box center [426, 73] width 99 height 23
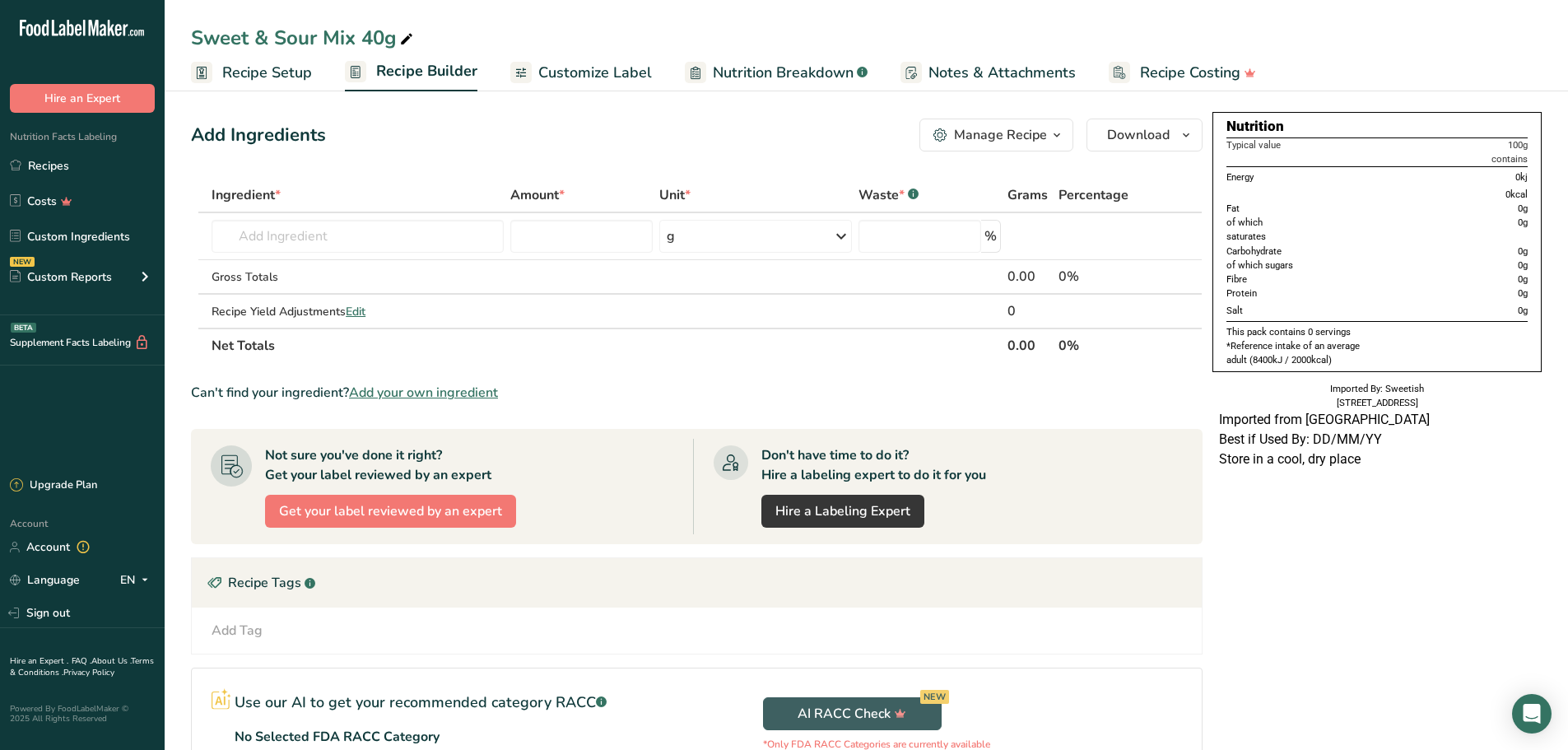
click at [628, 89] on link "Customize Label" at bounding box center [581, 73] width 141 height 37
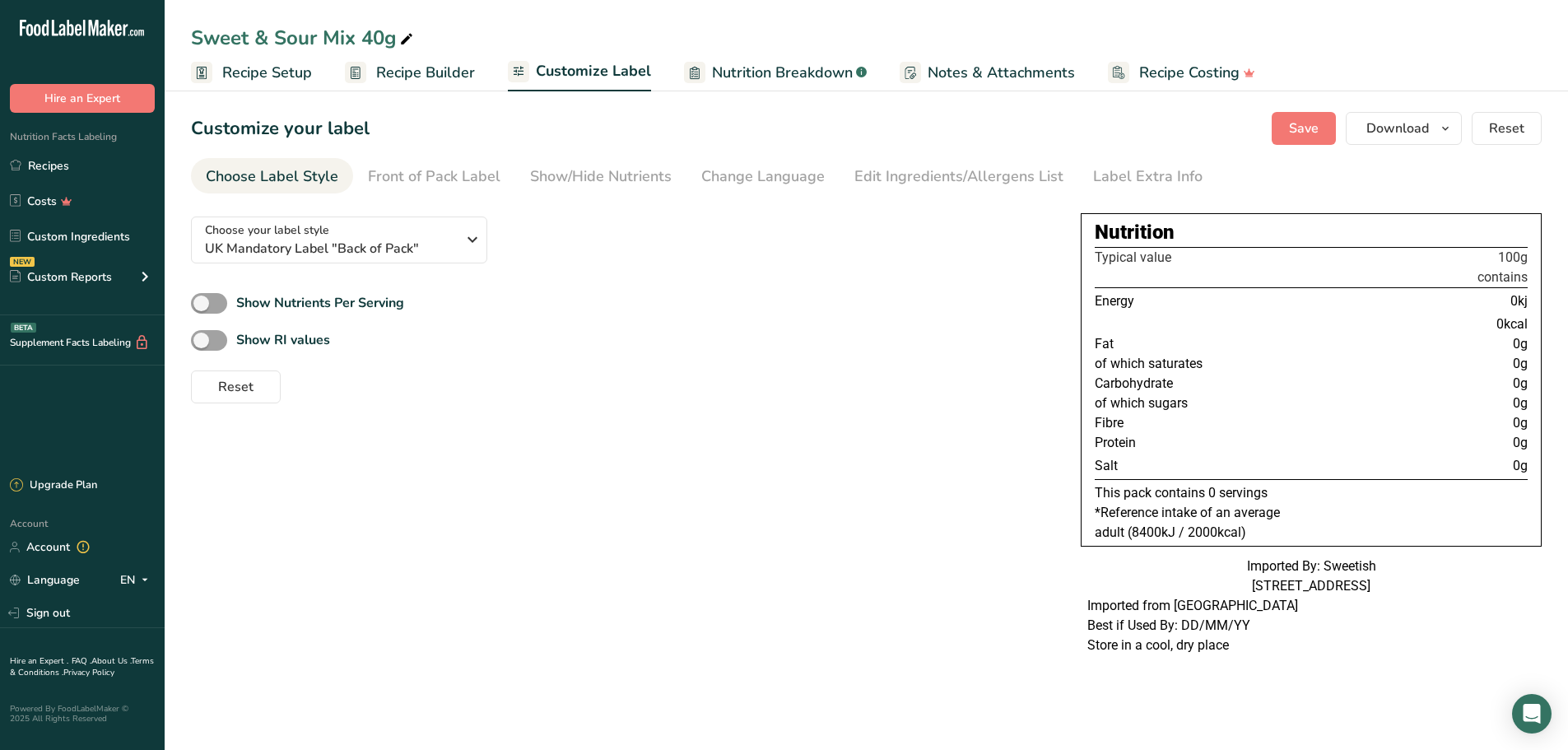
click at [459, 182] on div "Front of Pack Label" at bounding box center [434, 177] width 132 height 23
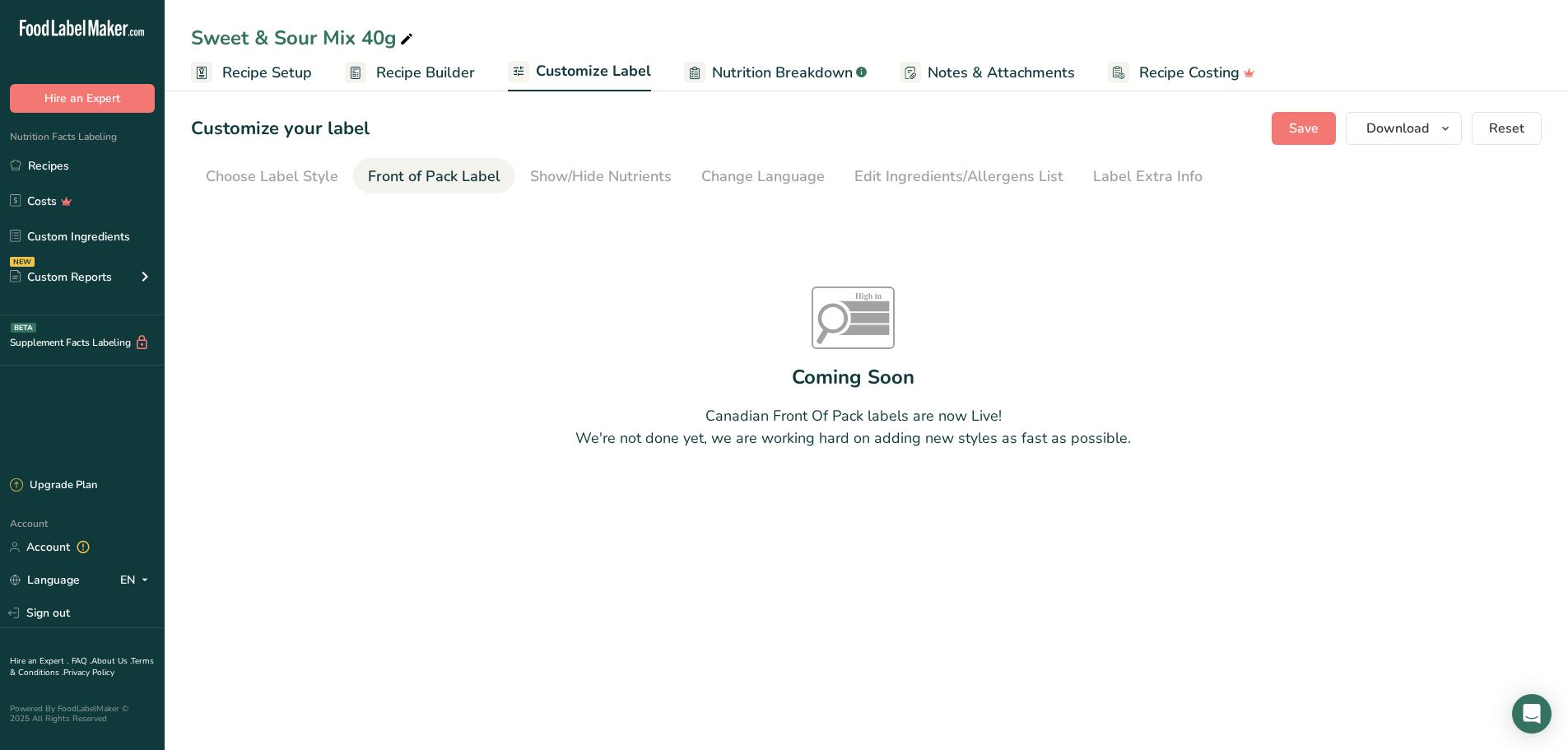
click at [653, 188] on link "Show/Hide Nutrients" at bounding box center [601, 177] width 141 height 37
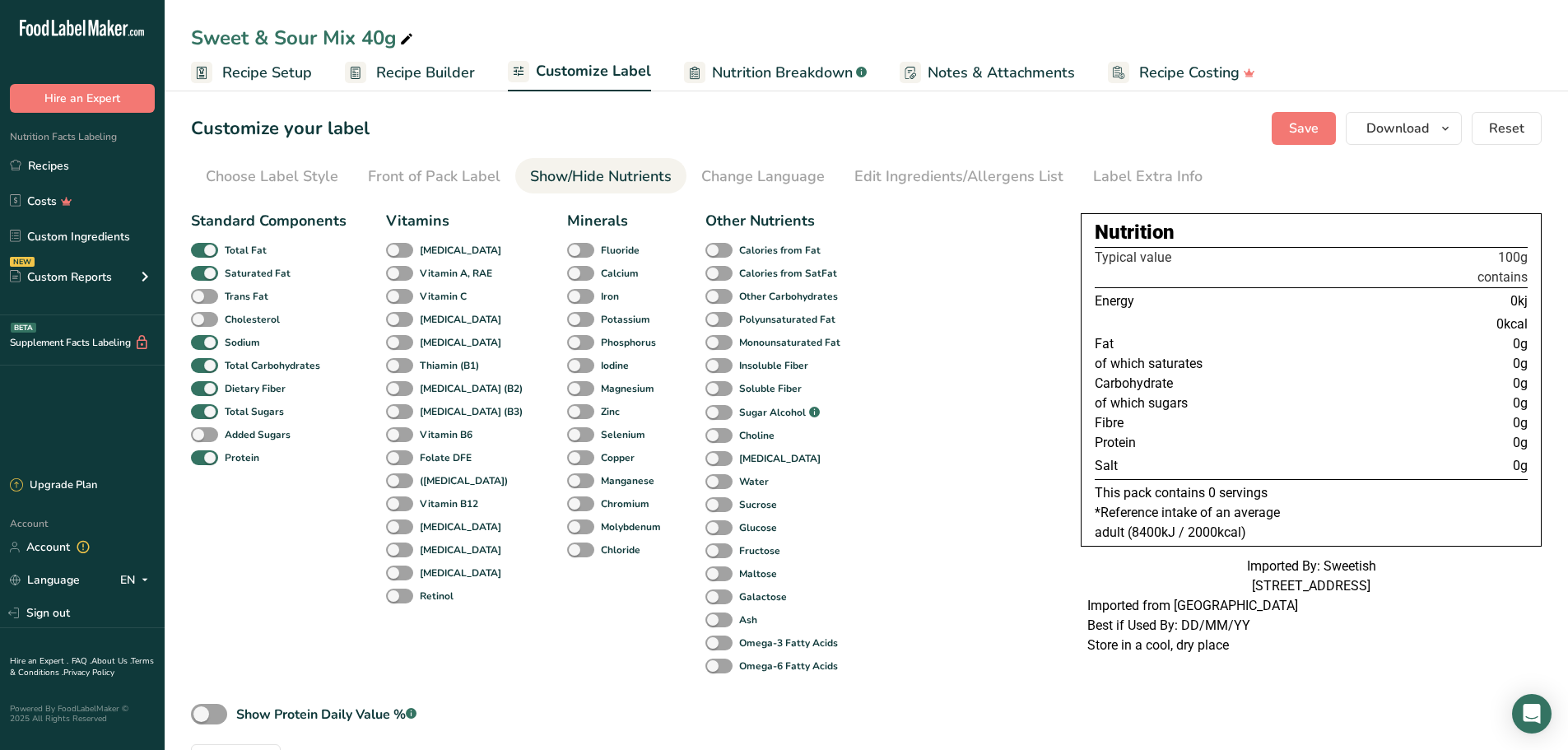
click at [937, 191] on link "Edit Ingredients/Allergens List" at bounding box center [959, 177] width 209 height 37
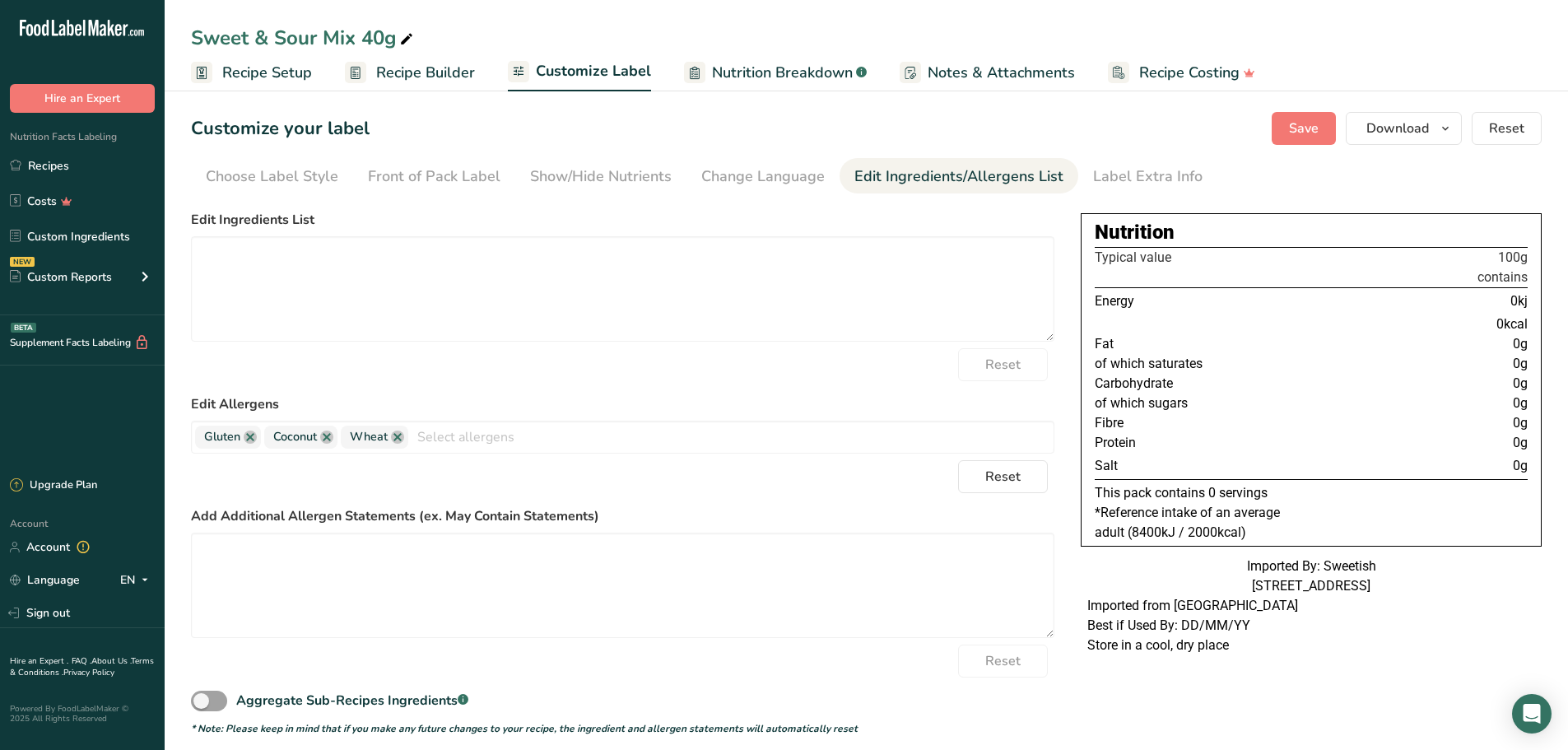
click at [544, 177] on div "Show/Hide Nutrients" at bounding box center [601, 177] width 141 height 23
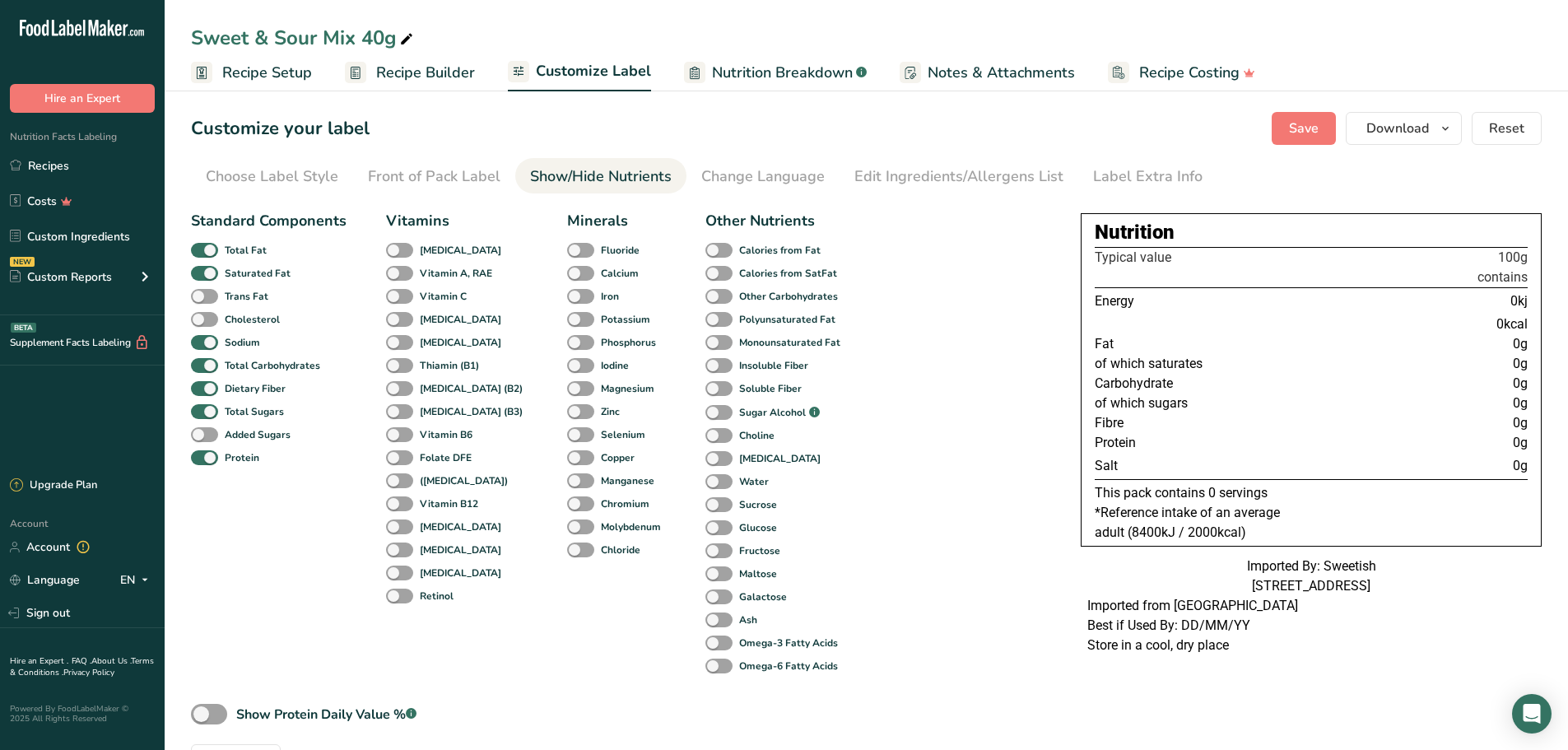
click at [312, 172] on div "Choose Label Style" at bounding box center [272, 177] width 132 height 23
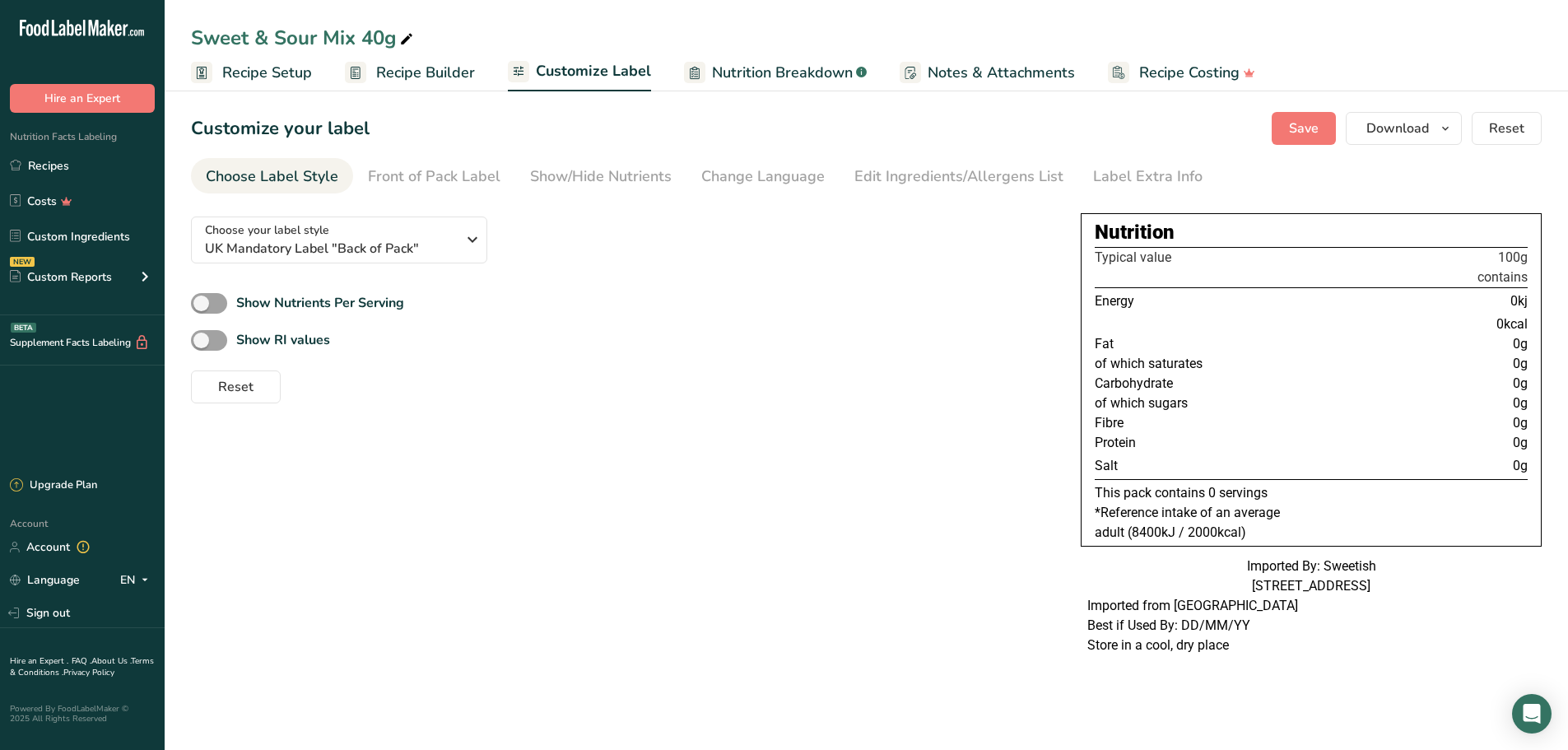
click at [424, 81] on span "Recipe Builder" at bounding box center [426, 73] width 99 height 23
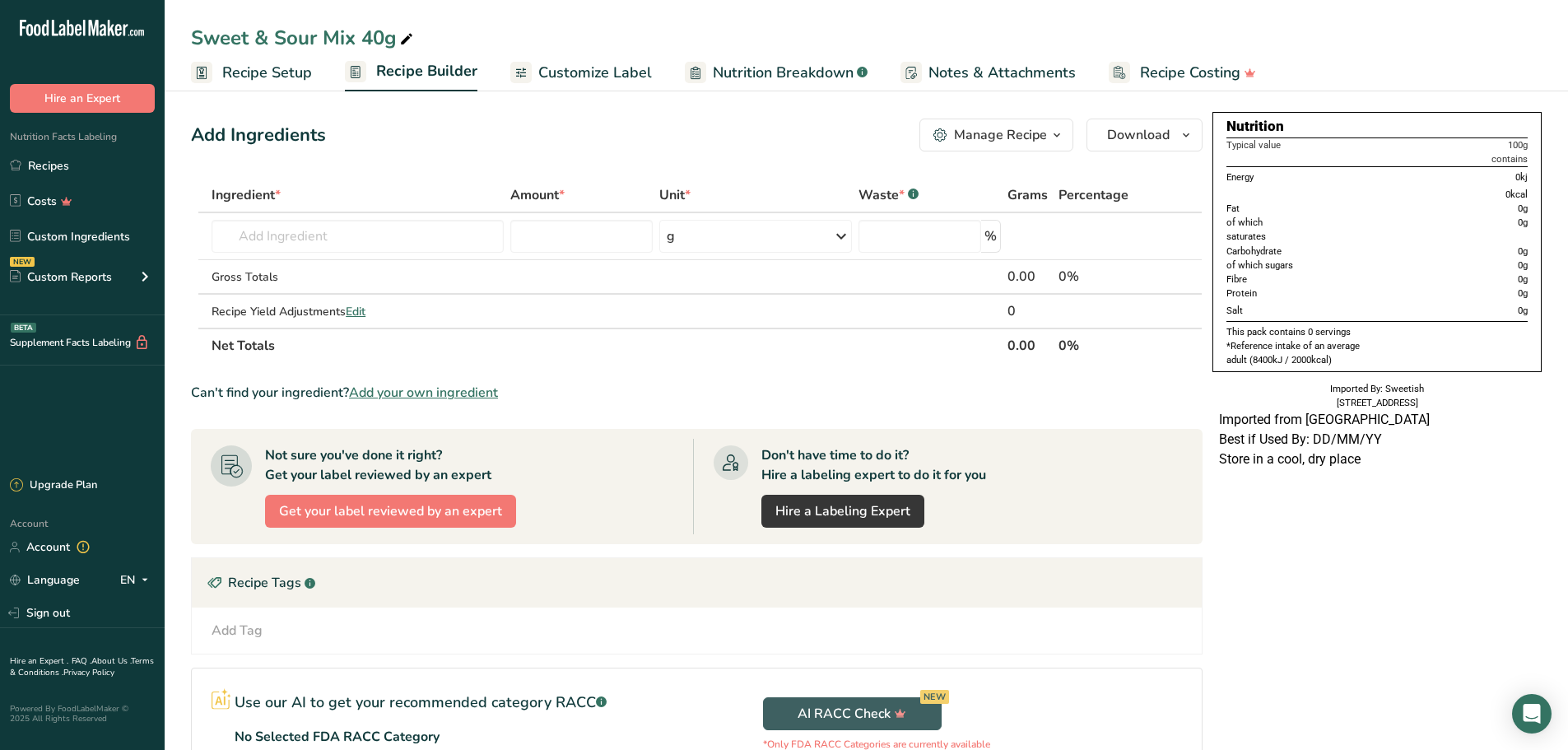
click at [605, 73] on span "Customize Label" at bounding box center [595, 73] width 114 height 23
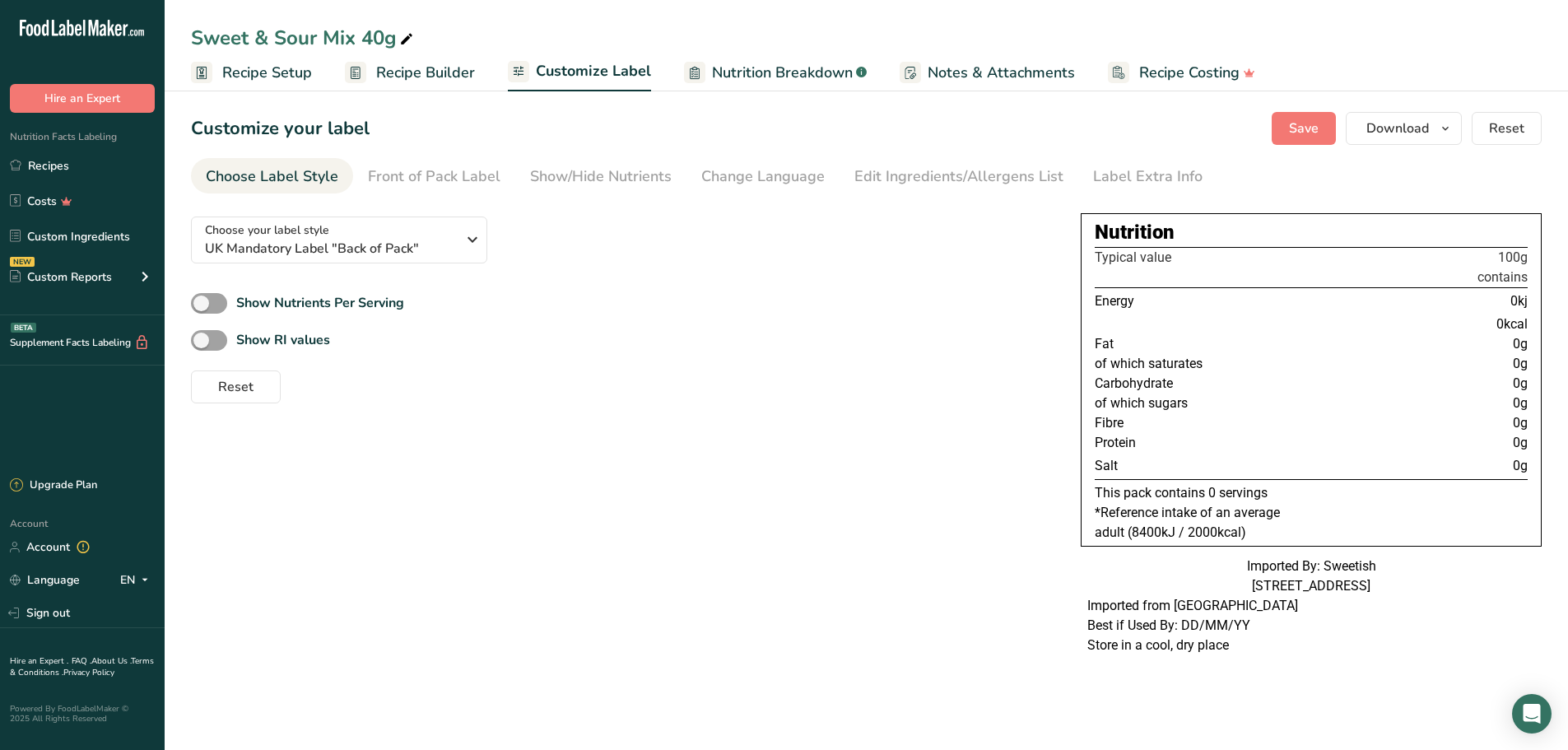
click at [540, 170] on div "Show/Hide Nutrients" at bounding box center [601, 177] width 141 height 23
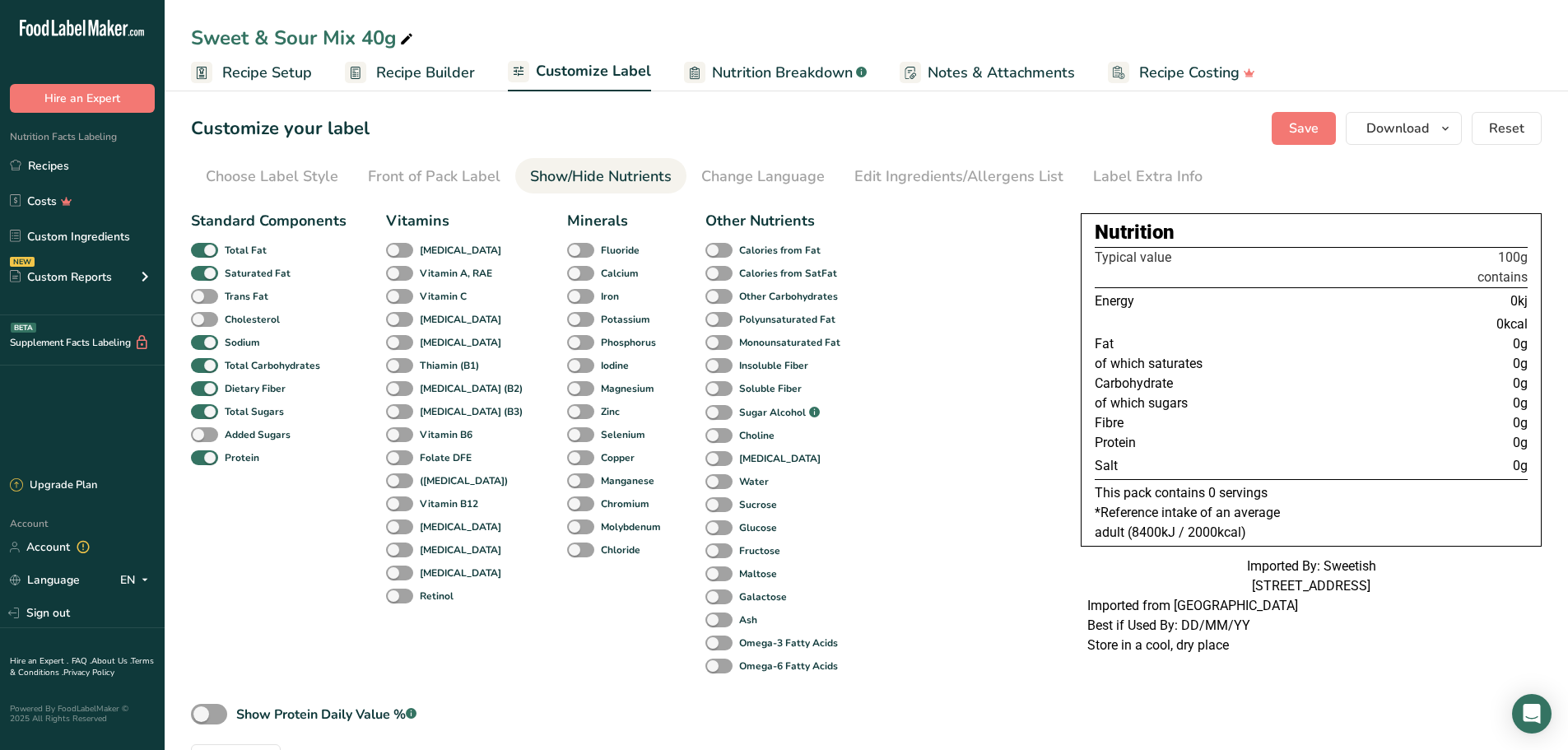
click at [435, 175] on div "Front of Pack Label" at bounding box center [434, 177] width 132 height 23
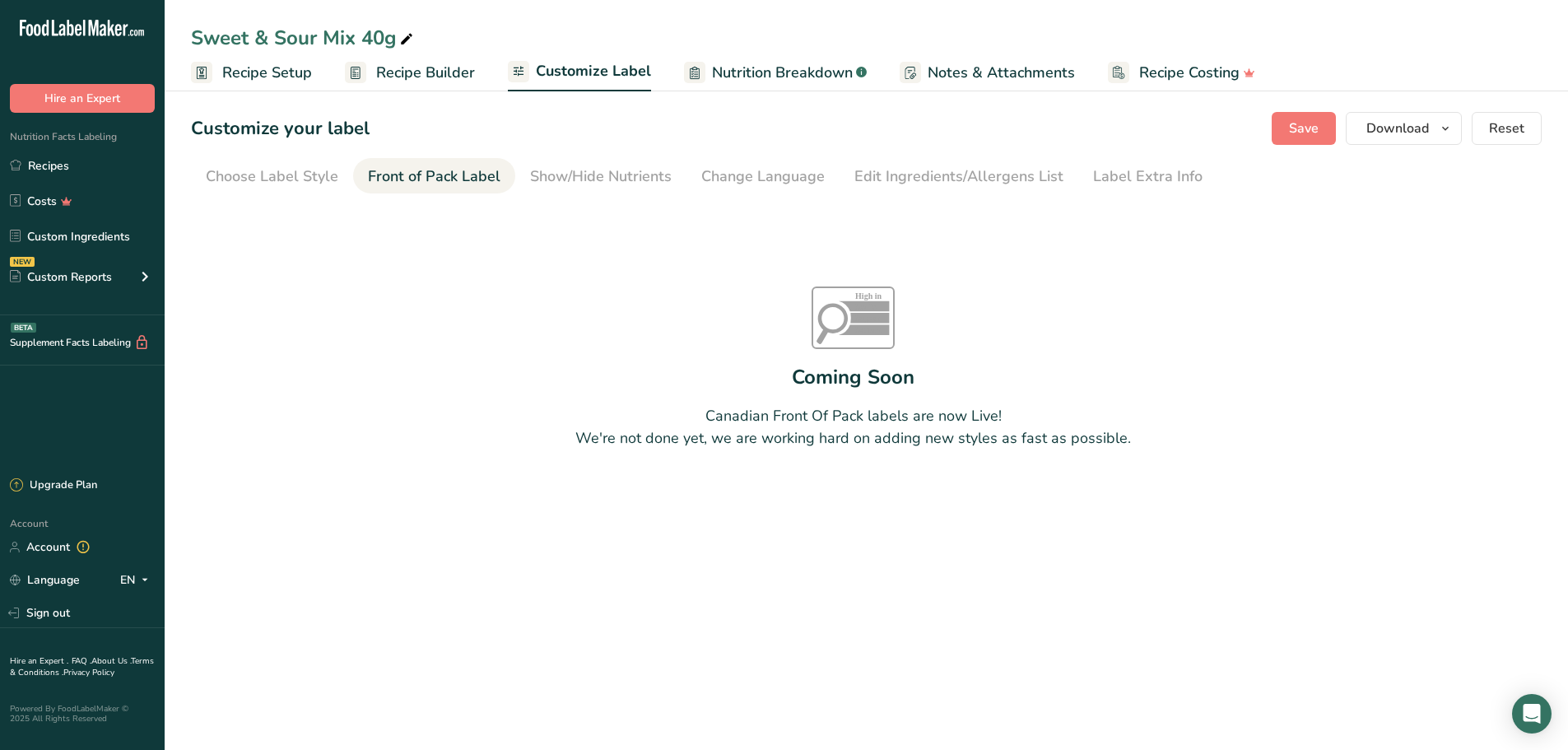
click at [335, 176] on div "Choose Label Style" at bounding box center [272, 177] width 132 height 23
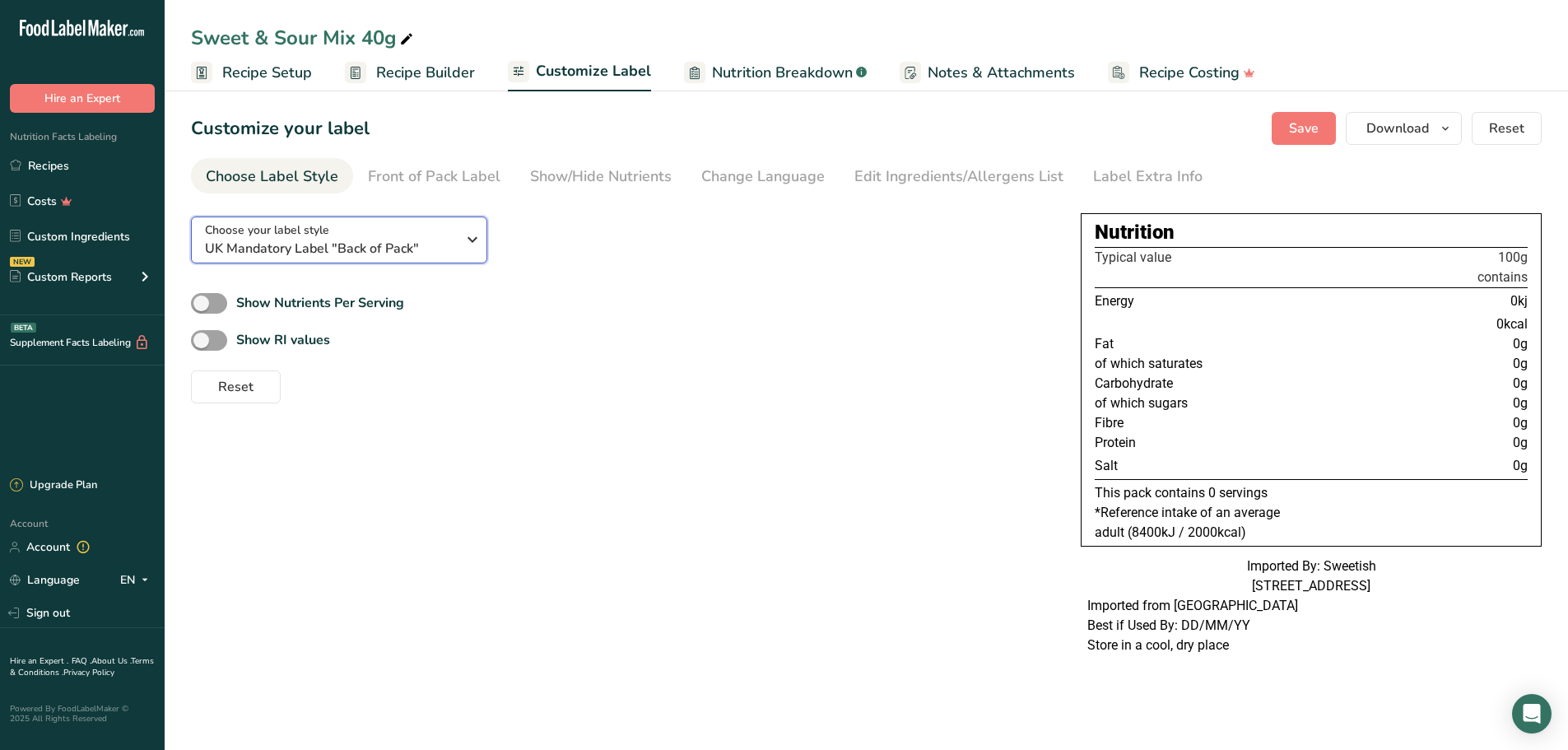
click at [320, 245] on span "UK Mandatory Label "Back of Pack"" at bounding box center [331, 249] width 251 height 20
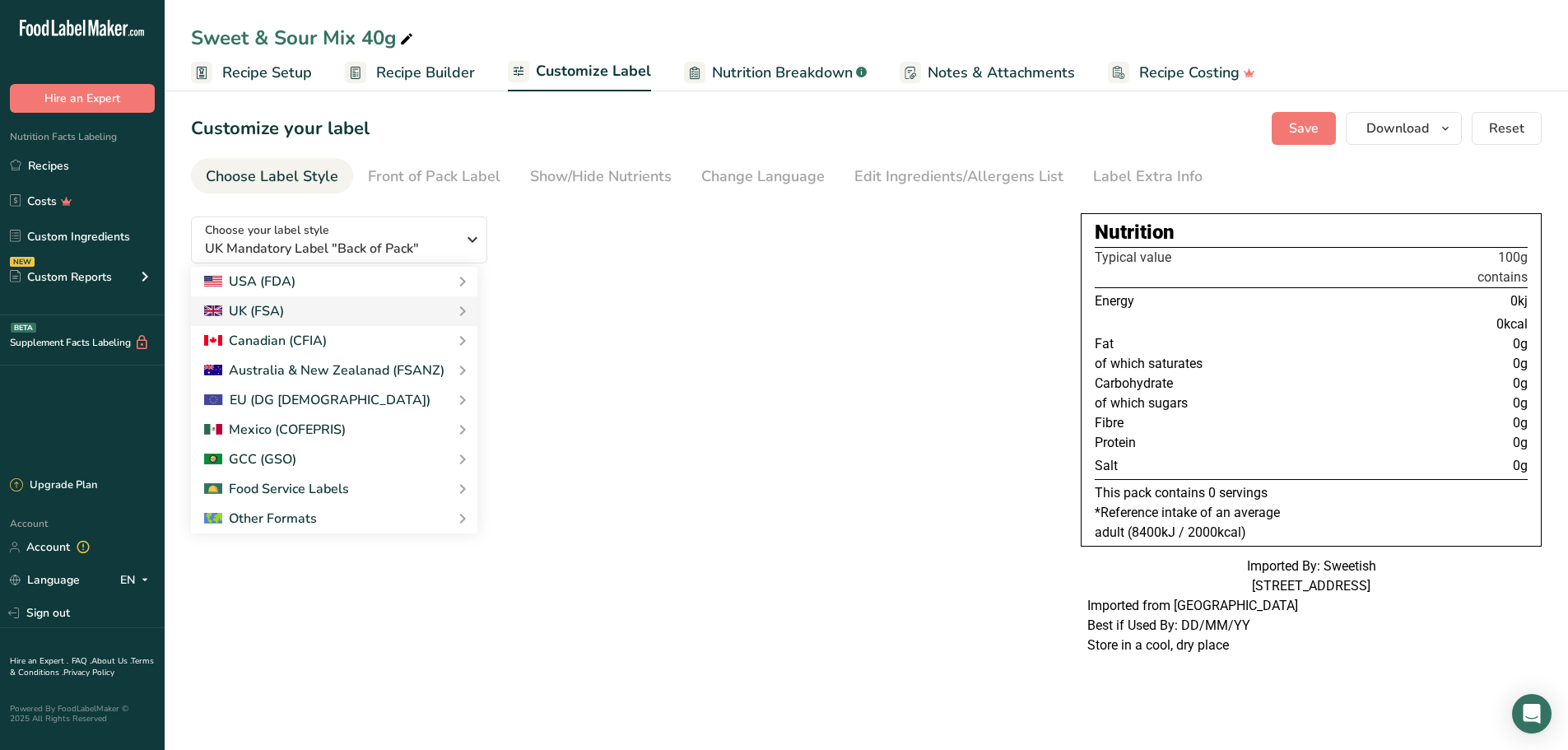
click at [678, 242] on div "Choose your label style UK Mandatory Label "Back of Pack" USA (FDA) Standard FD…" at bounding box center [623, 303] width 863 height 200
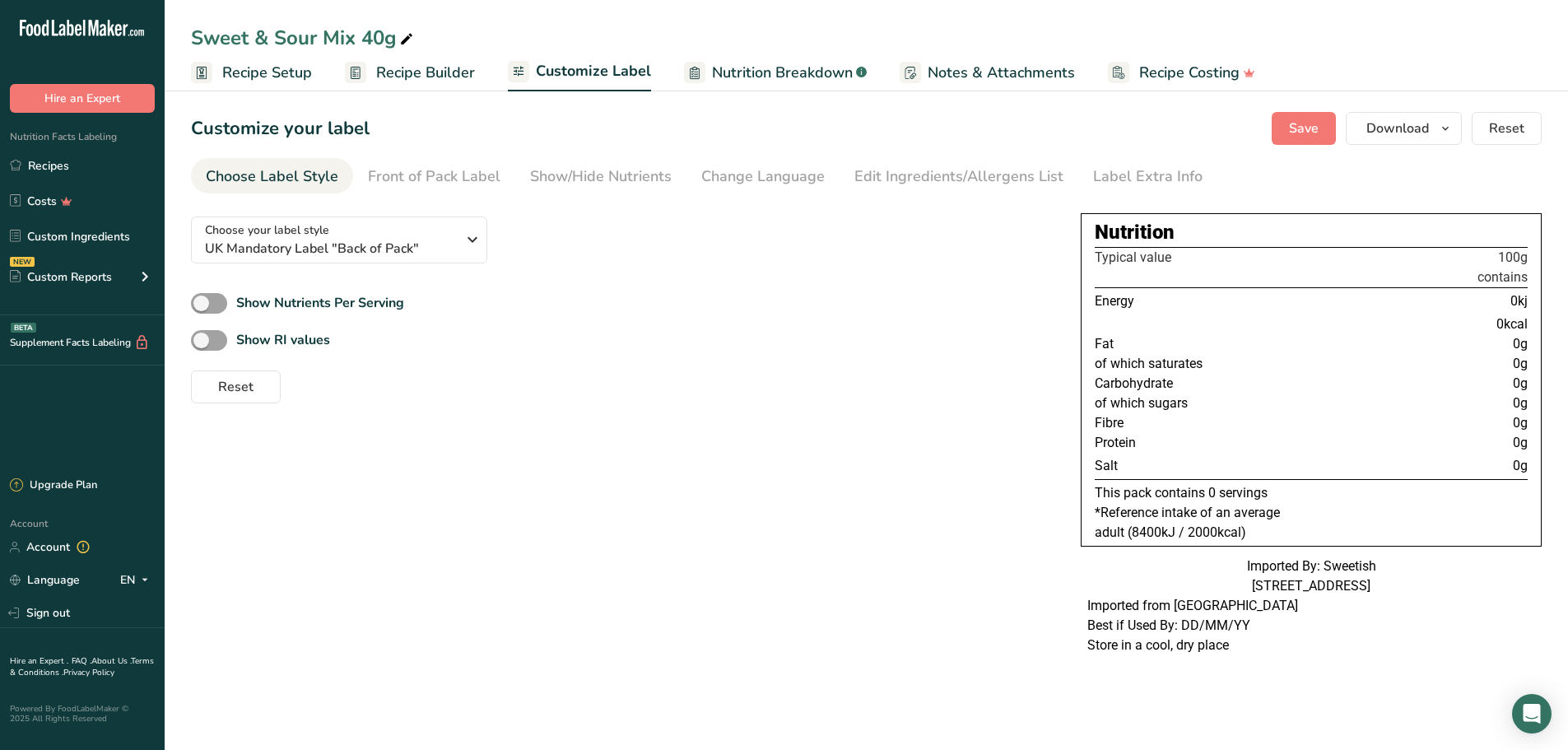
click at [208, 306] on span at bounding box center [208, 303] width 36 height 21
click at [202, 306] on input "Show Nutrients Per Serving" at bounding box center [196, 303] width 11 height 11
click at [208, 306] on span at bounding box center [208, 303] width 36 height 21
click at [202, 306] on input "Show Nutrients Per Serving" at bounding box center [196, 303] width 11 height 11
checkbox input "false"
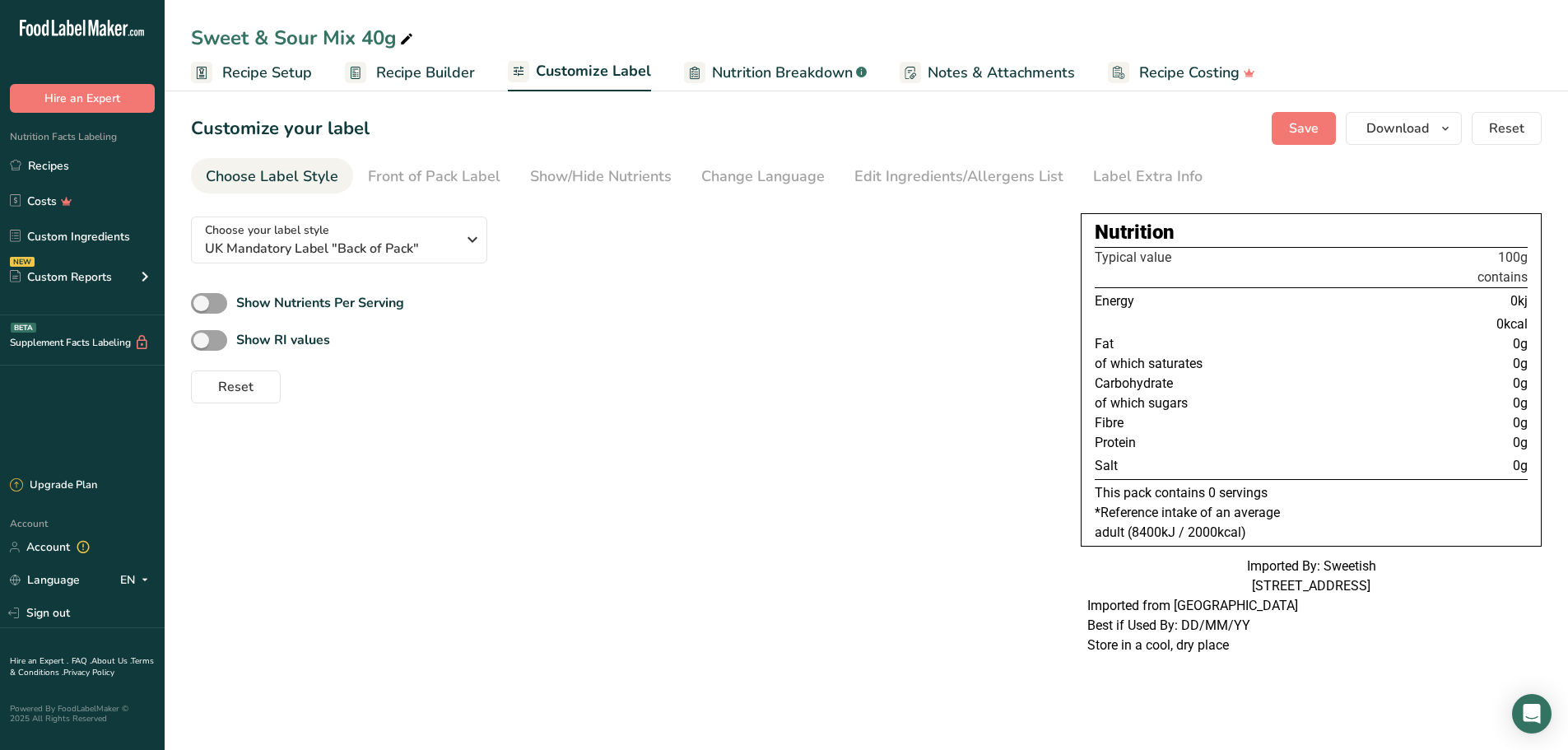
click at [615, 70] on span "Customize Label" at bounding box center [593, 71] width 115 height 23
click at [813, 64] on span "Nutrition Breakdown" at bounding box center [782, 73] width 141 height 23
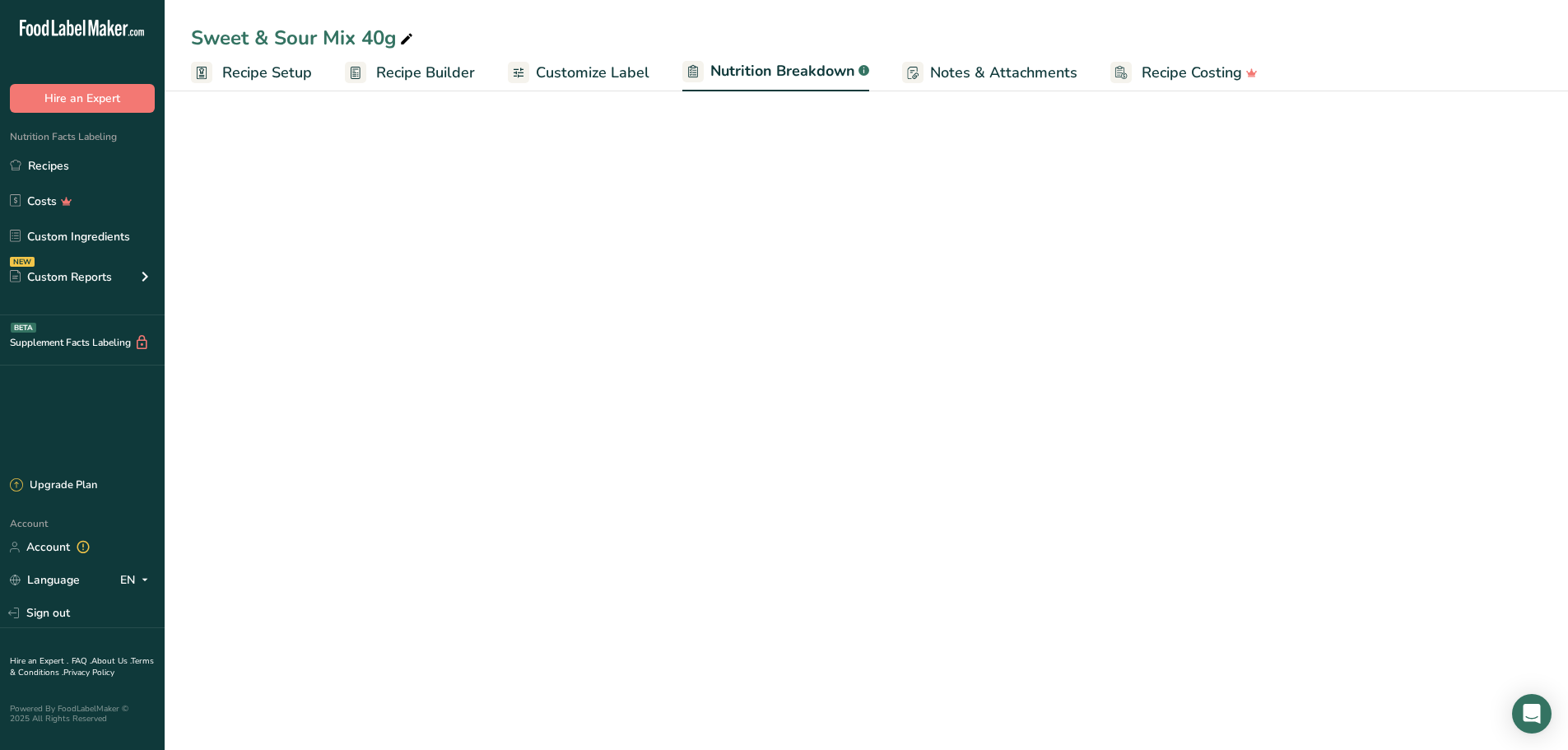
select select "Calories"
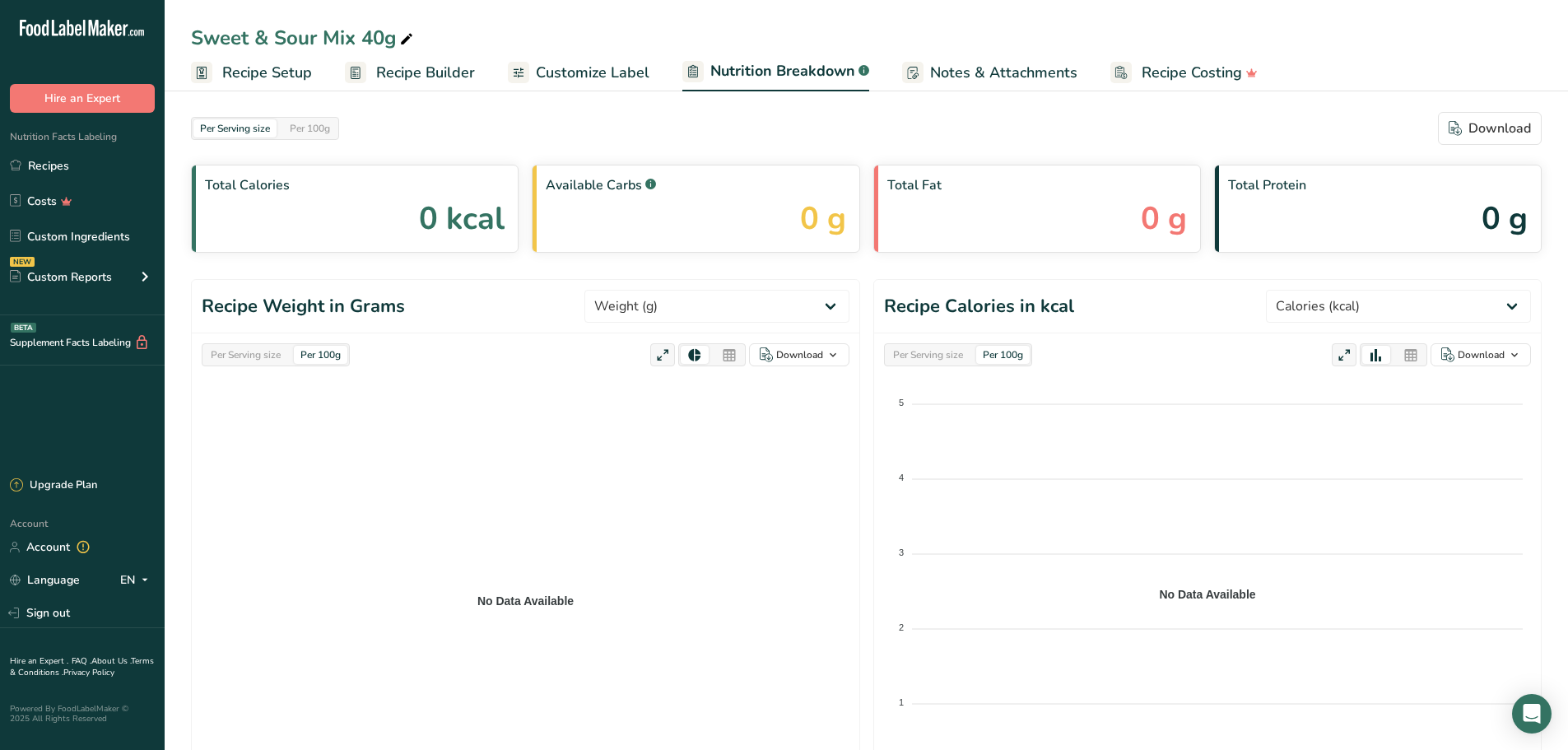
click at [178, 83] on ul "Recipe Setup Recipe Builder Customize Label Nutrition Breakdown .a-a{fill:#3473…" at bounding box center [866, 72] width 1403 height 39
click at [265, 76] on span "Recipe Setup" at bounding box center [267, 73] width 90 height 23
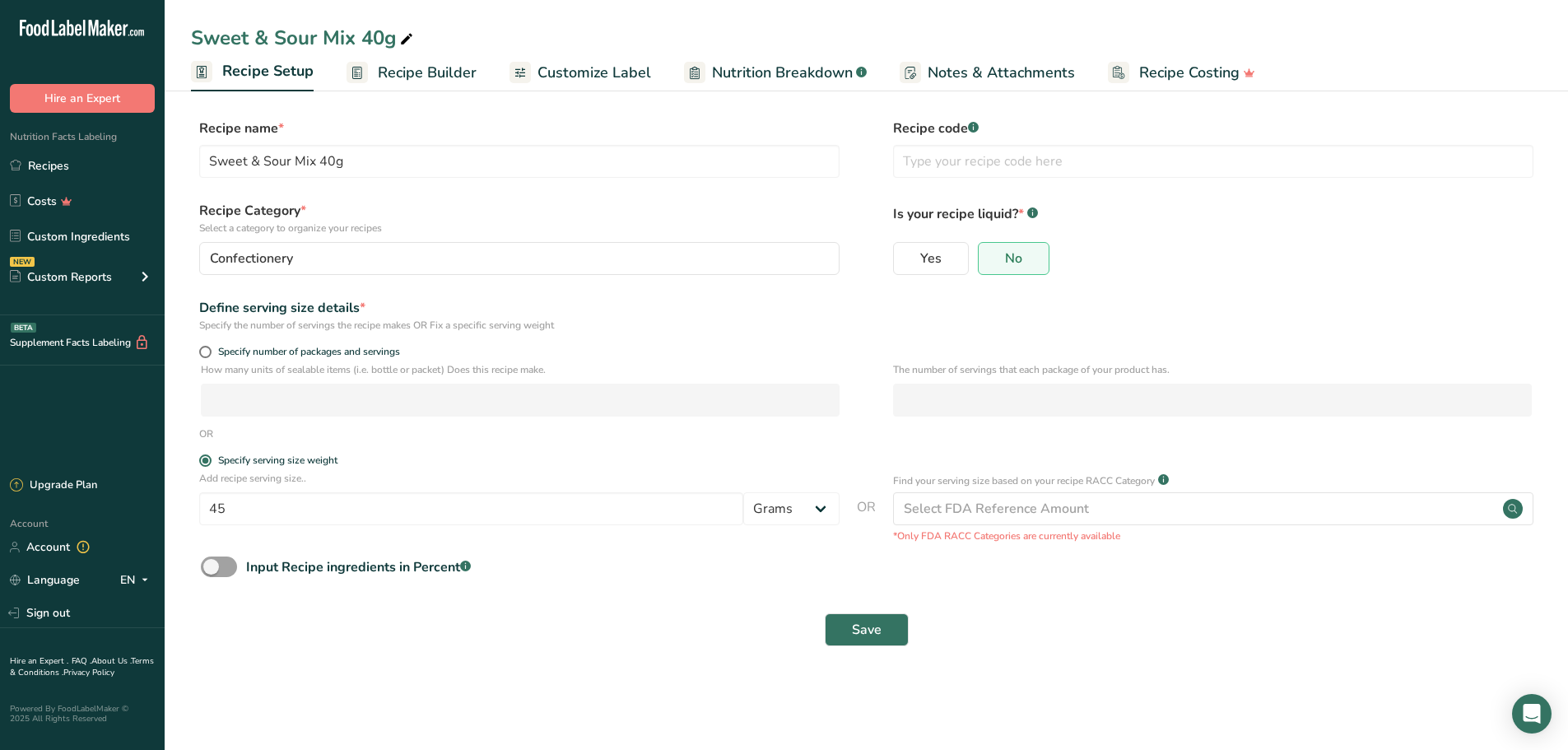
click at [366, 85] on link "Recipe Builder" at bounding box center [411, 73] width 130 height 37
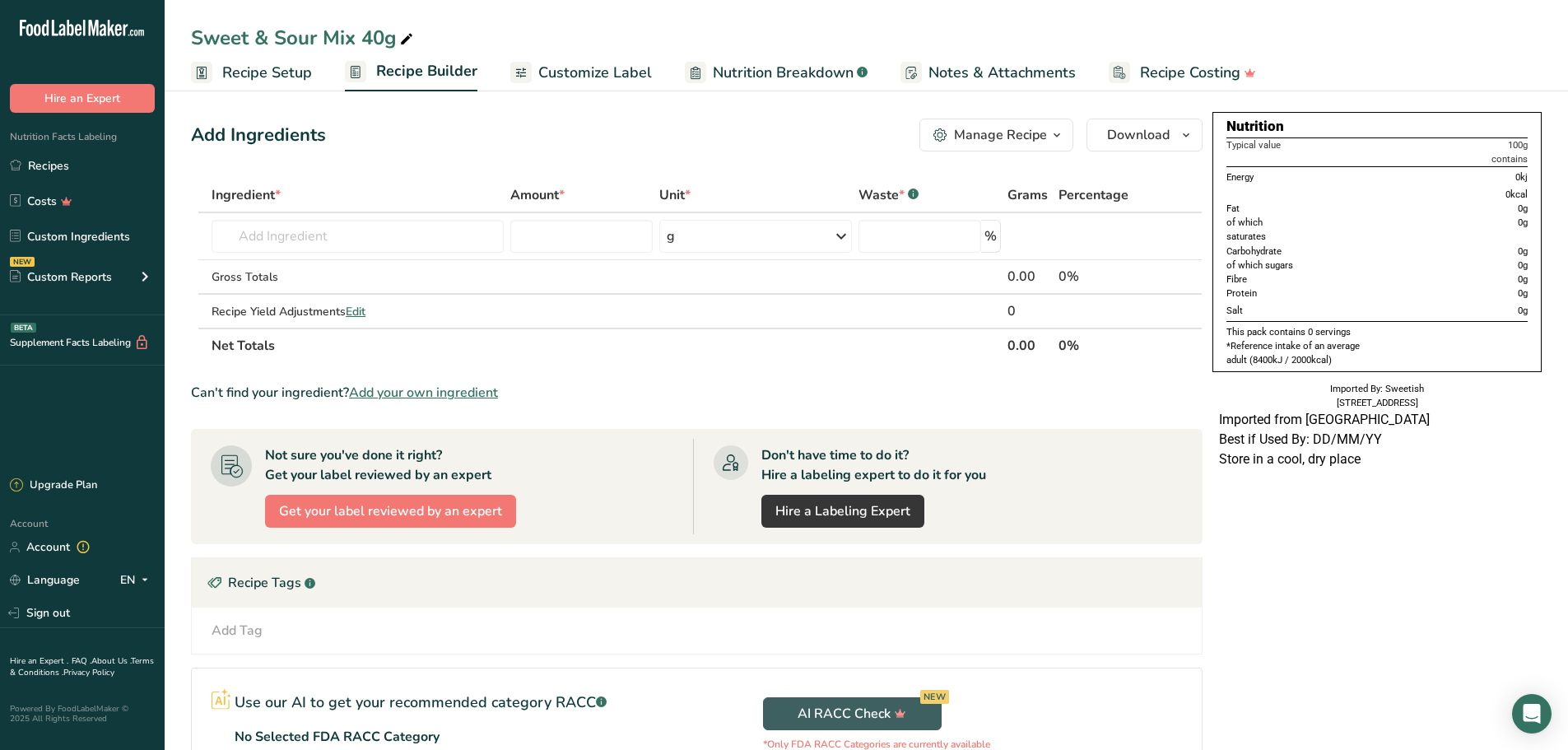
click at [633, 69] on span "Customize Label" at bounding box center [595, 73] width 114 height 23
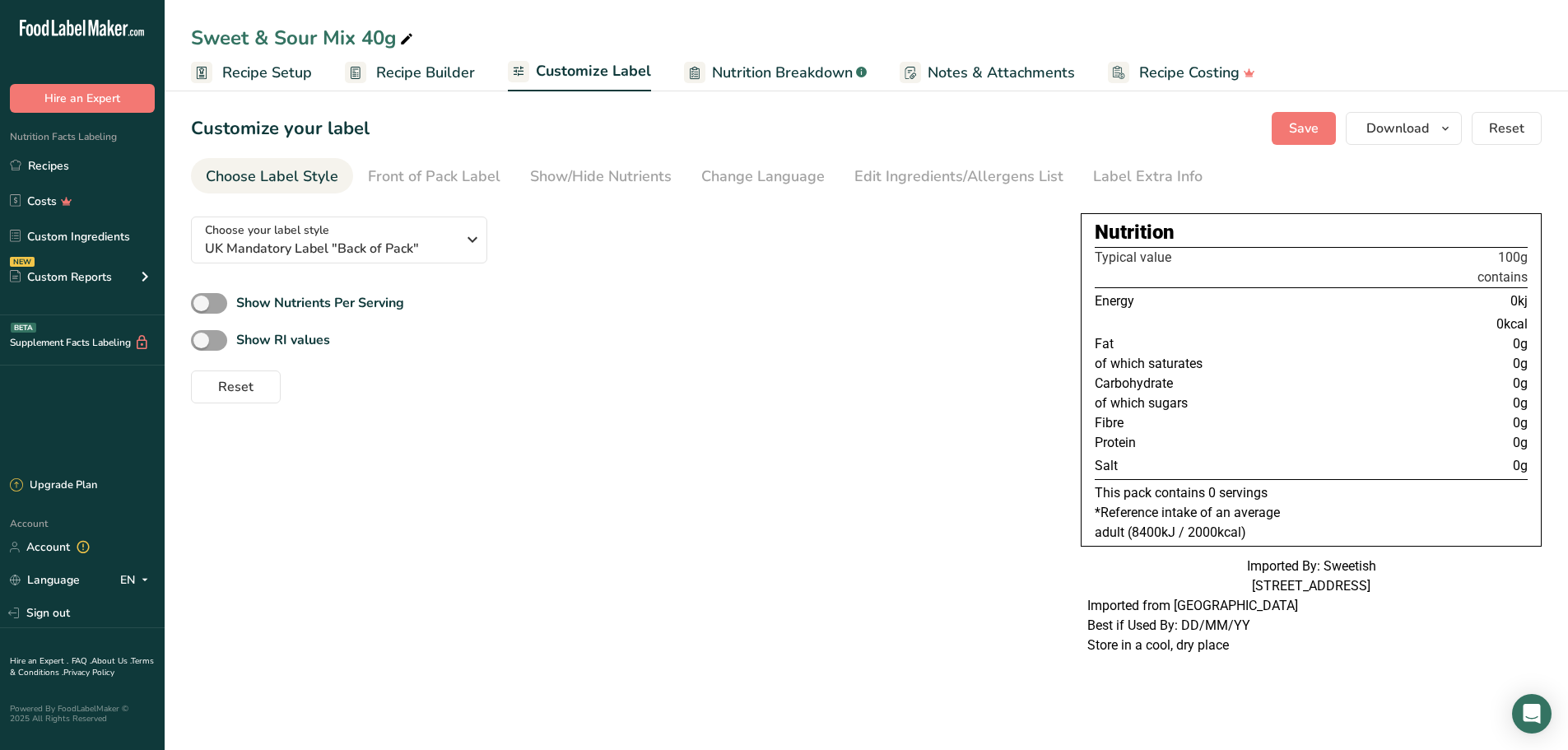
click at [420, 169] on div "Front of Pack Label" at bounding box center [434, 177] width 132 height 23
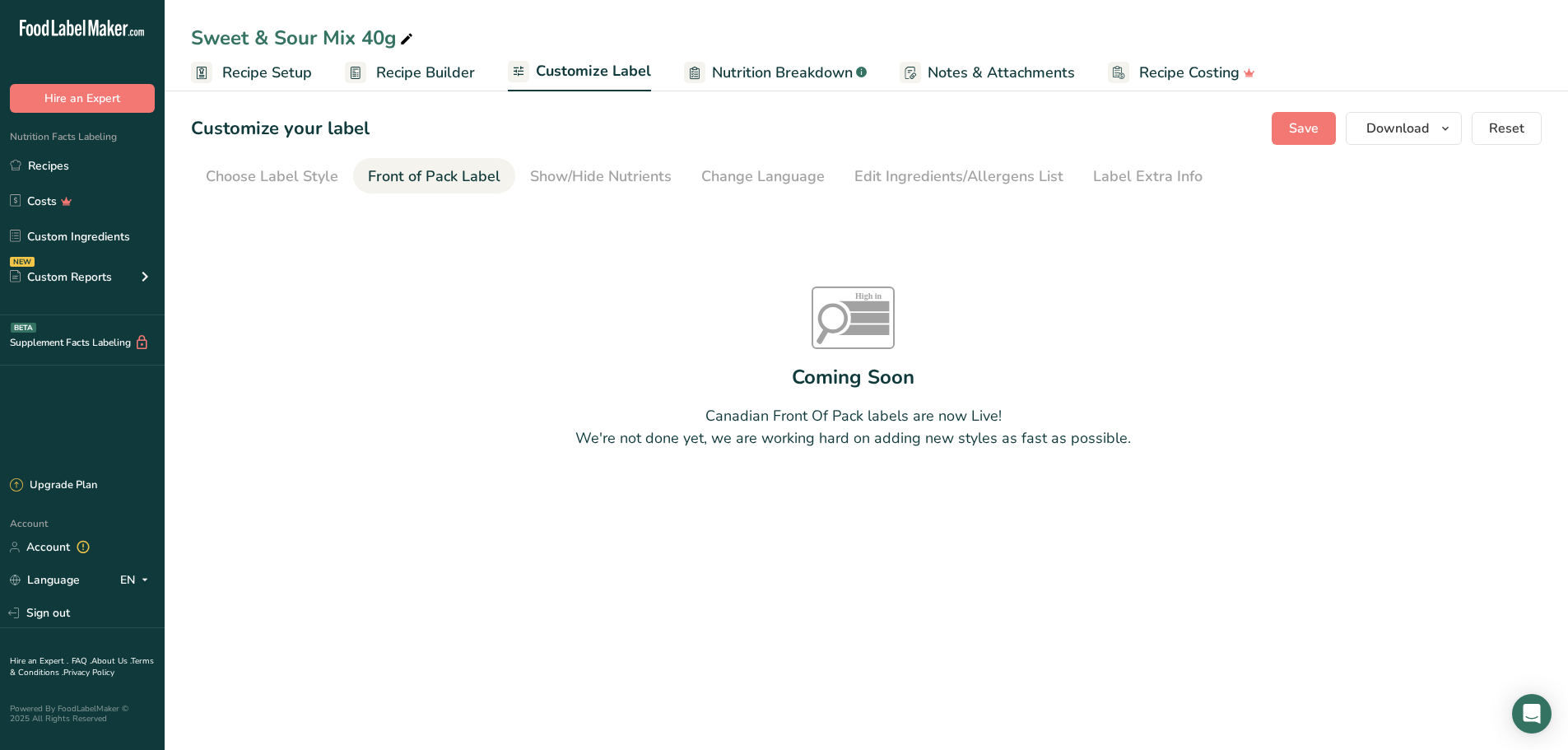
click at [590, 171] on div "Show/Hide Nutrients" at bounding box center [601, 177] width 141 height 23
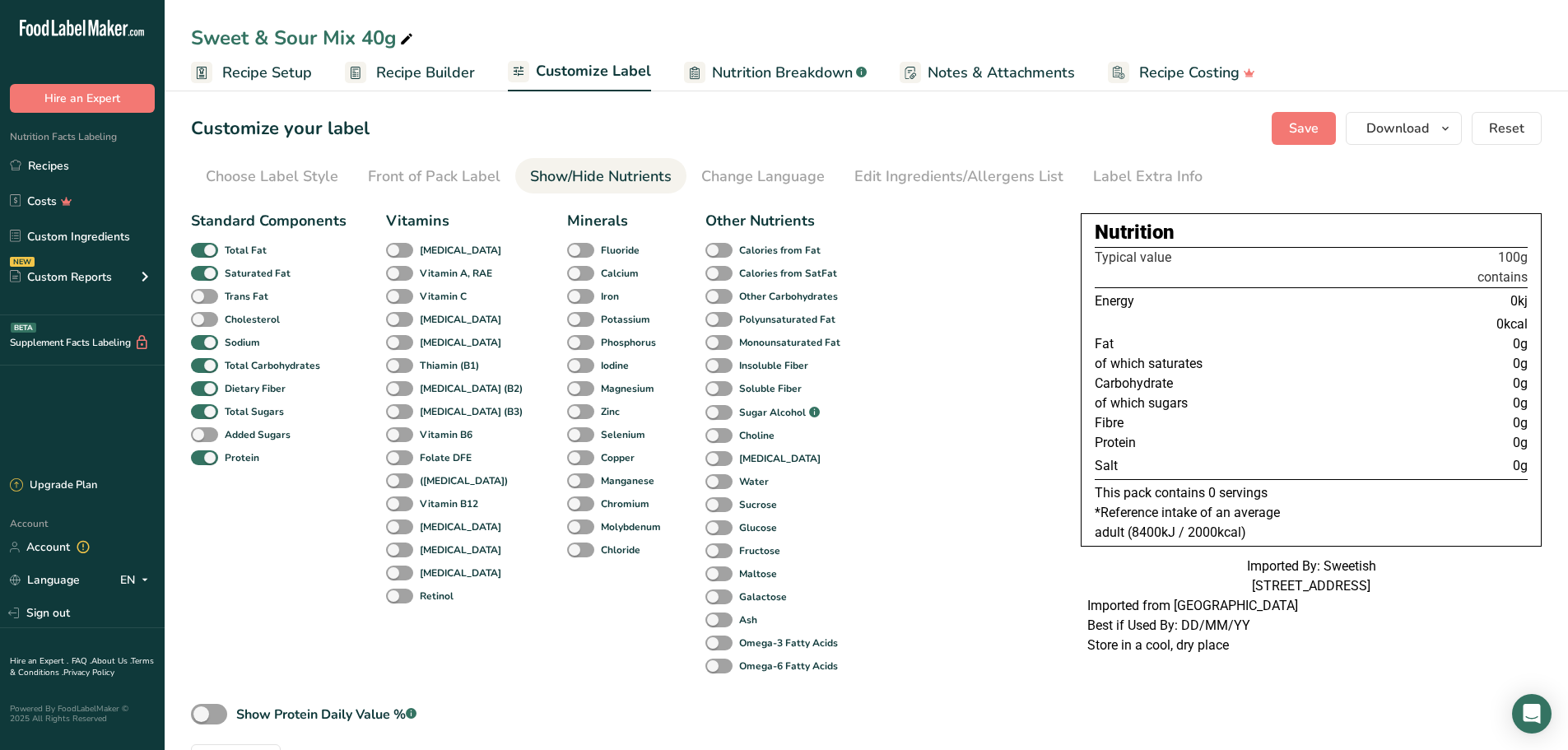
click at [810, 164] on link "Change Language" at bounding box center [763, 177] width 124 height 37
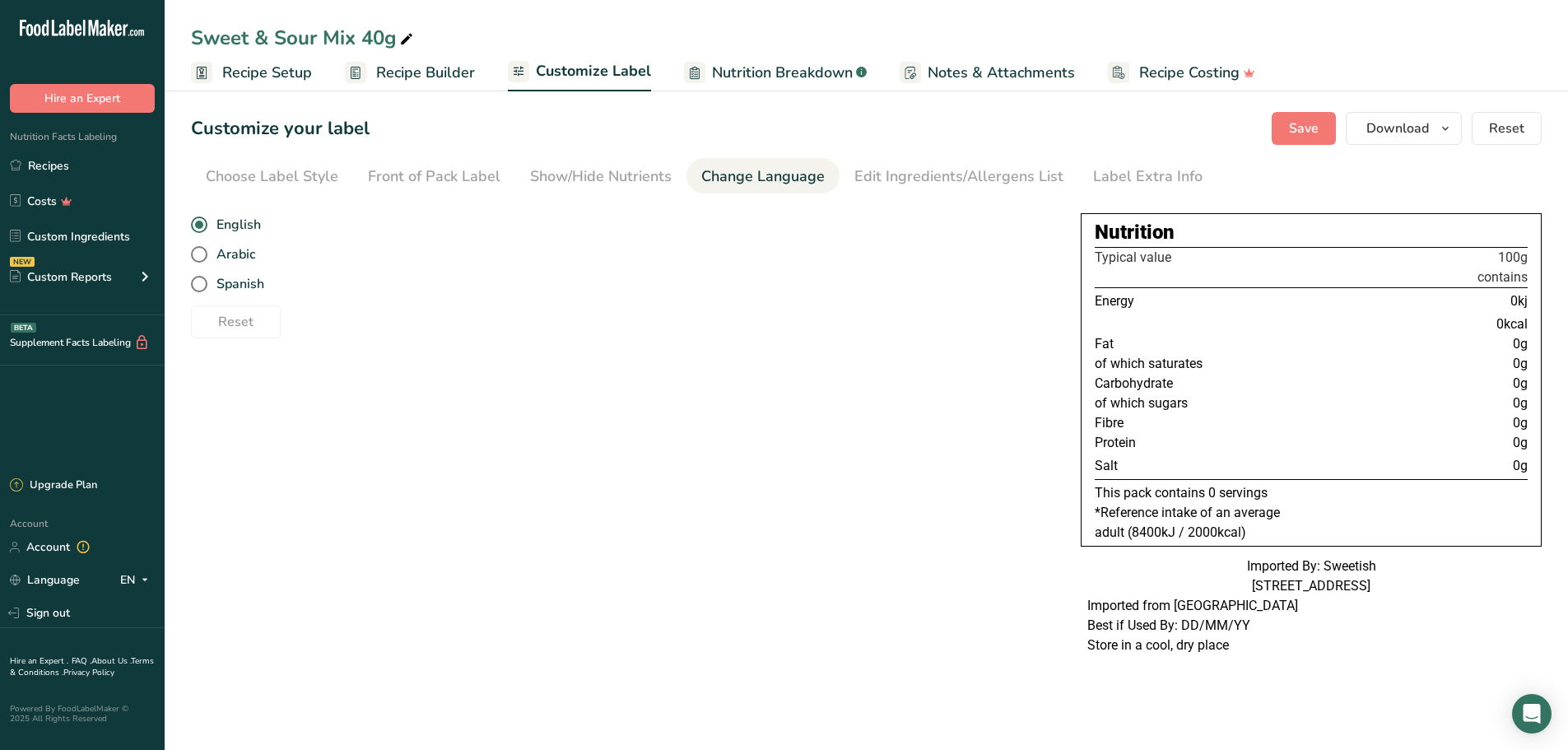
click at [923, 166] on div "Edit Ingredients/Allergens List" at bounding box center [959, 177] width 209 height 23
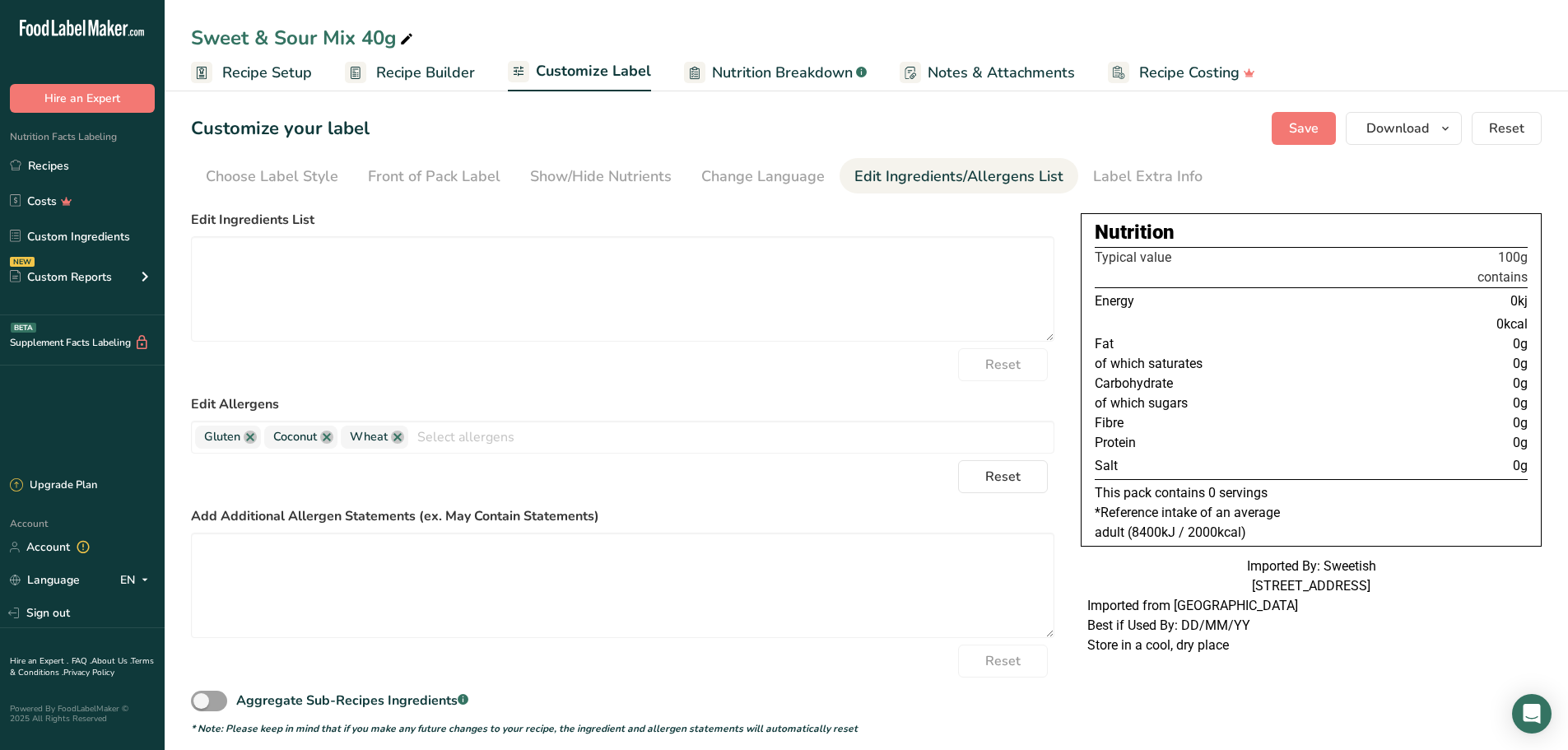
click at [1135, 188] on link "Label Extra Info" at bounding box center [1147, 177] width 110 height 37
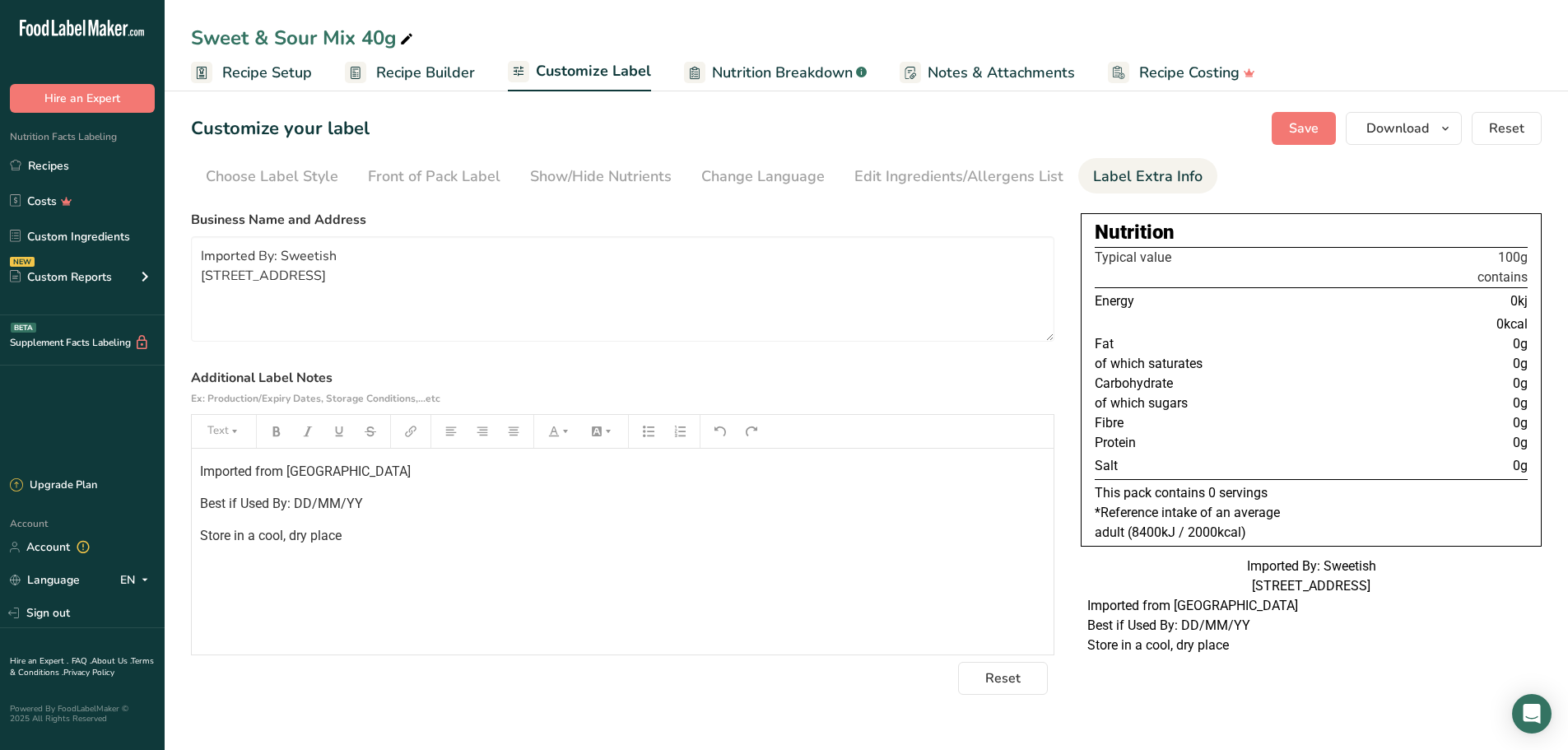
click at [1015, 186] on div "Edit Ingredients/Allergens List" at bounding box center [959, 177] width 209 height 23
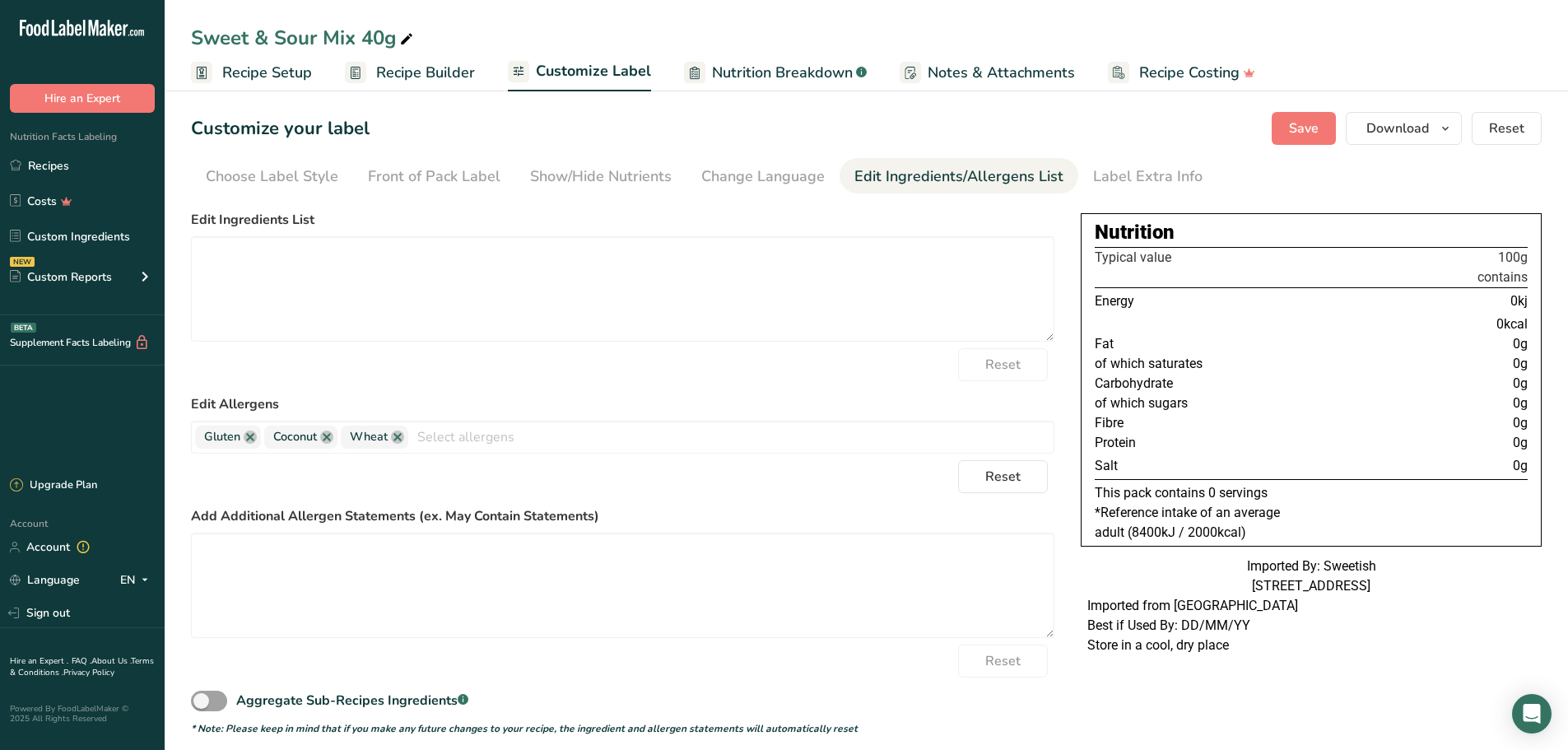
click at [674, 170] on li "Show/Hide Nutrients" at bounding box center [601, 176] width 172 height 35
click at [803, 173] on div "Change Language" at bounding box center [763, 177] width 124 height 23
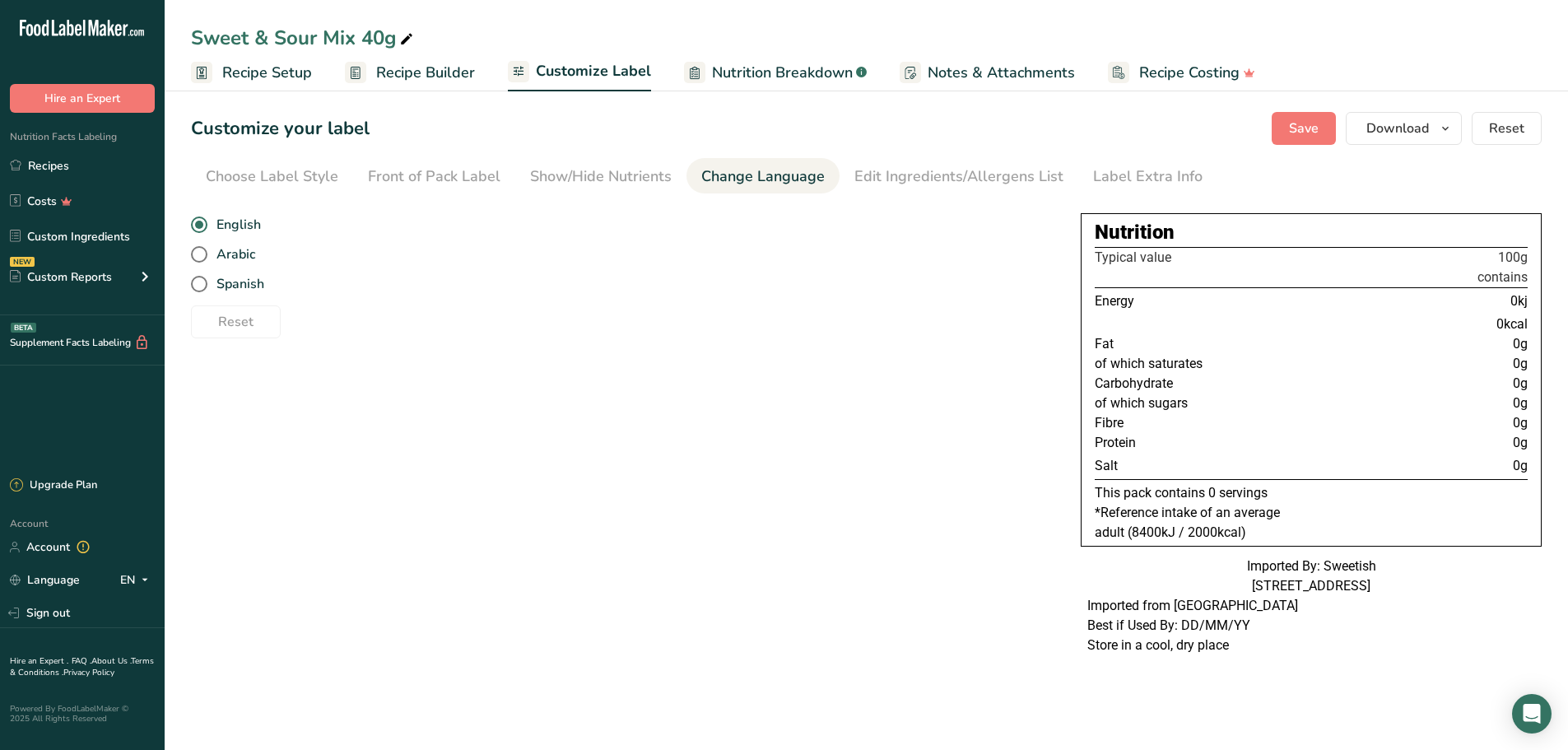
click at [675, 172] on li "Show/Hide Nutrients" at bounding box center [601, 176] width 172 height 35
click at [414, 173] on div "Front of Pack Label" at bounding box center [434, 177] width 132 height 23
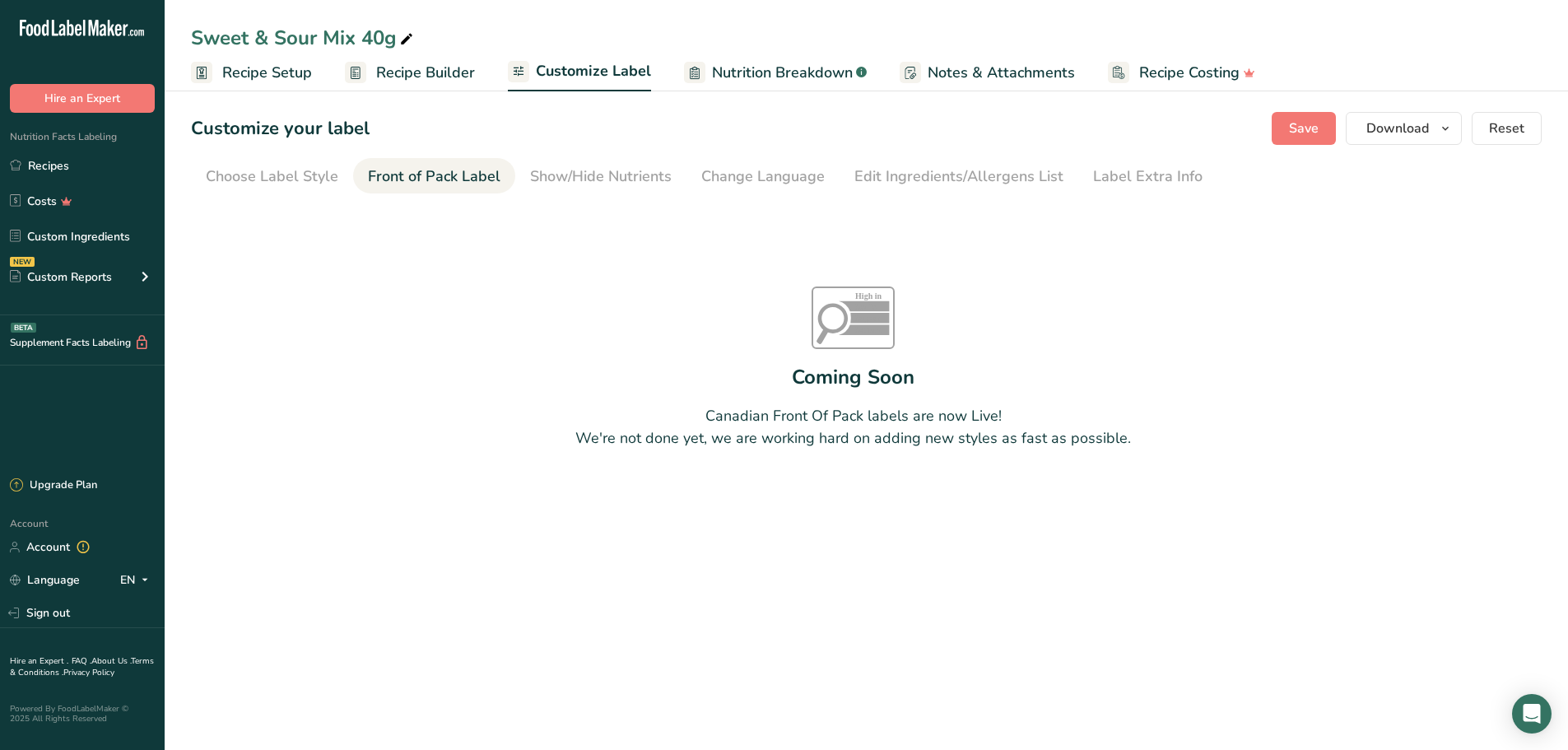
click at [289, 173] on div "Choose Label Style" at bounding box center [272, 177] width 132 height 23
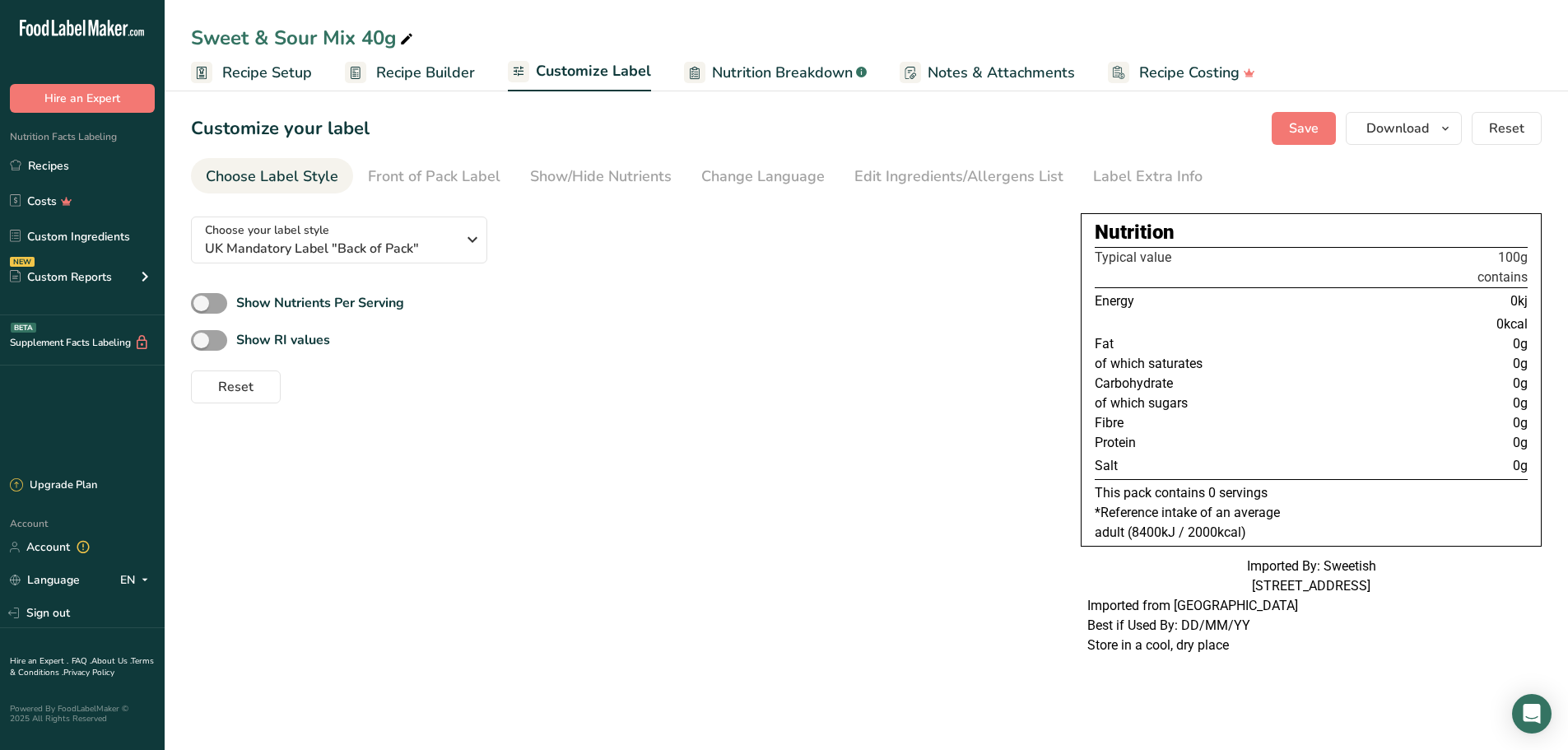
drag, startPoint x: 396, startPoint y: 275, endPoint x: 391, endPoint y: 238, distance: 37.3
click at [396, 275] on div "Choose your label style UK Mandatory Label "Back of Pack" USA (FDA) Standard FD…" at bounding box center [623, 303] width 863 height 200
click at [391, 229] on div "Choose your label style UK Mandatory Label "Back of Pack"" at bounding box center [331, 240] width 251 height 37
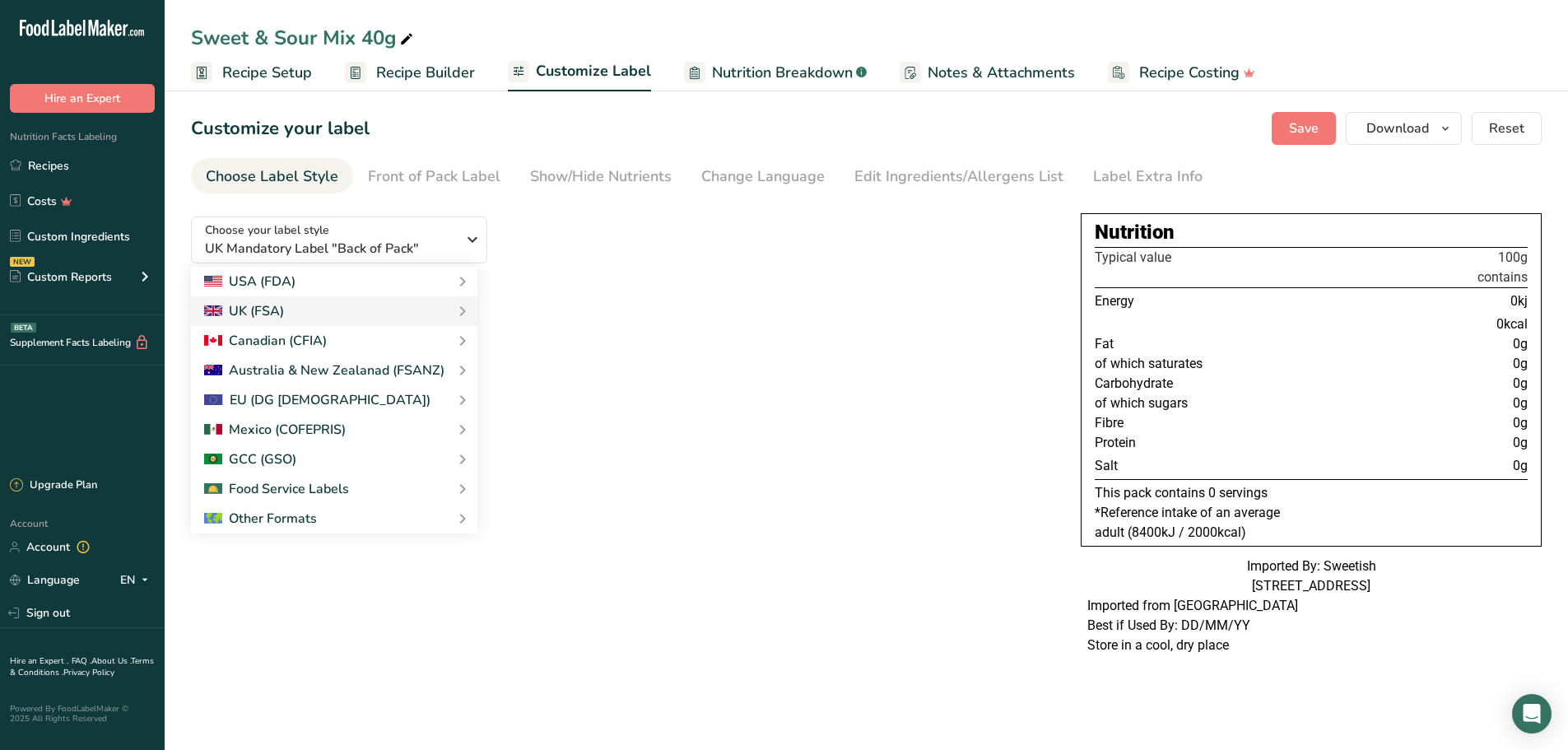
click at [0, 0] on link "EU Standard label" at bounding box center [0, 0] width 0 height 0
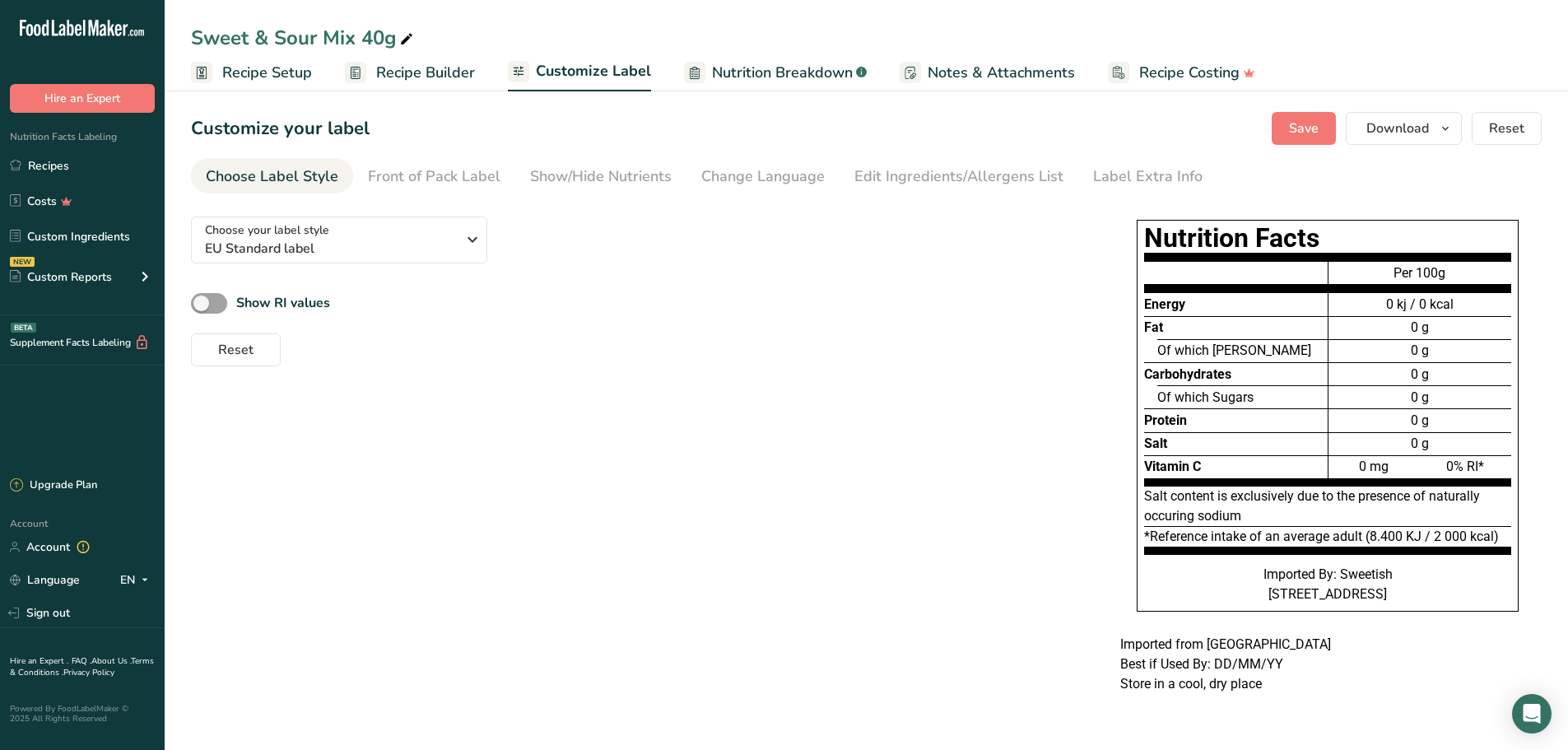
click at [205, 302] on span at bounding box center [208, 303] width 36 height 21
click at [202, 302] on input "Show RI values" at bounding box center [196, 303] width 11 height 11
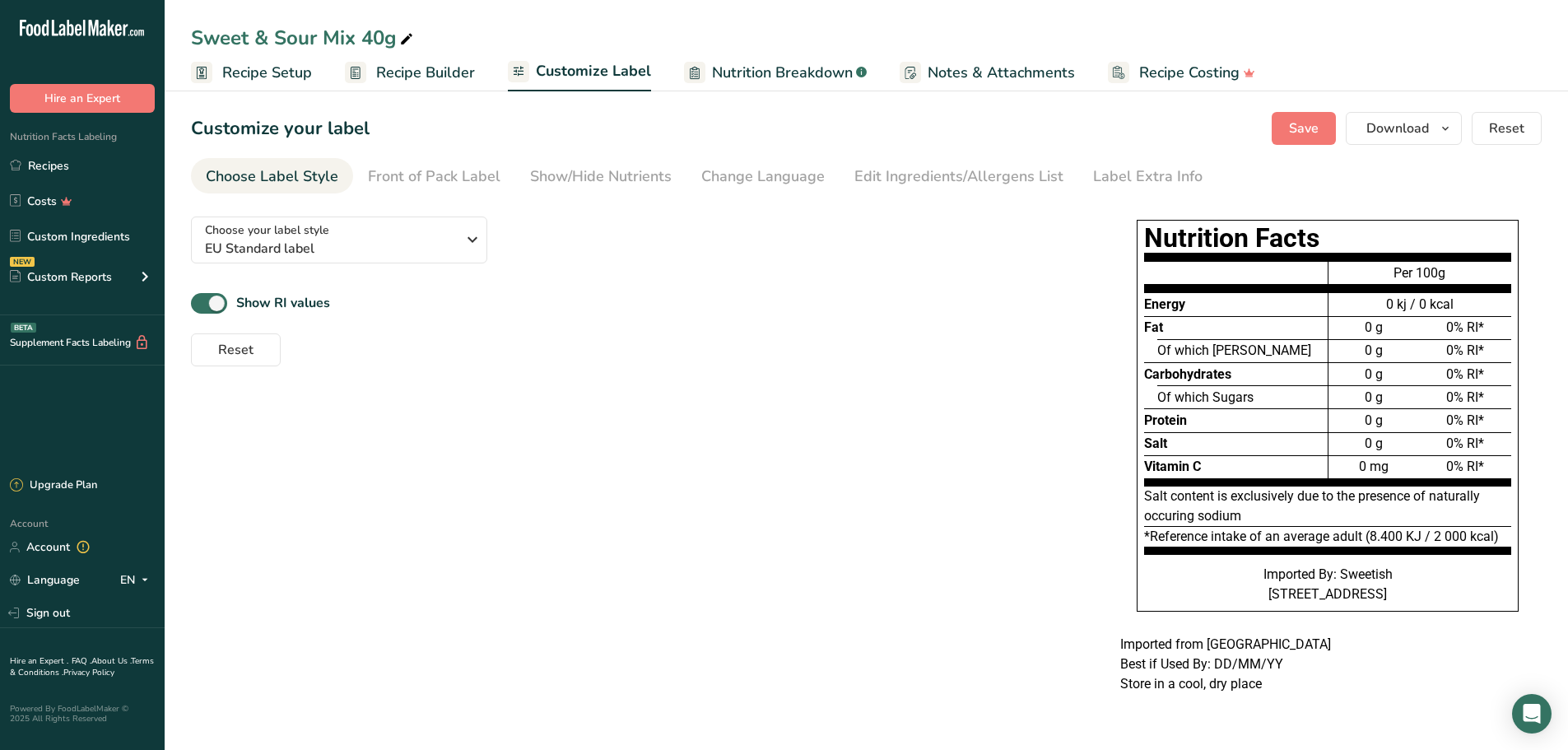
click at [205, 302] on span at bounding box center [208, 303] width 36 height 21
click at [202, 302] on input "Show RI values" at bounding box center [196, 303] width 11 height 11
checkbox input "false"
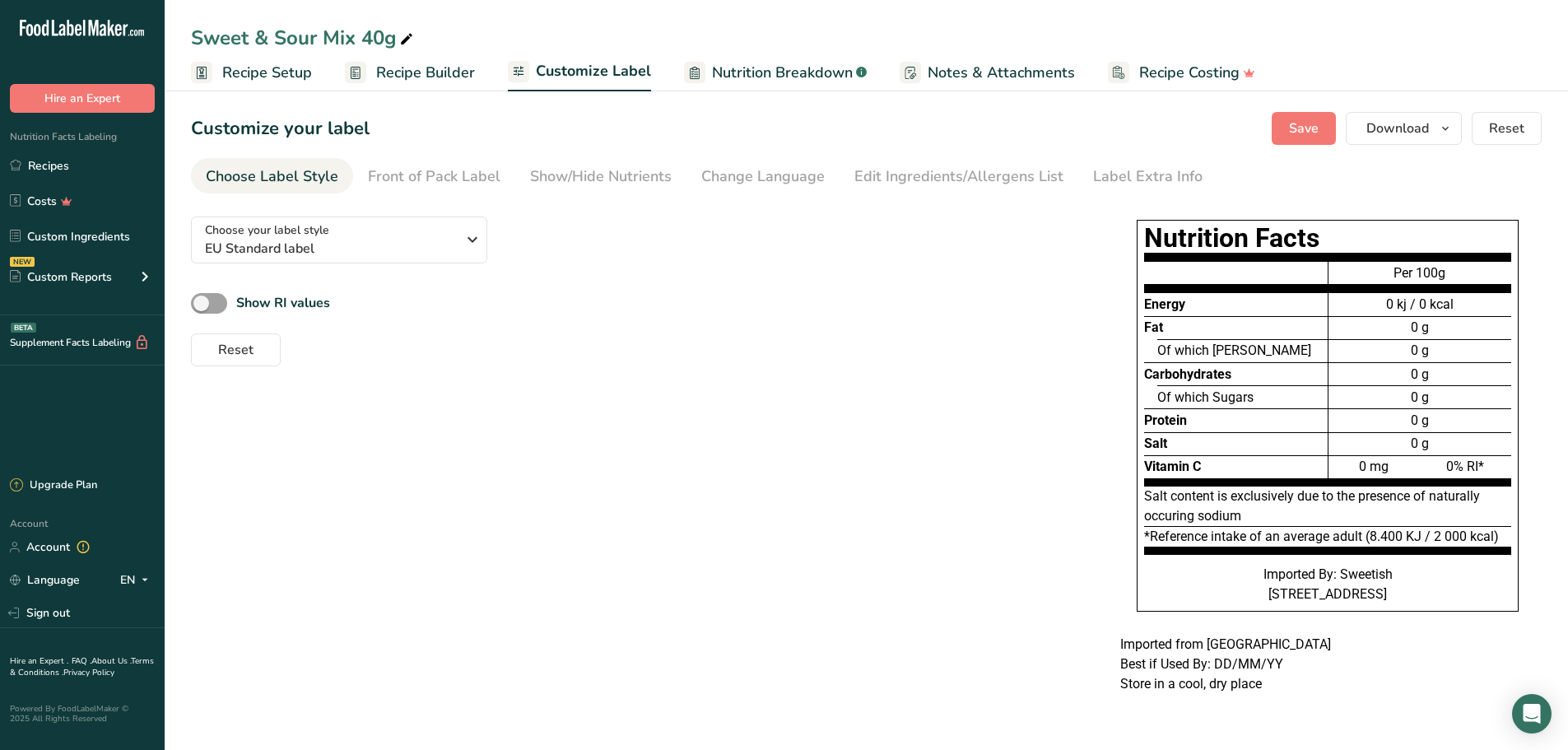
click at [426, 162] on link "Front of Pack Label" at bounding box center [434, 177] width 132 height 37
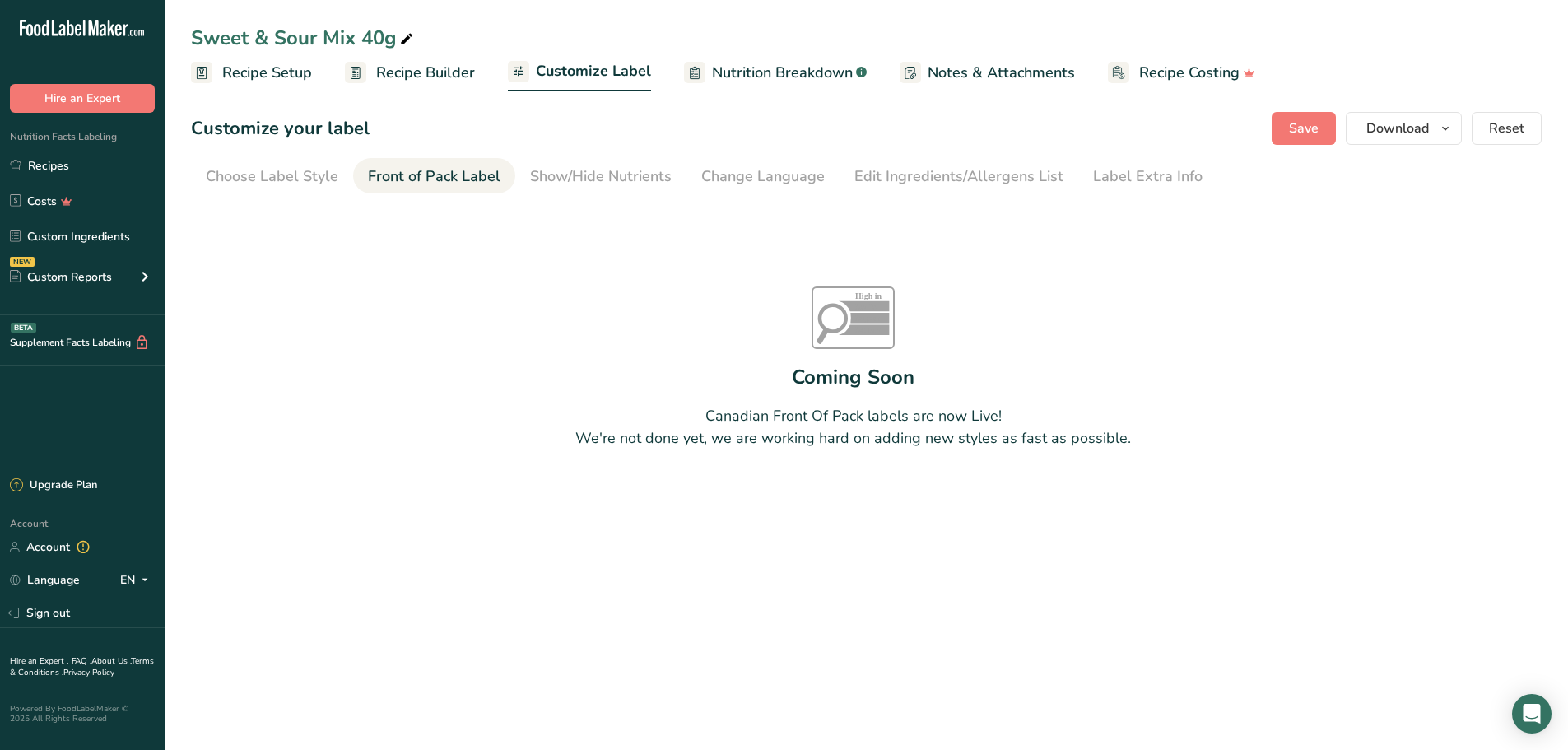
click at [260, 182] on div "Choose Label Style" at bounding box center [272, 177] width 132 height 23
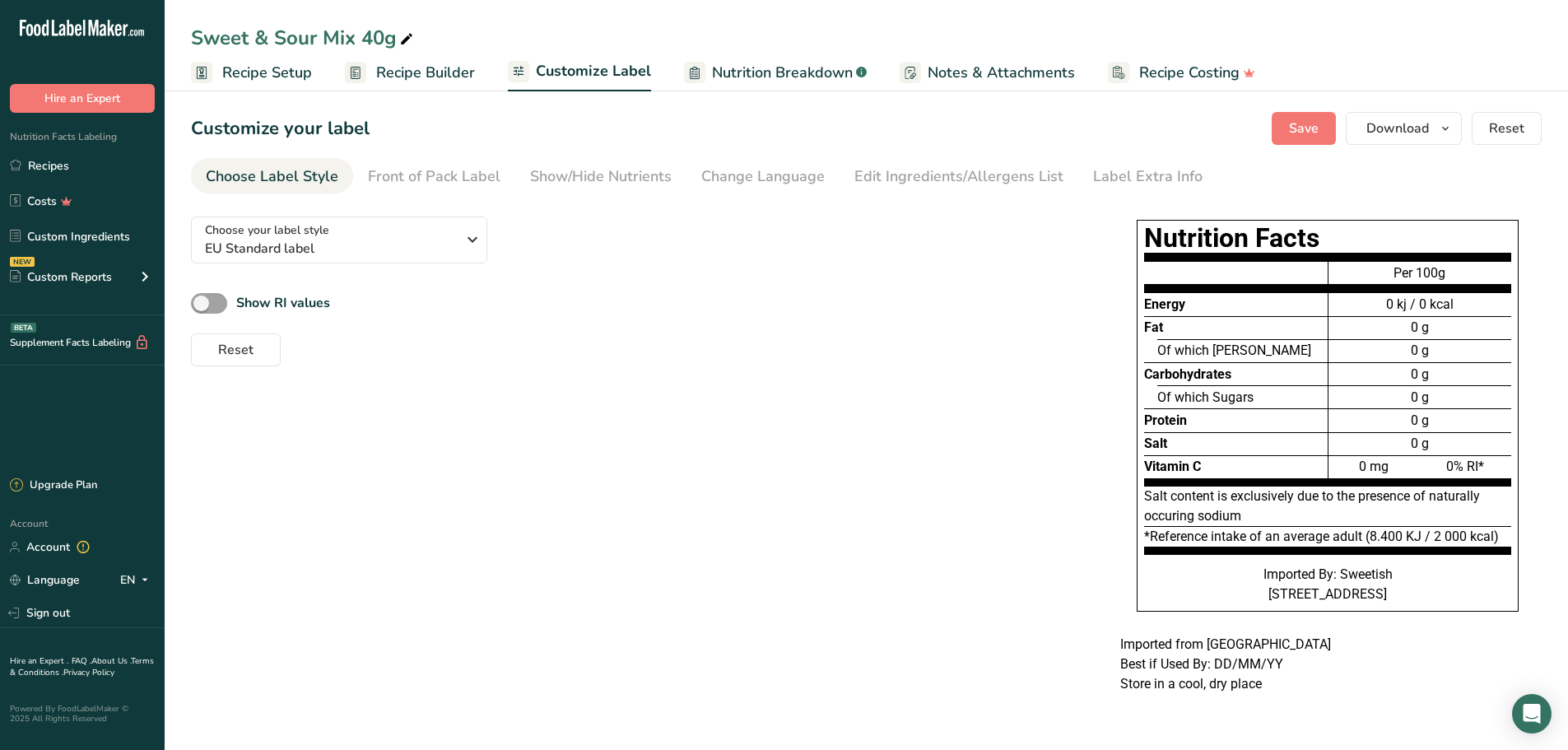
click at [801, 176] on div "Change Language" at bounding box center [763, 177] width 124 height 23
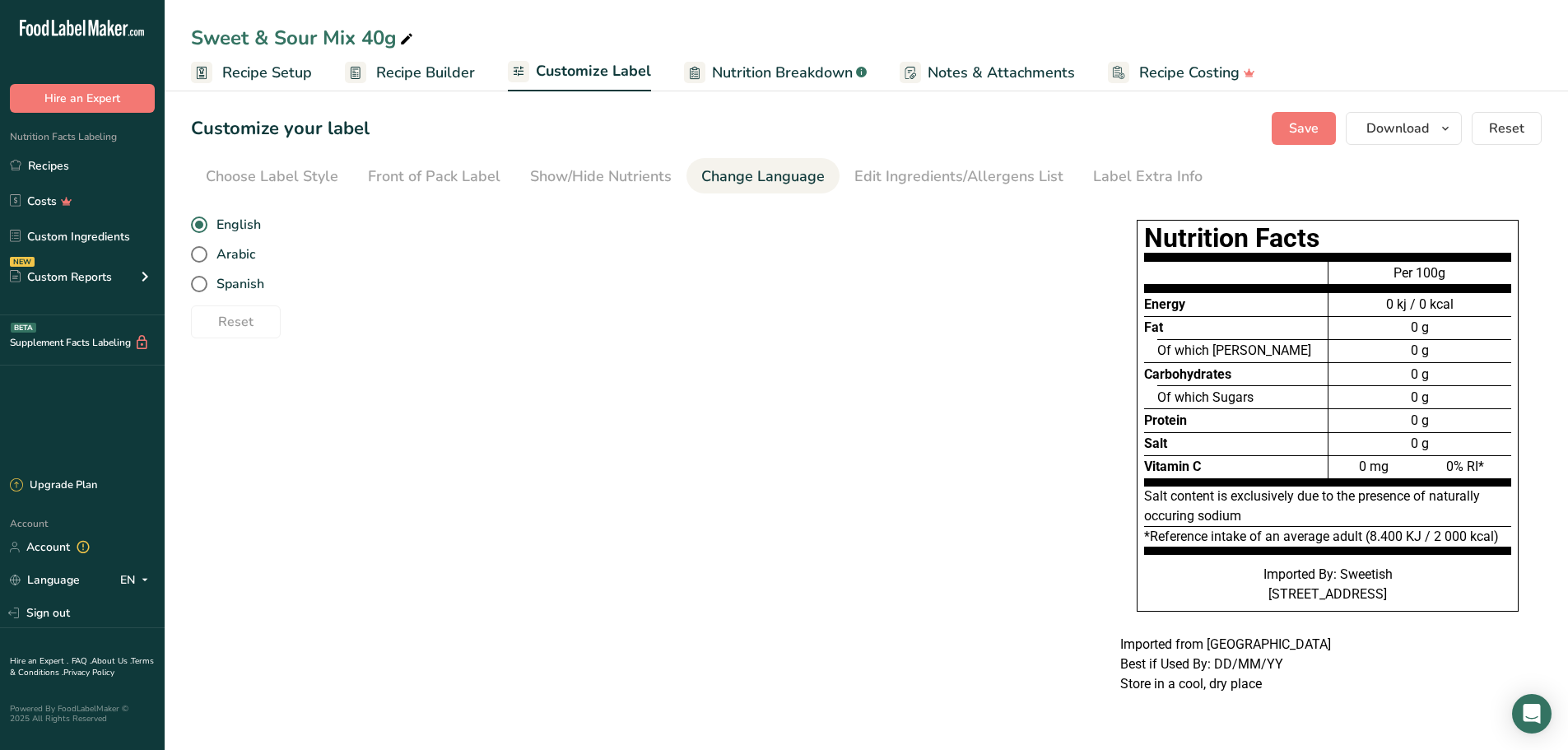
click at [871, 175] on div "Edit Ingredients/Allergens List" at bounding box center [959, 177] width 209 height 23
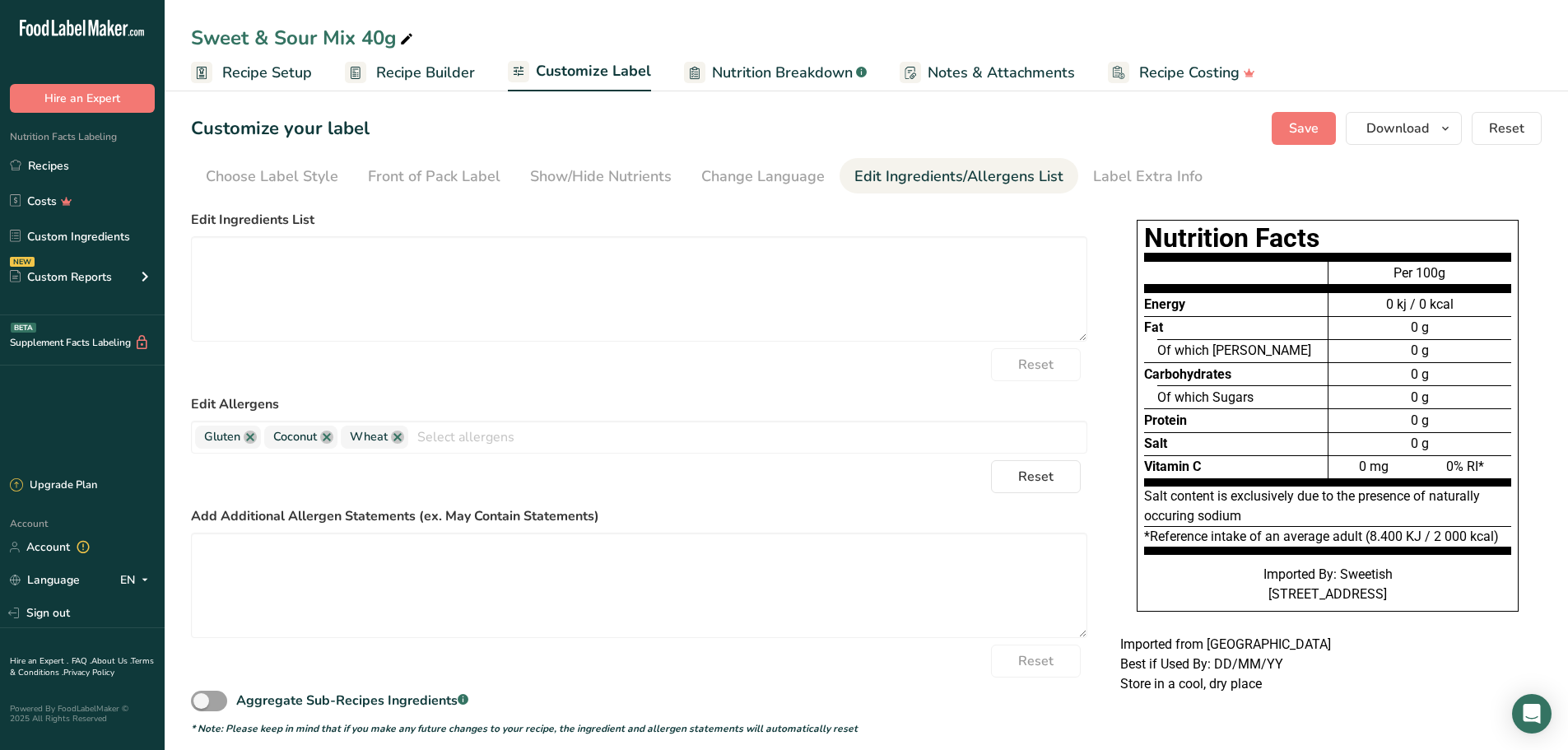
click at [83, 171] on link "Recipes" at bounding box center [82, 165] width 165 height 31
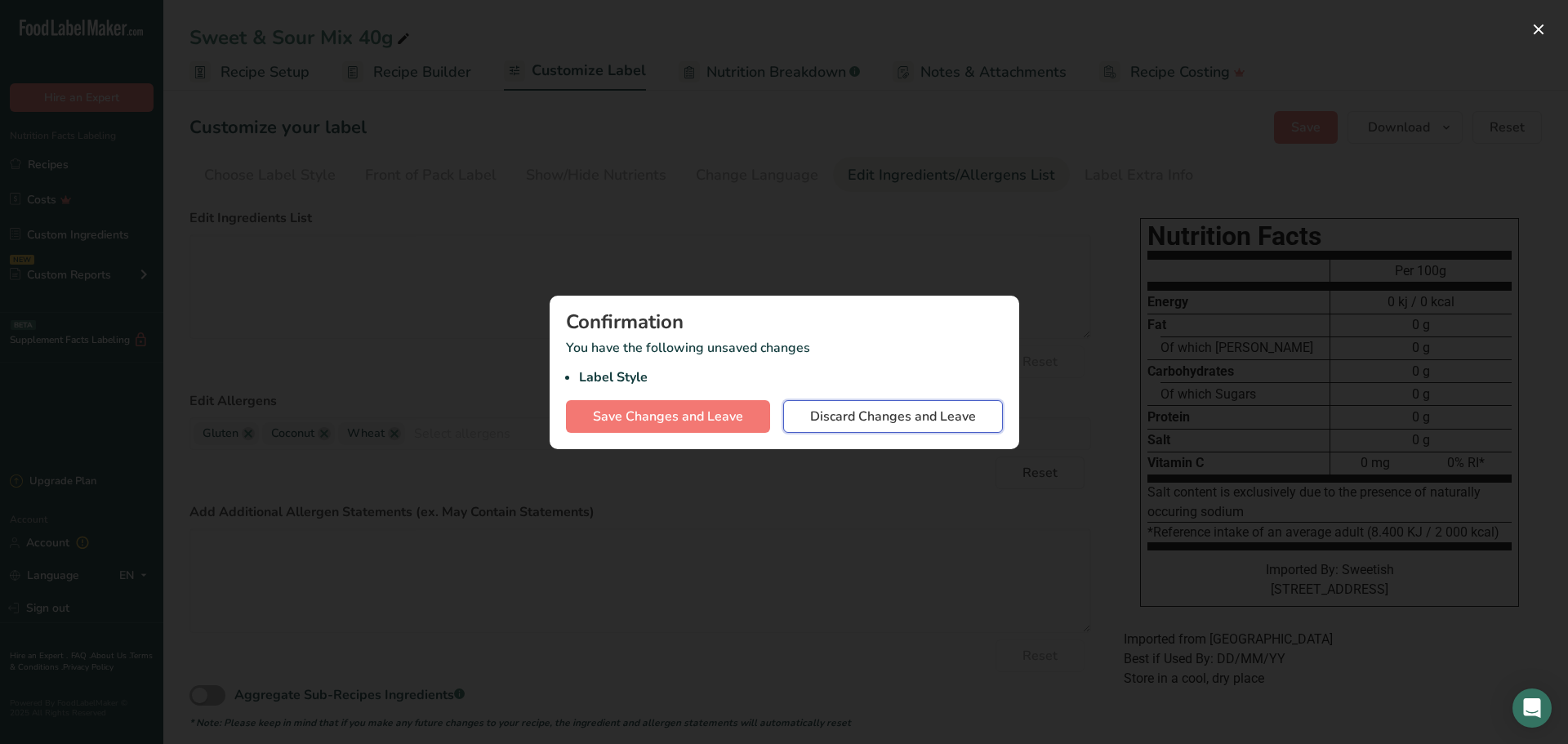
click at [927, 419] on span "Discard Changes and Leave" at bounding box center [893, 417] width 166 height 20
